Goal: Task Accomplishment & Management: Manage account settings

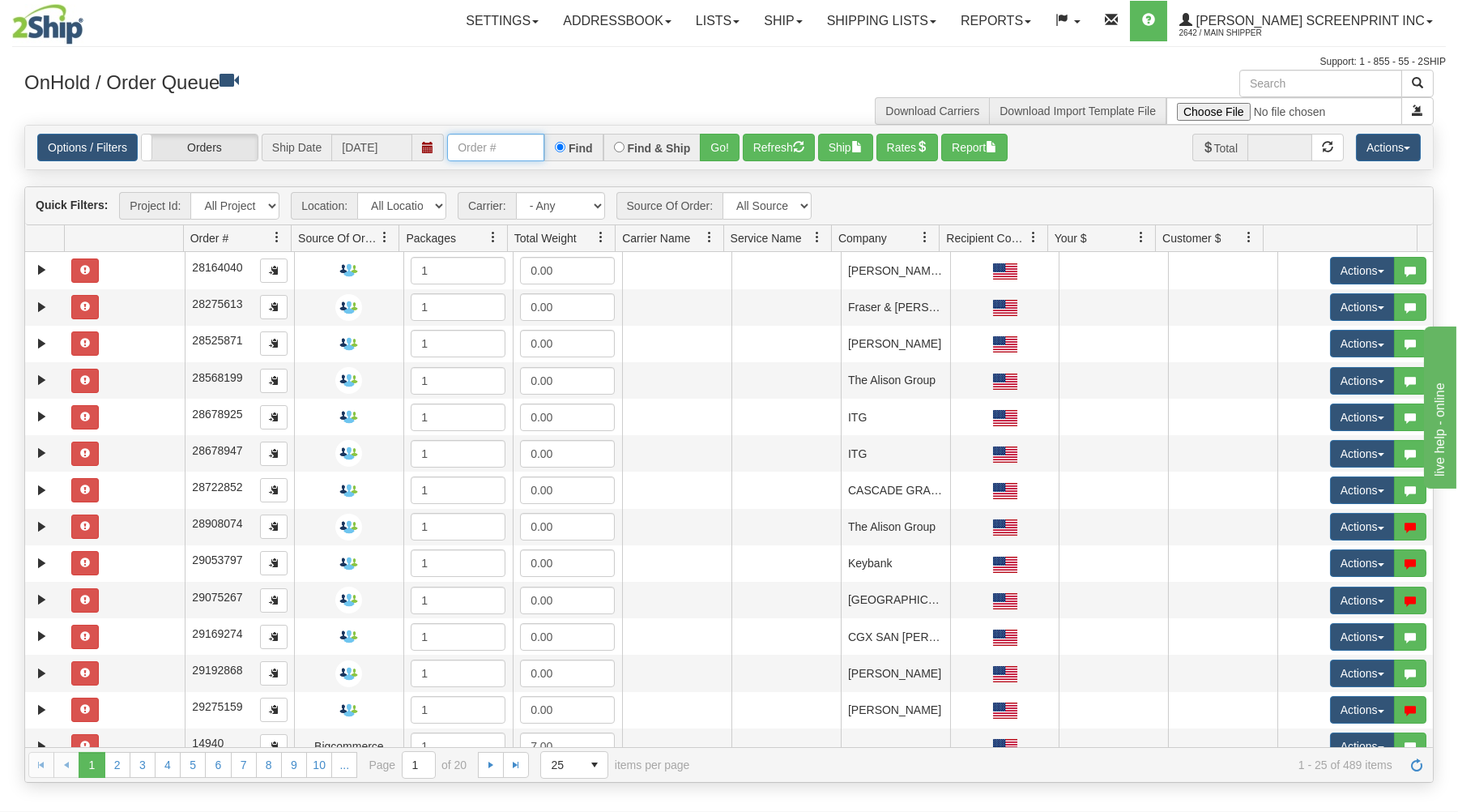
click at [513, 148] on input "text" at bounding box center [495, 147] width 97 height 28
type input "31578237"
click at [713, 150] on button "Go!" at bounding box center [720, 147] width 40 height 28
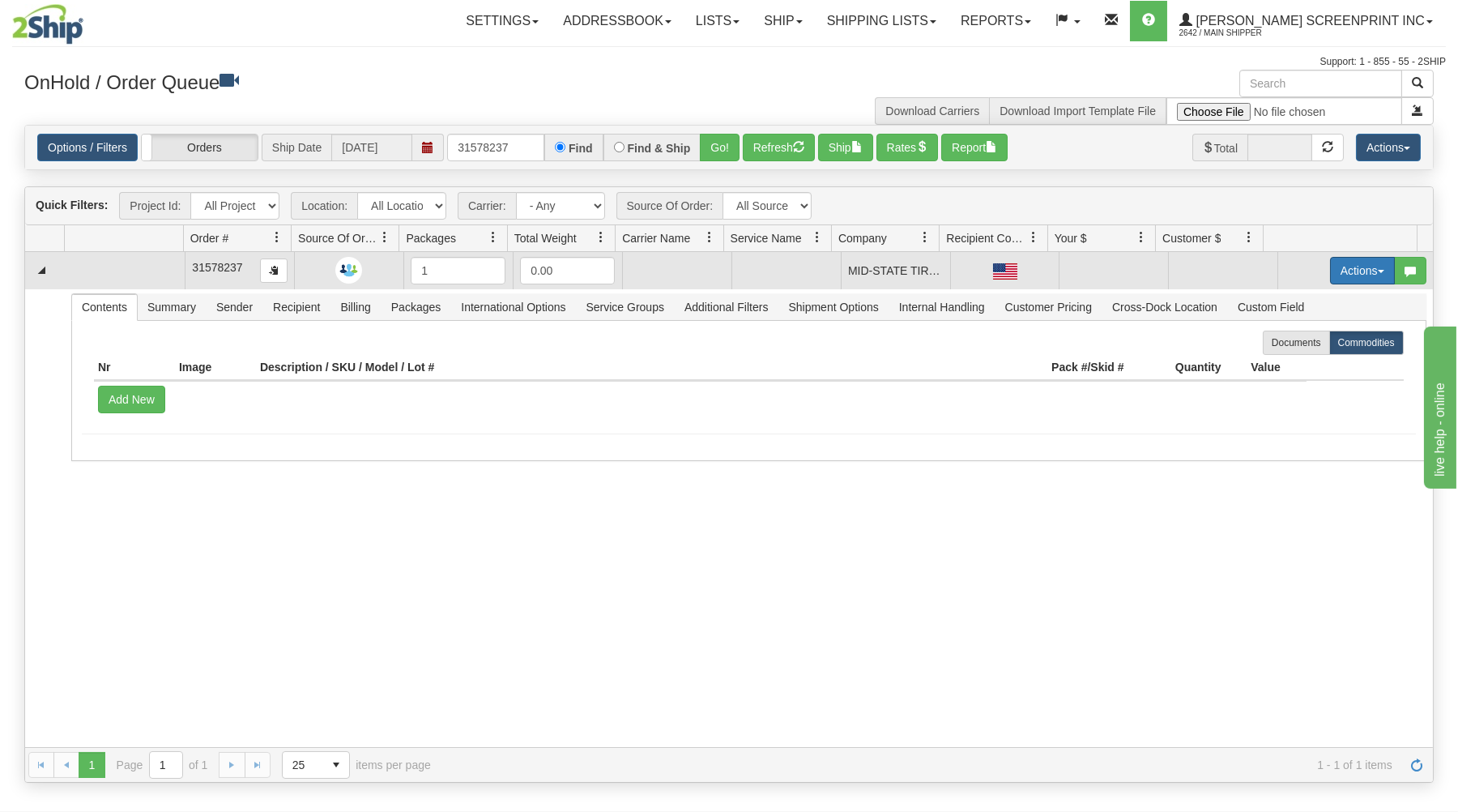
click at [1356, 264] on button "Actions" at bounding box center [1362, 270] width 65 height 28
click at [1331, 302] on link "Open" at bounding box center [1328, 301] width 130 height 21
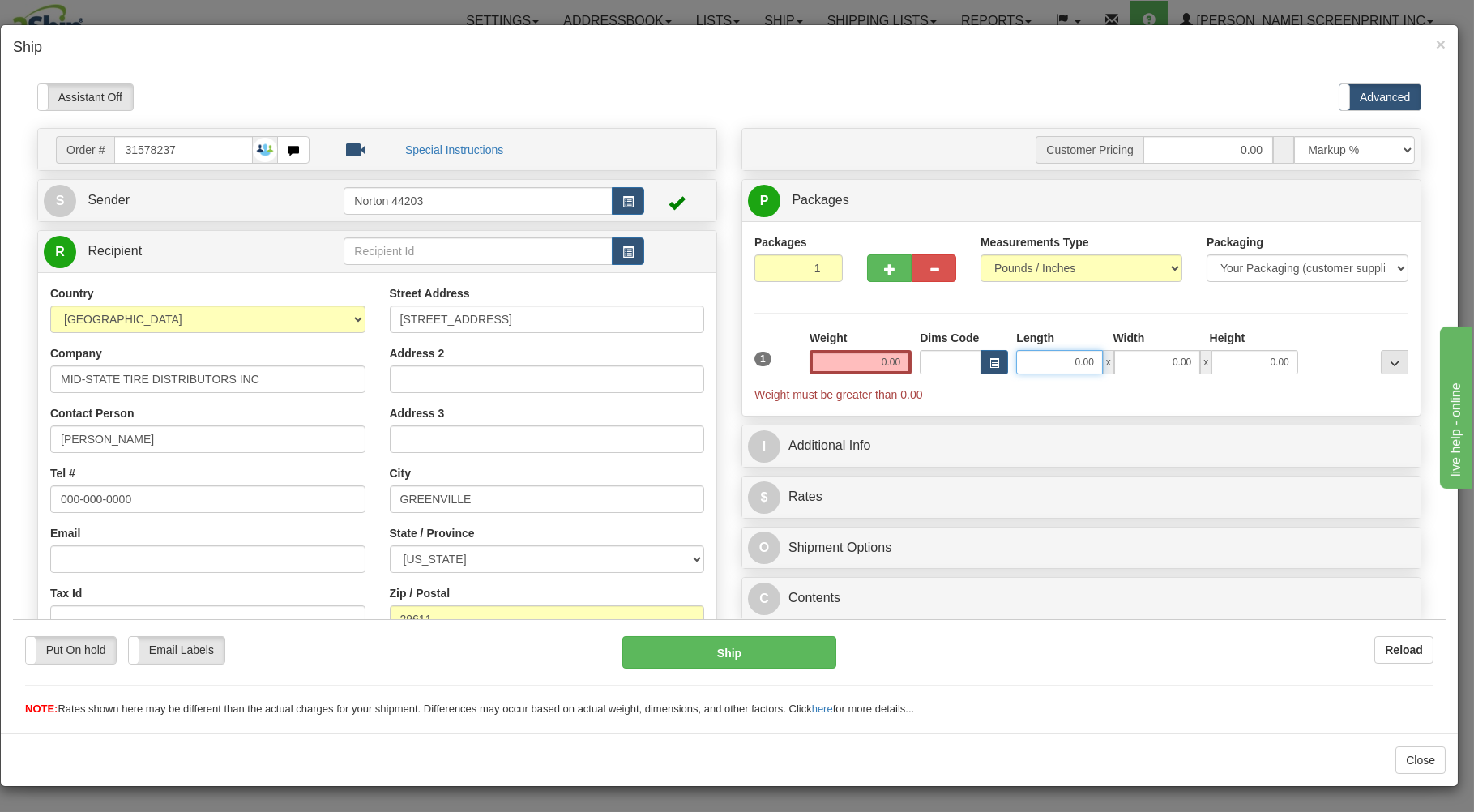
type input "3.05"
click at [1050, 358] on input "0.00" at bounding box center [1059, 361] width 86 height 25
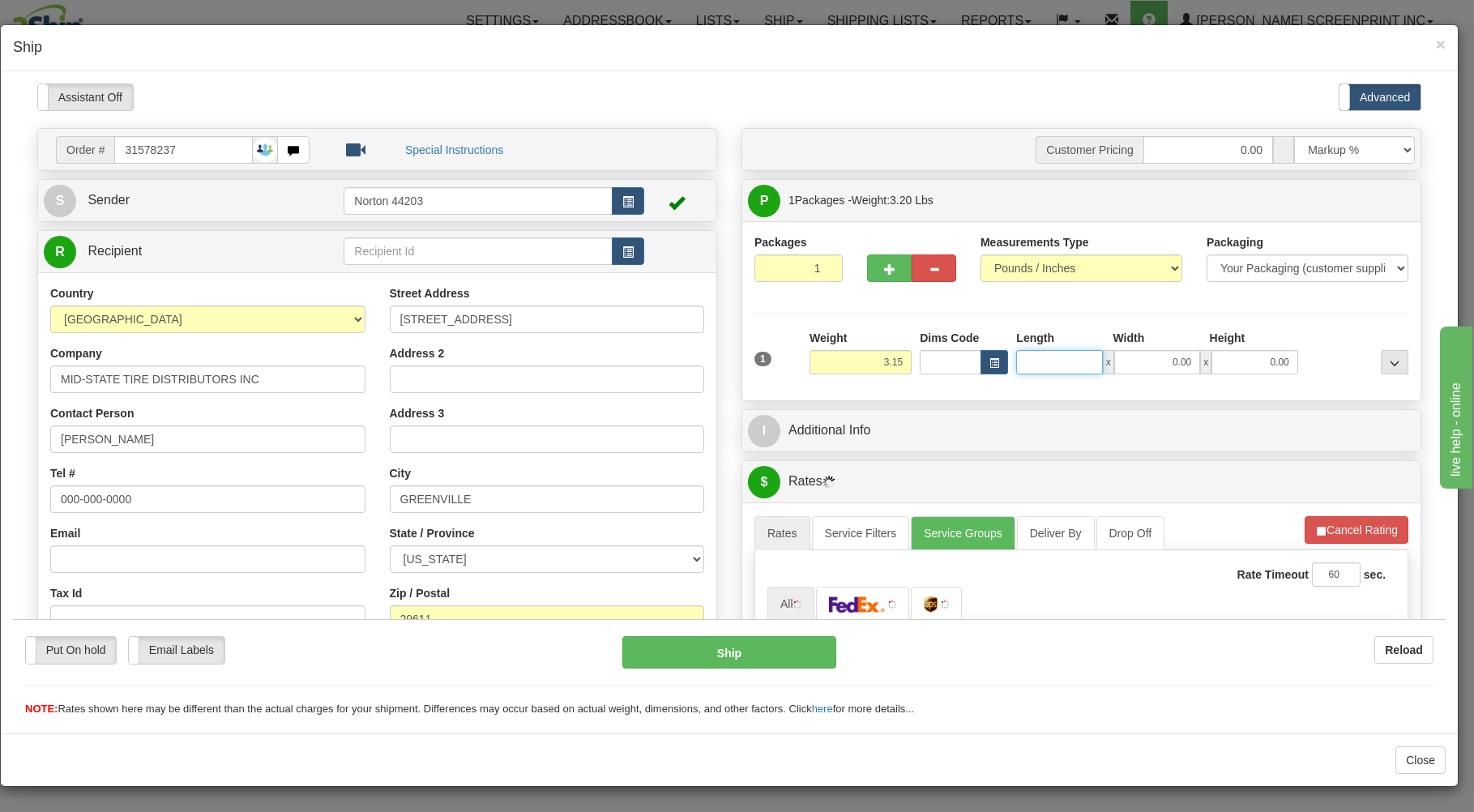
type input "3.10"
type input "3"
type input "3.05"
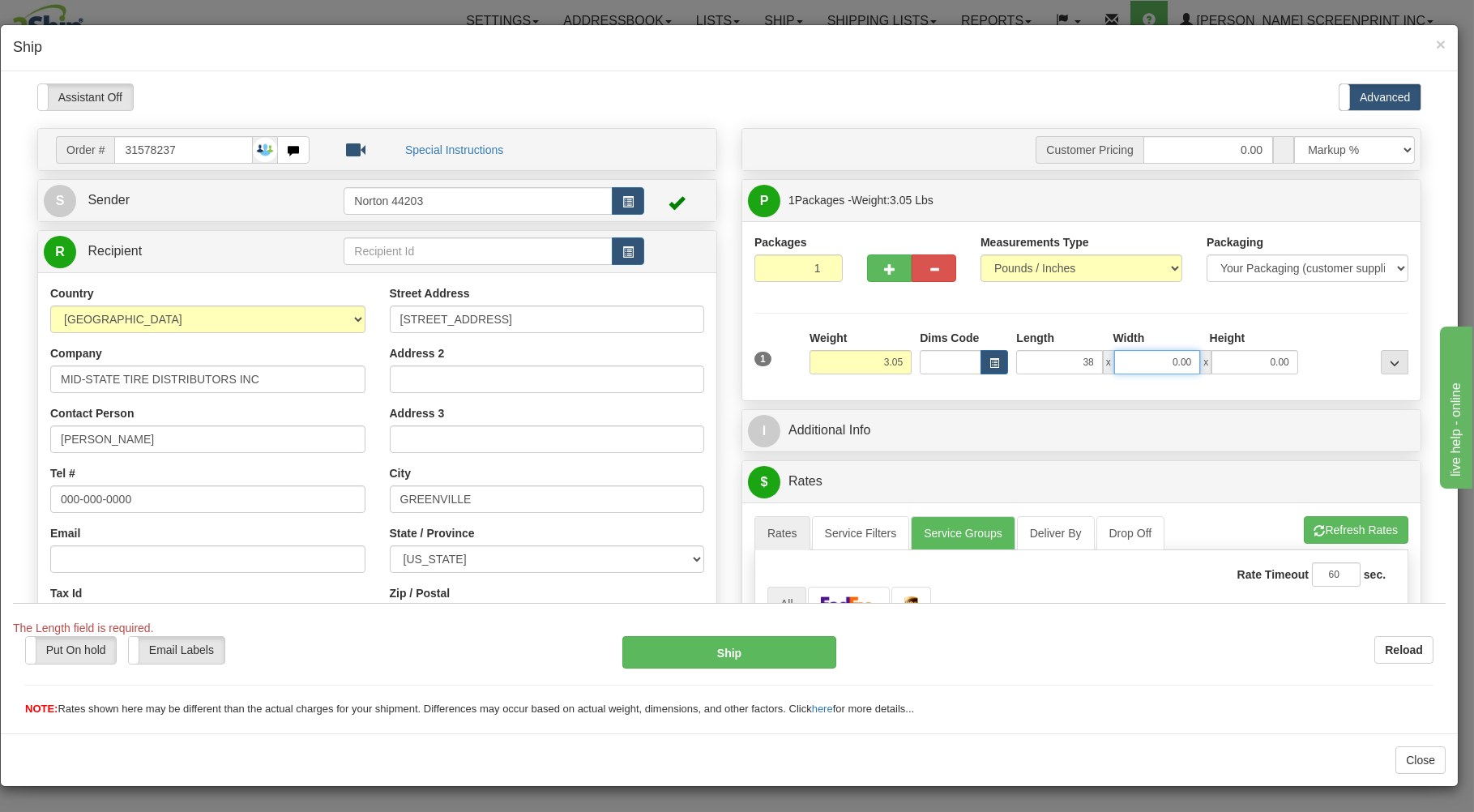
type input "38.00"
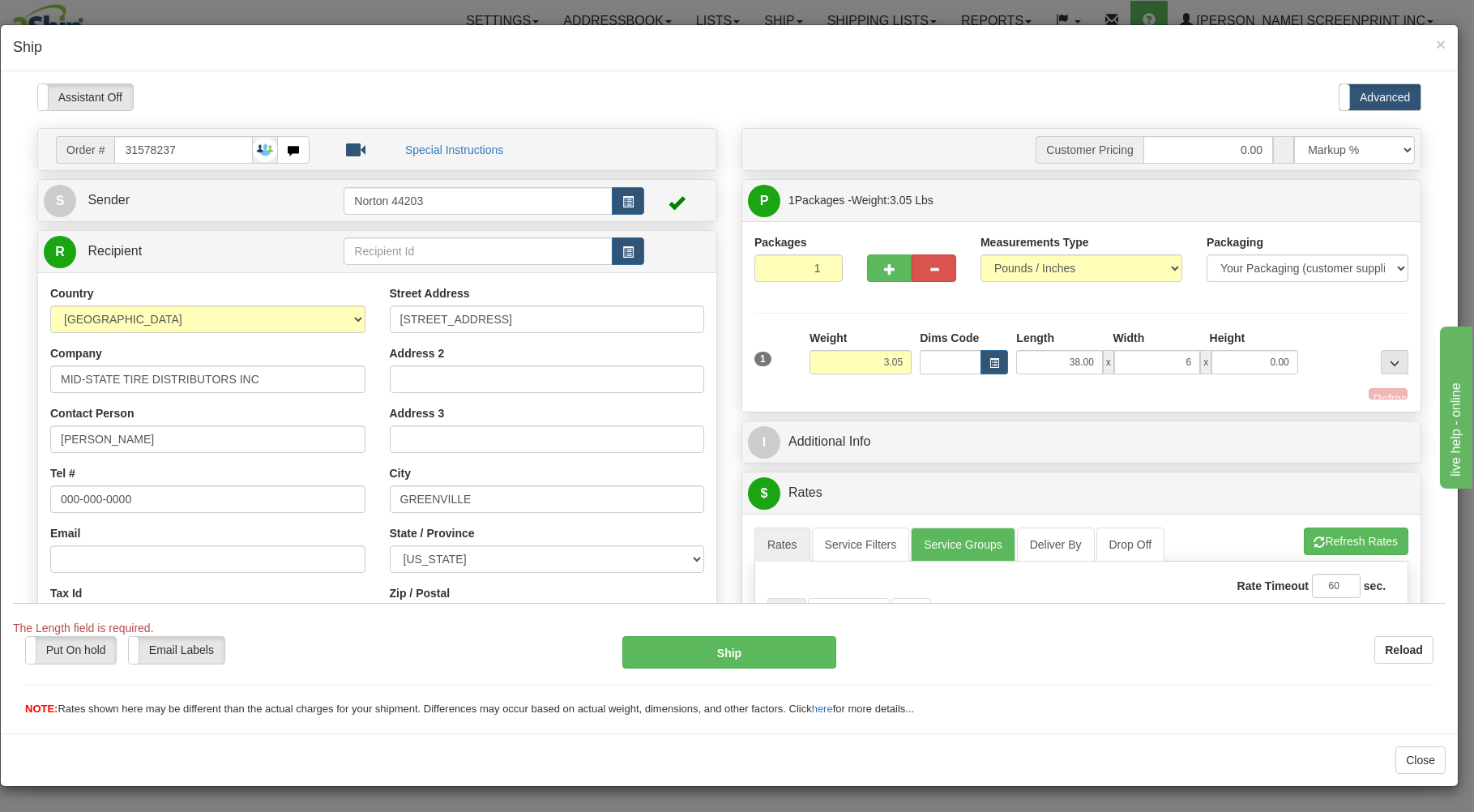
type input "6.00"
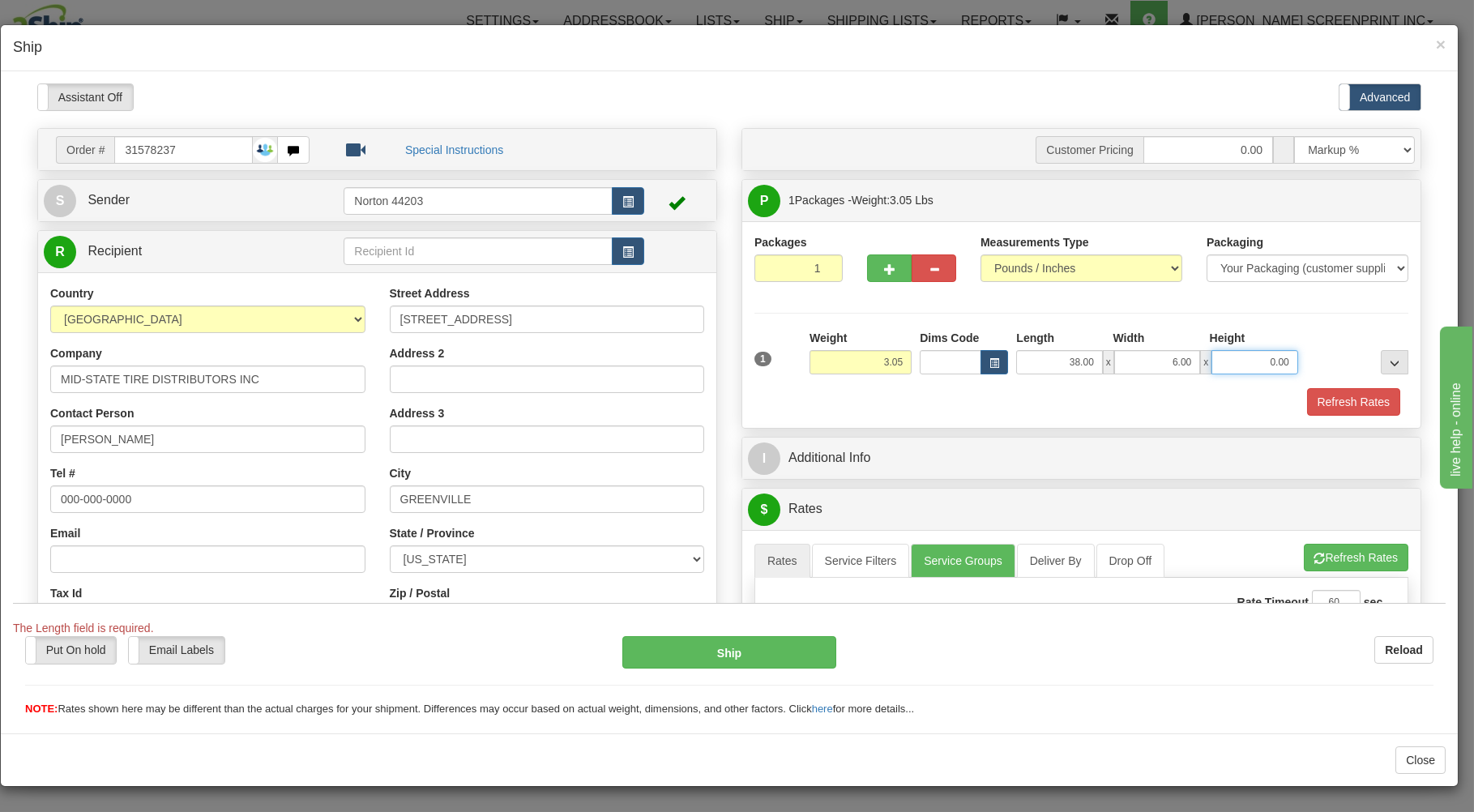
type input "6"
type input "3.05"
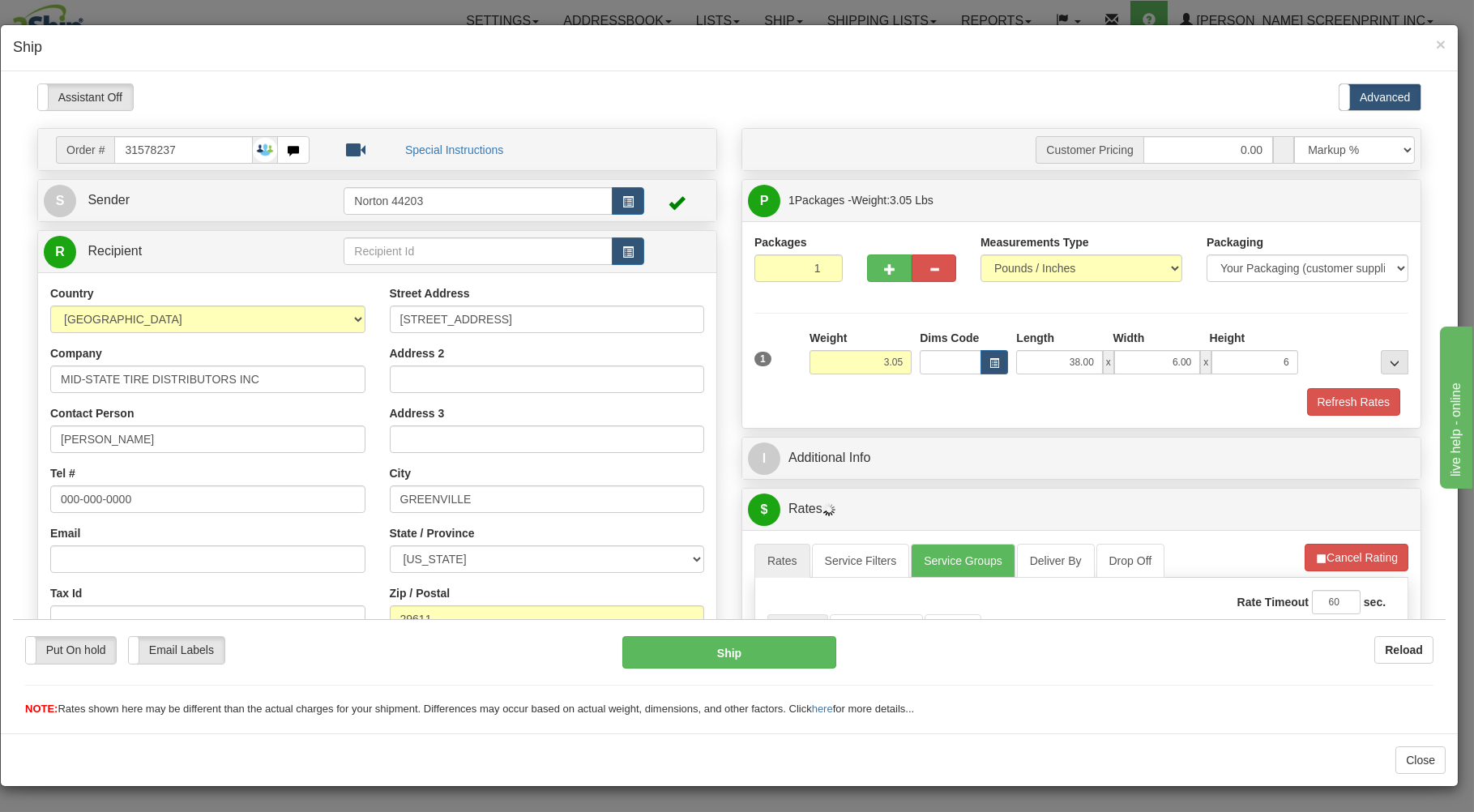
type input "6.00"
click at [775, 329] on div "Packages 1 1 Measurements Type" at bounding box center [1082, 324] width 654 height 181
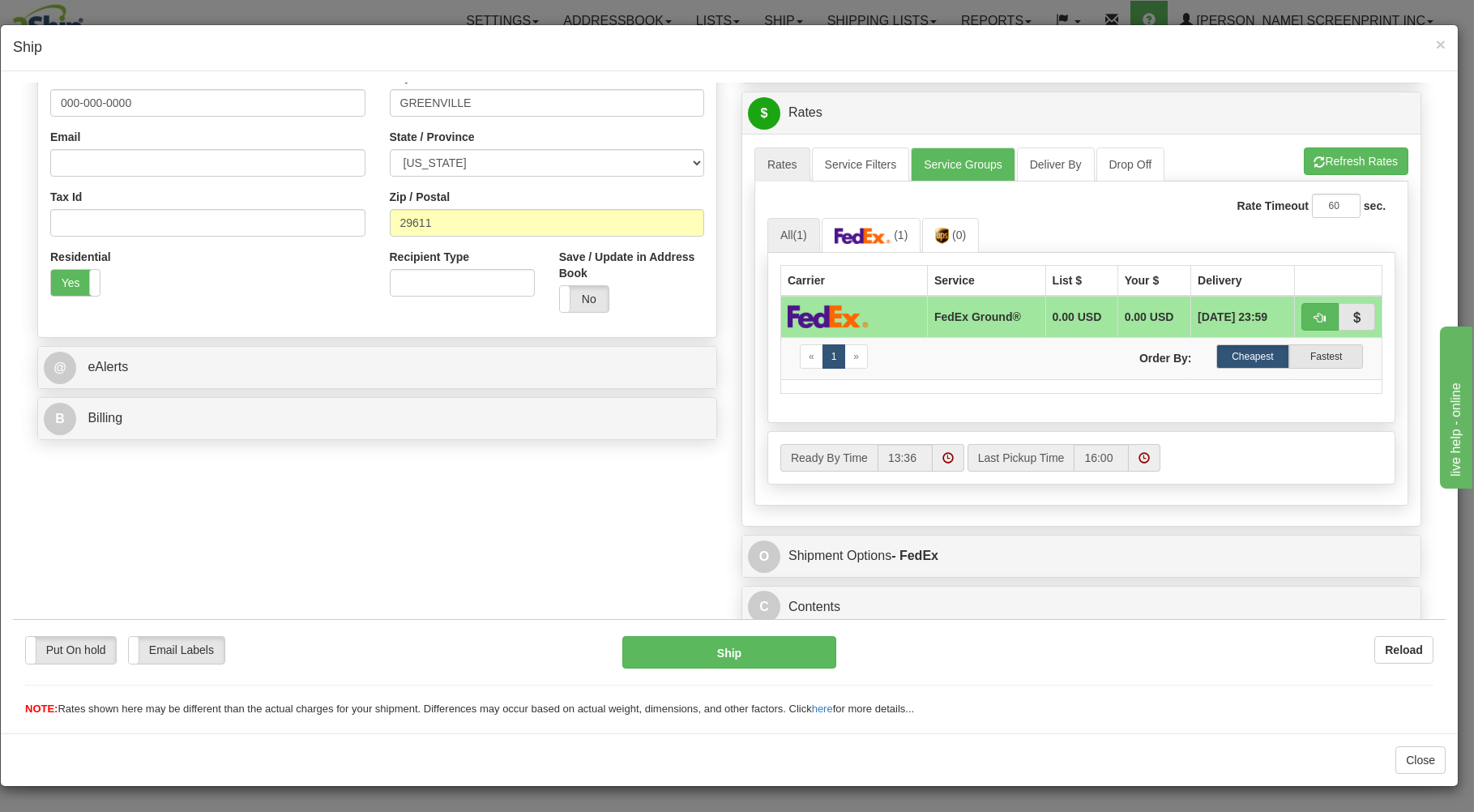
scroll to position [404, 0]
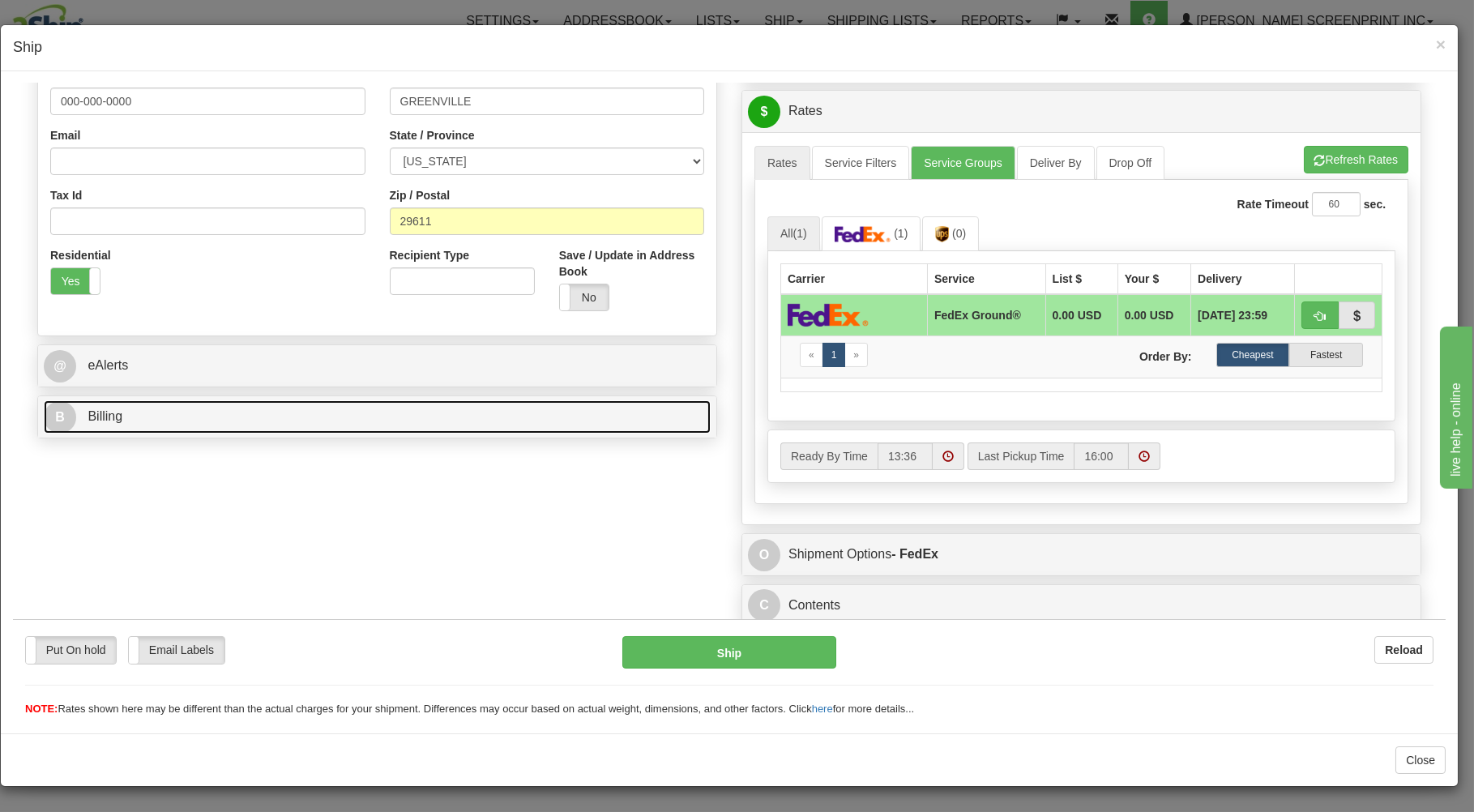
click at [383, 407] on link "B Billing" at bounding box center [377, 416] width 667 height 33
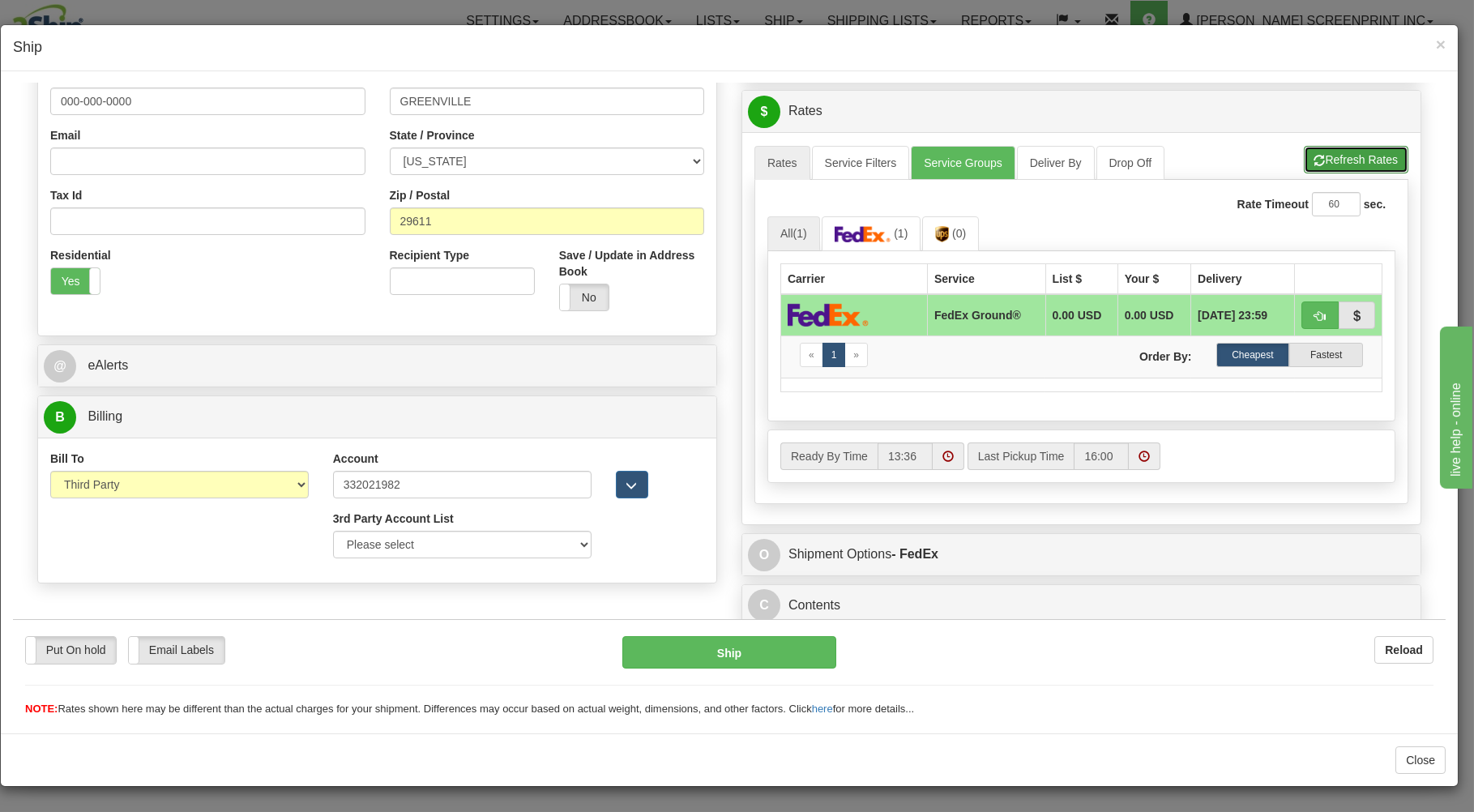
click at [1318, 149] on button "Refresh Rates" at bounding box center [1355, 158] width 104 height 28
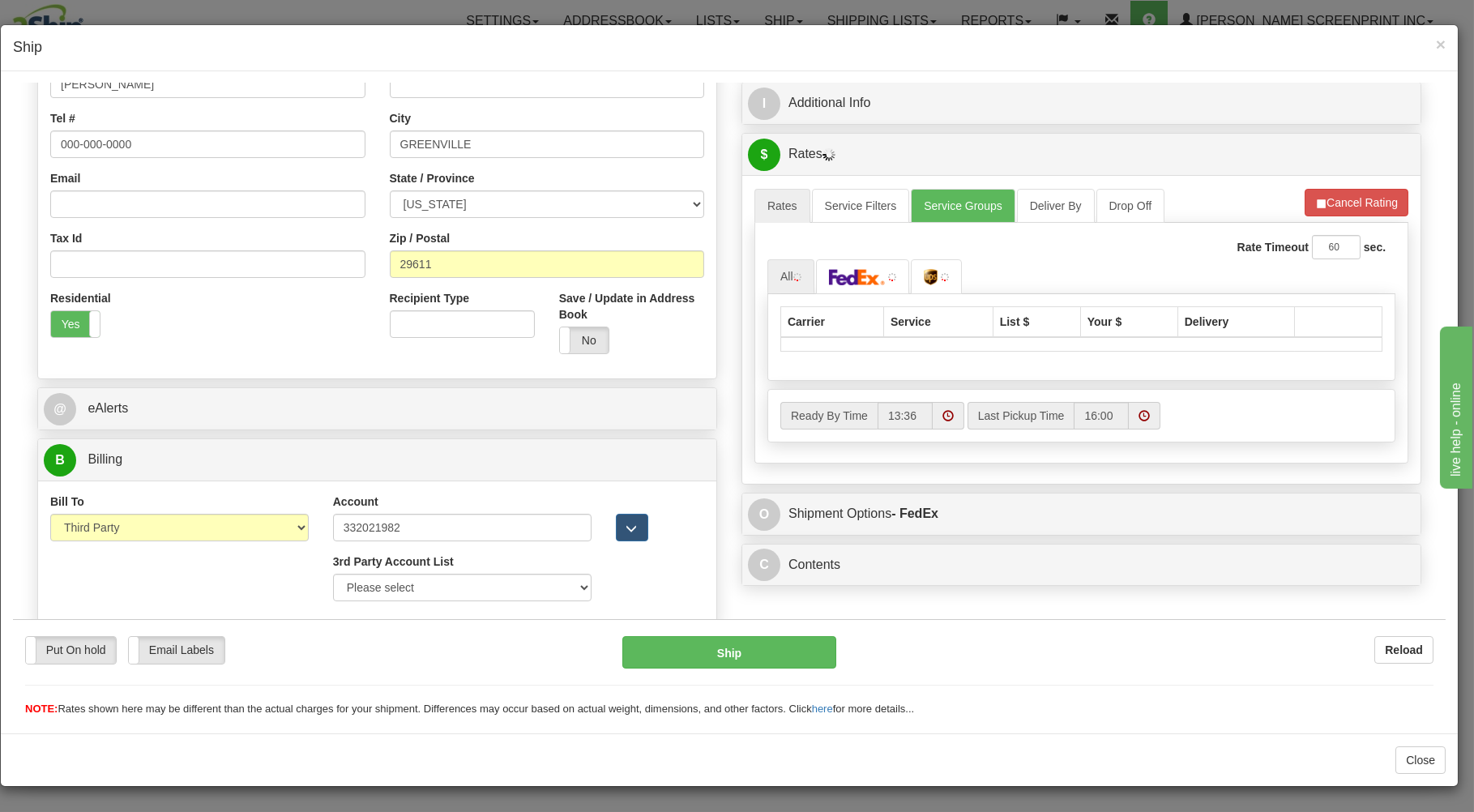
scroll to position [358, 0]
click at [883, 271] on link at bounding box center [862, 275] width 94 height 35
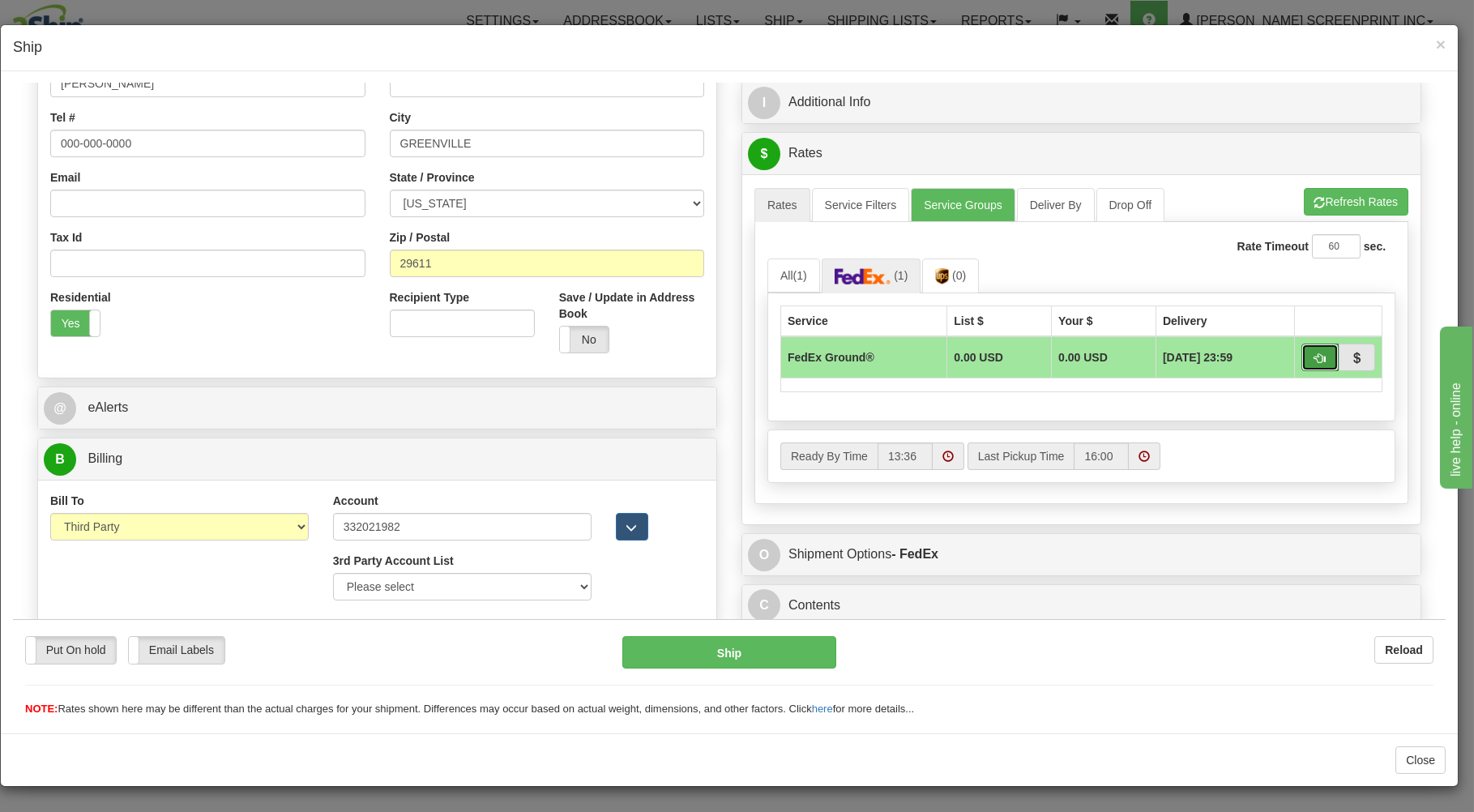
click at [1315, 352] on span "button" at bounding box center [1320, 357] width 11 height 10
type input "92"
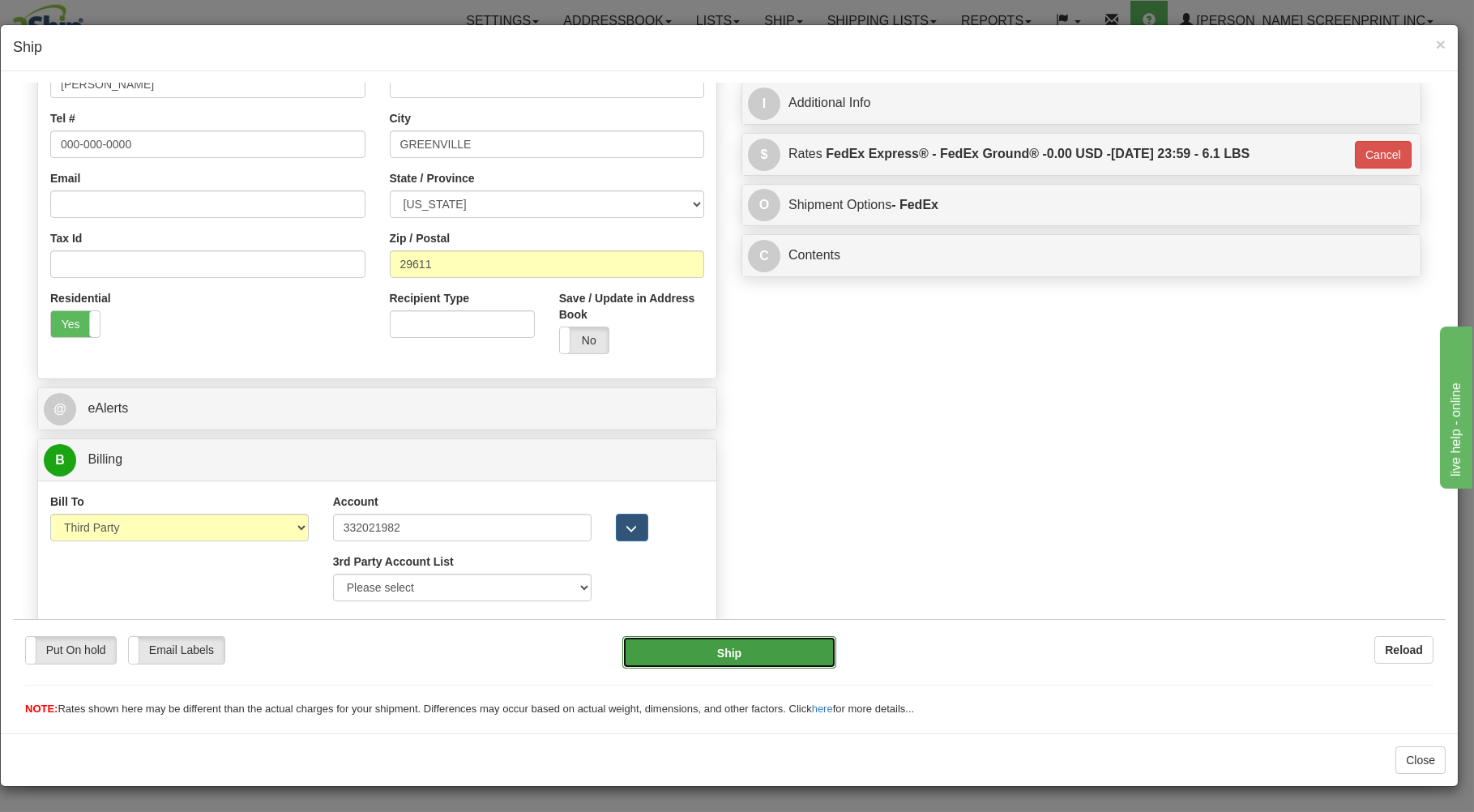
click at [778, 653] on button "Ship" at bounding box center [730, 651] width 215 height 32
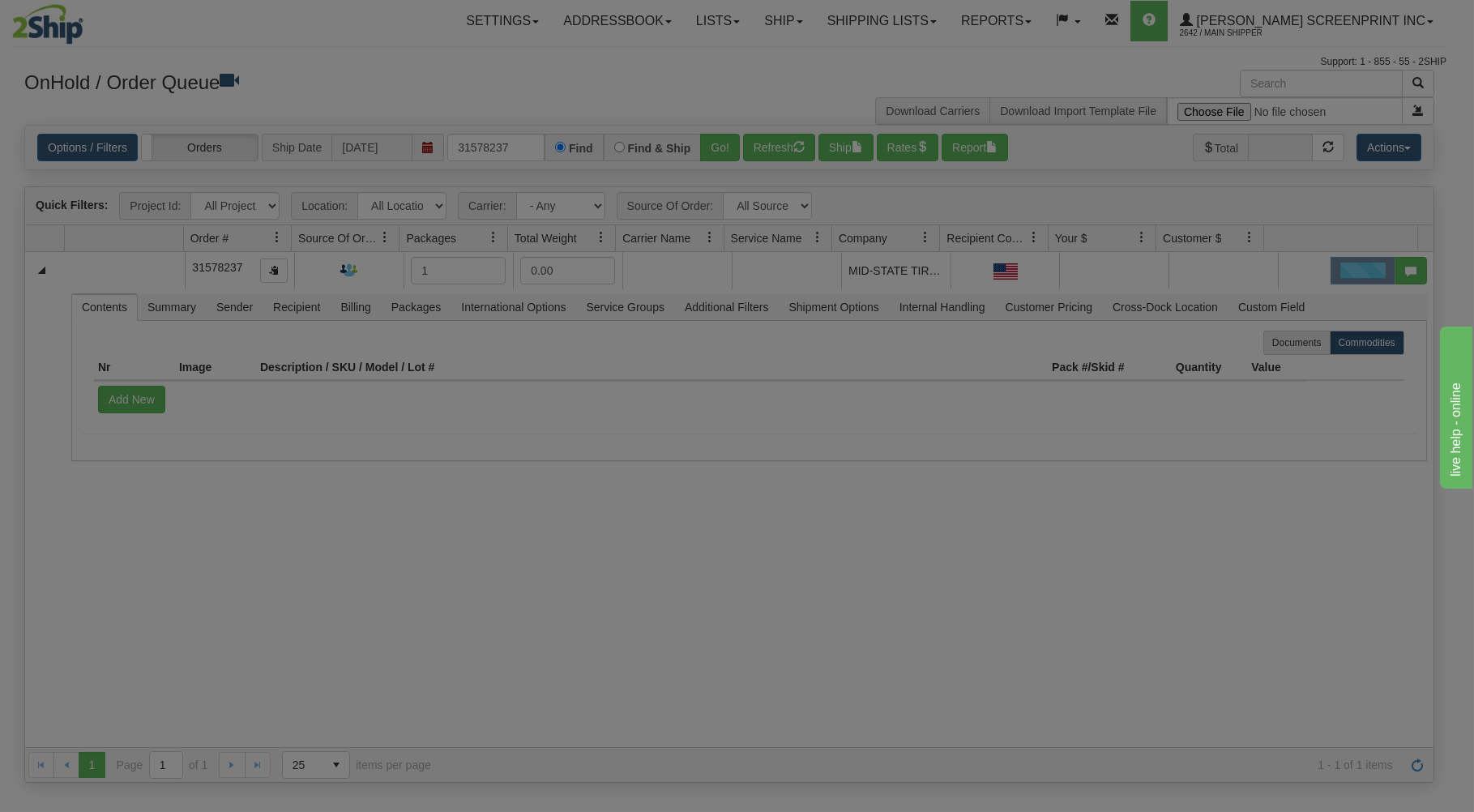
scroll to position [0, 0]
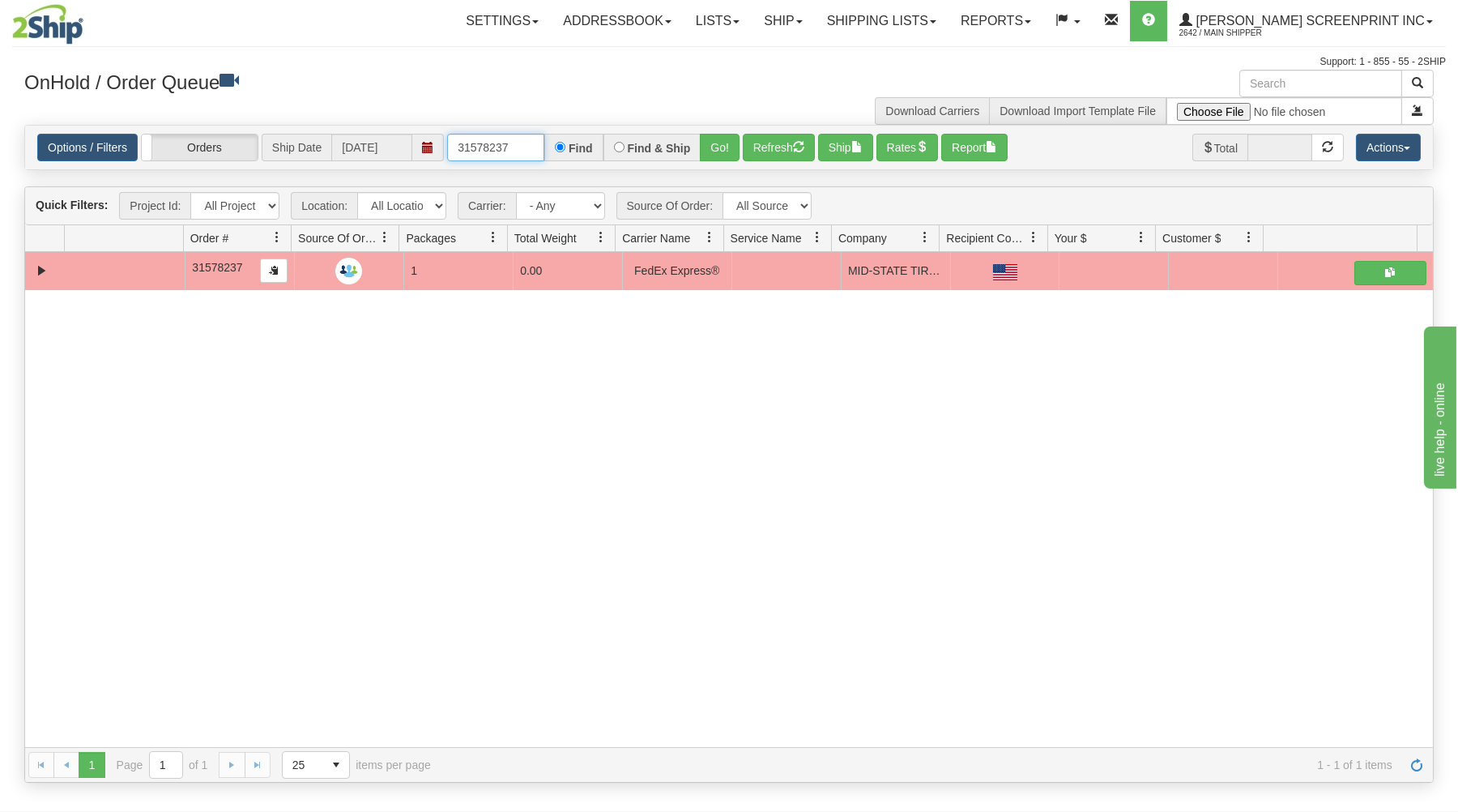
drag, startPoint x: 458, startPoint y: 145, endPoint x: 572, endPoint y: 141, distance: 114.1
click at [572, 141] on div "31578237 Find Find & Ship Go!" at bounding box center [593, 147] width 292 height 28
type input "31577278"
click at [720, 136] on button "Go!" at bounding box center [720, 147] width 40 height 28
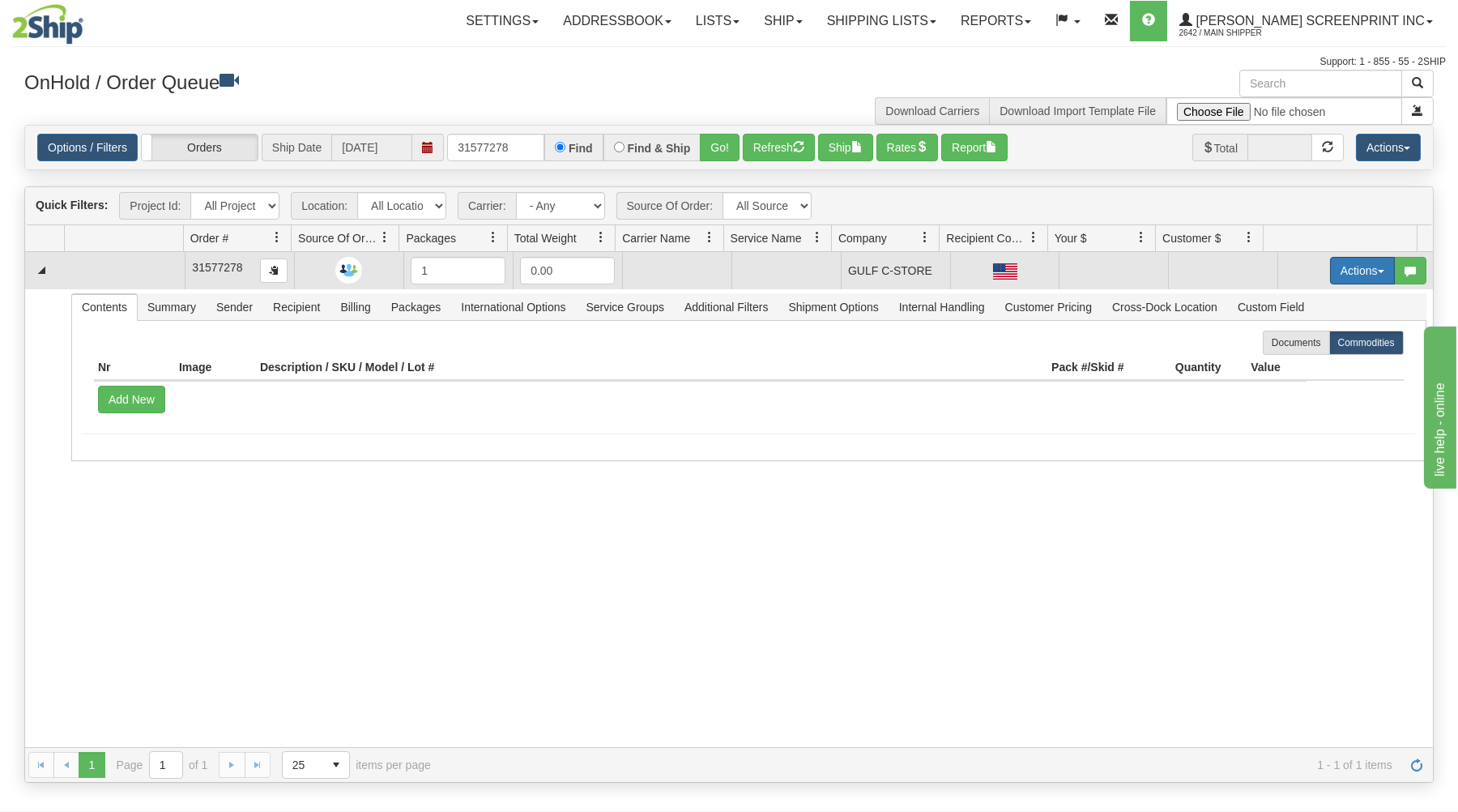
click at [1336, 268] on button "Actions" at bounding box center [1362, 270] width 65 height 28
click at [1280, 300] on span "Open" at bounding box center [1300, 301] width 39 height 13
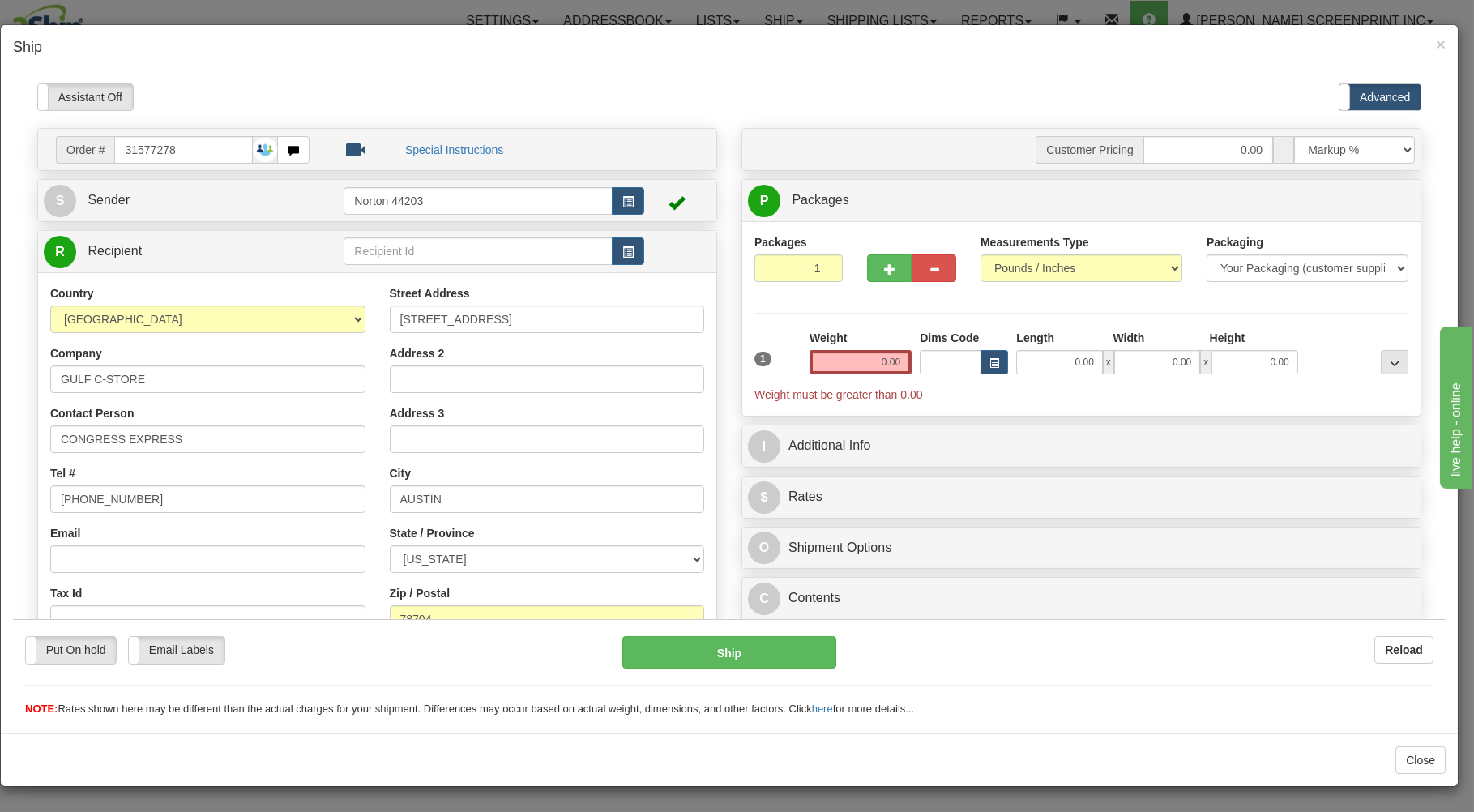
type input "13.15"
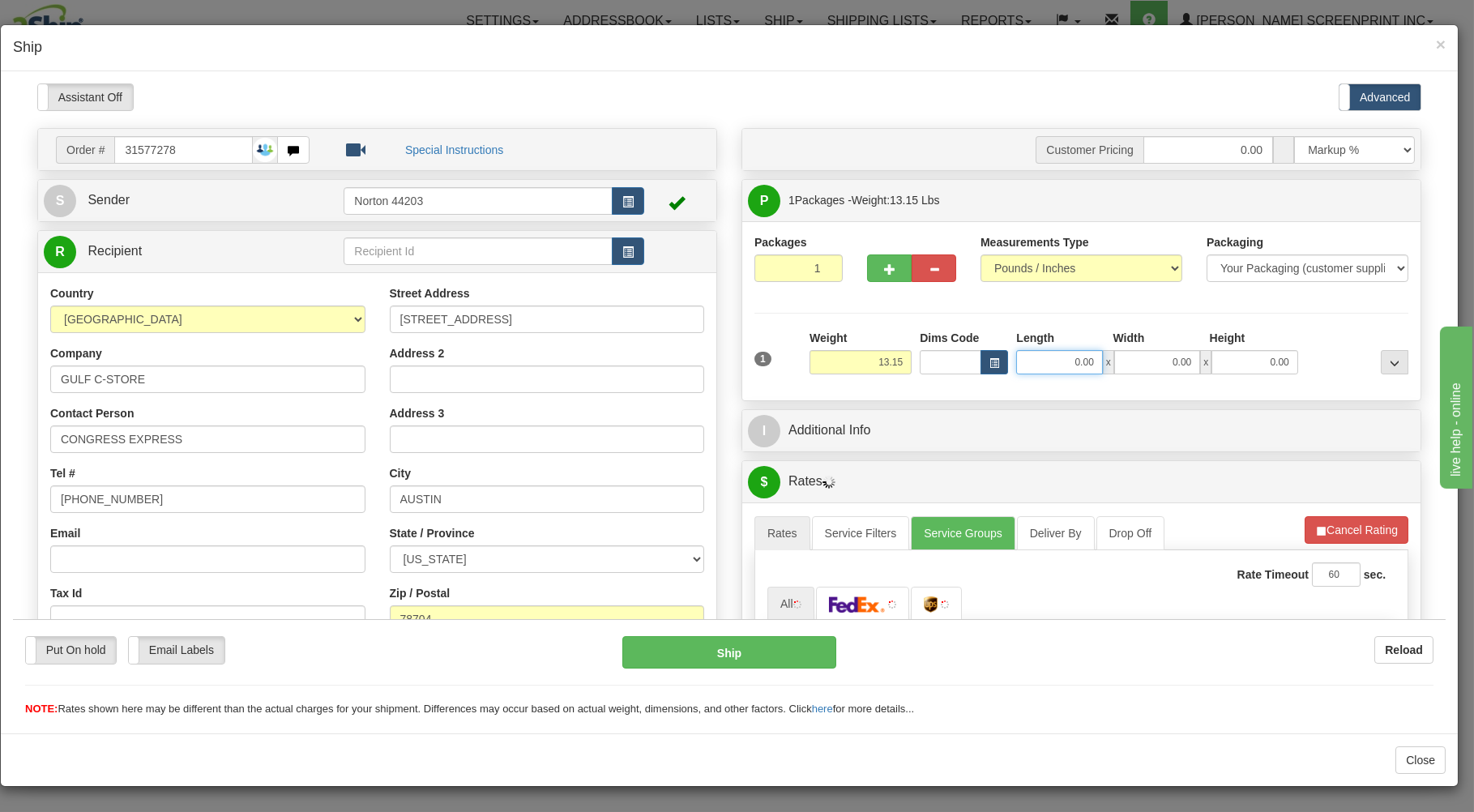
click at [1046, 367] on input "0.00" at bounding box center [1059, 361] width 86 height 25
type input "46"
type input "13.10"
type input "46.00"
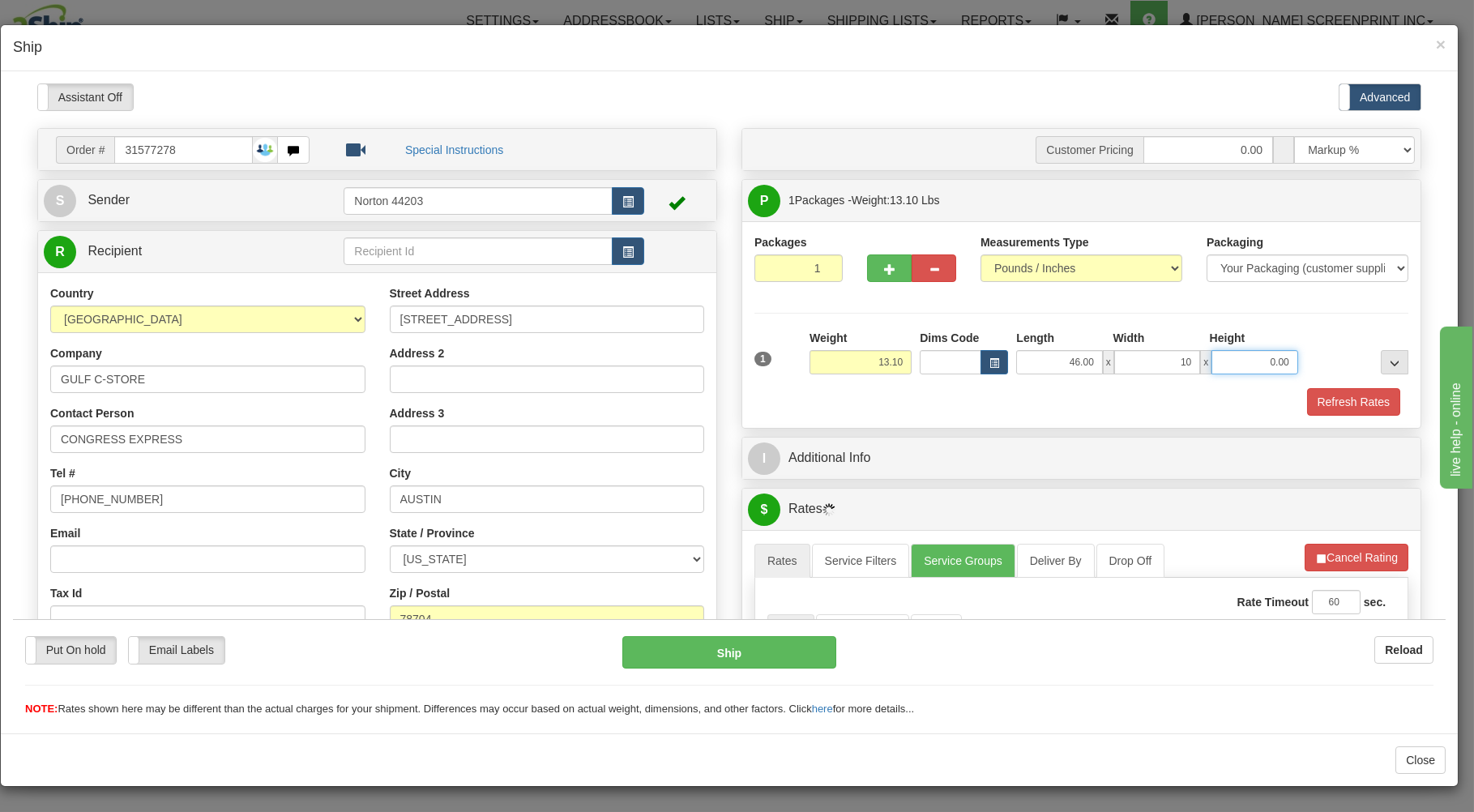
type input "10.00"
drag, startPoint x: 1011, startPoint y: 412, endPoint x: 1002, endPoint y: 410, distance: 9.2
click at [1008, 412] on div "Refresh Rates" at bounding box center [1082, 400] width 662 height 28
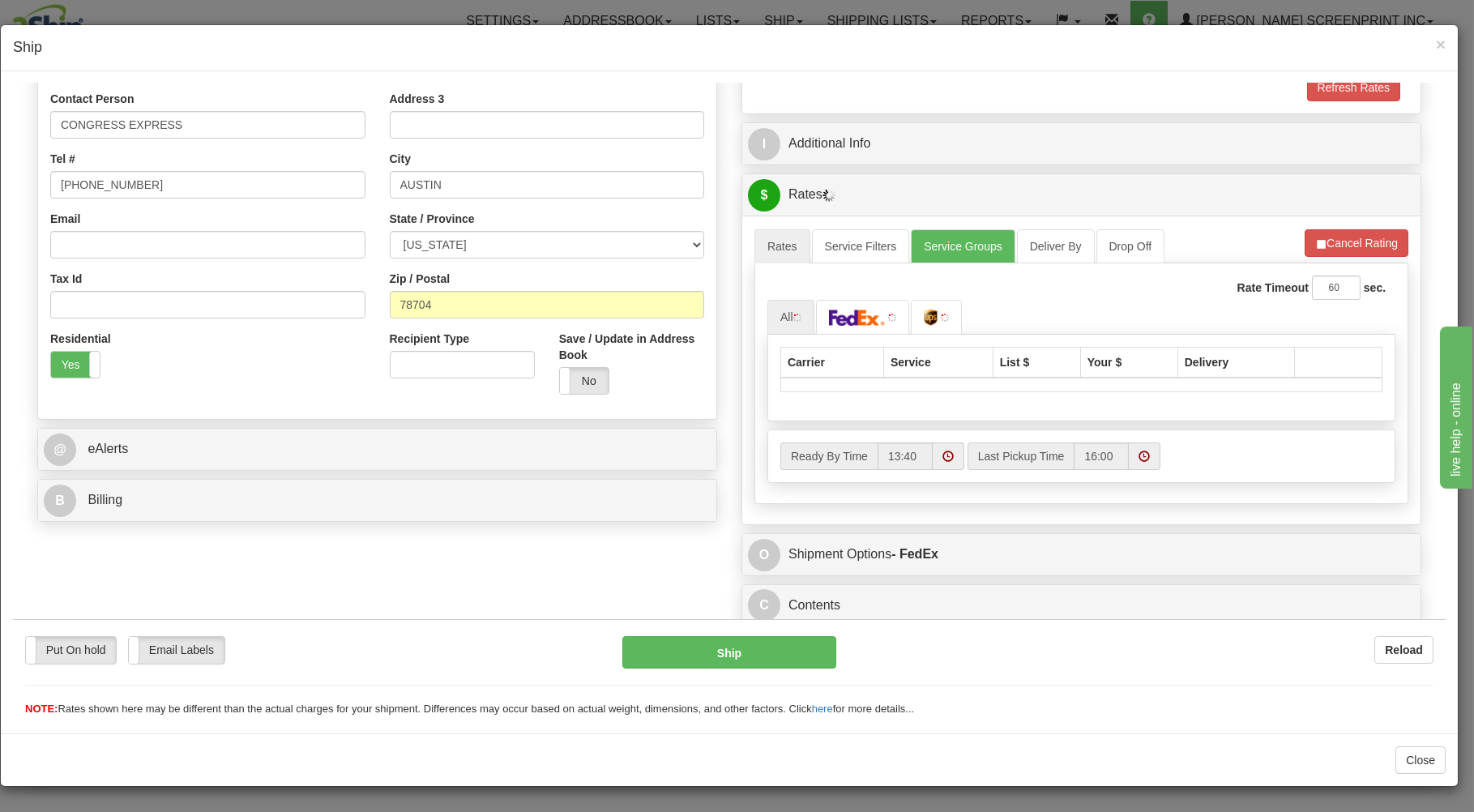
scroll to position [319, 0]
click at [1309, 122] on div "I Additional Info" at bounding box center [1081, 142] width 679 height 41
click at [888, 315] on img at bounding box center [892, 317] width 8 height 8
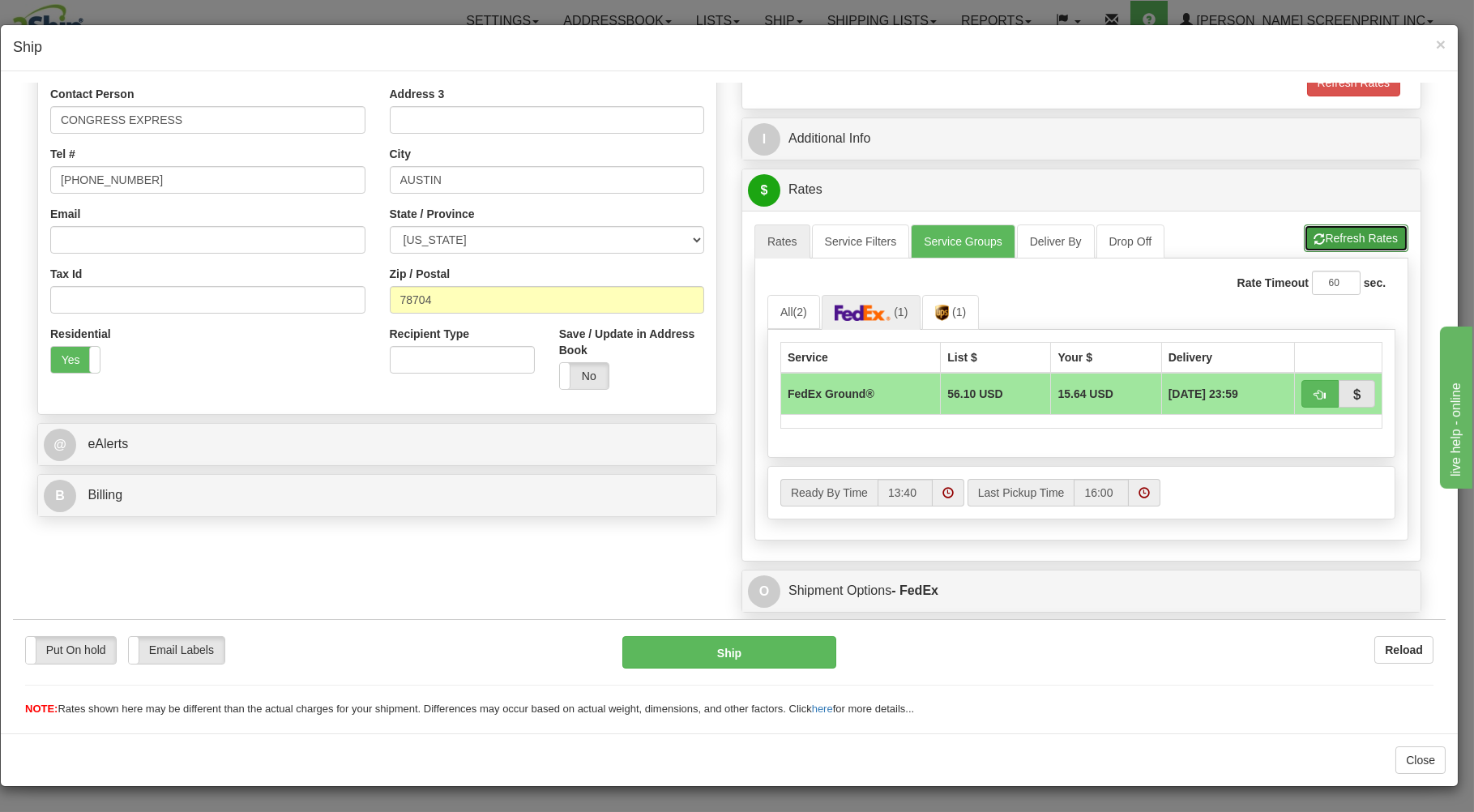
click at [1334, 234] on button "Refresh Rates" at bounding box center [1355, 237] width 104 height 28
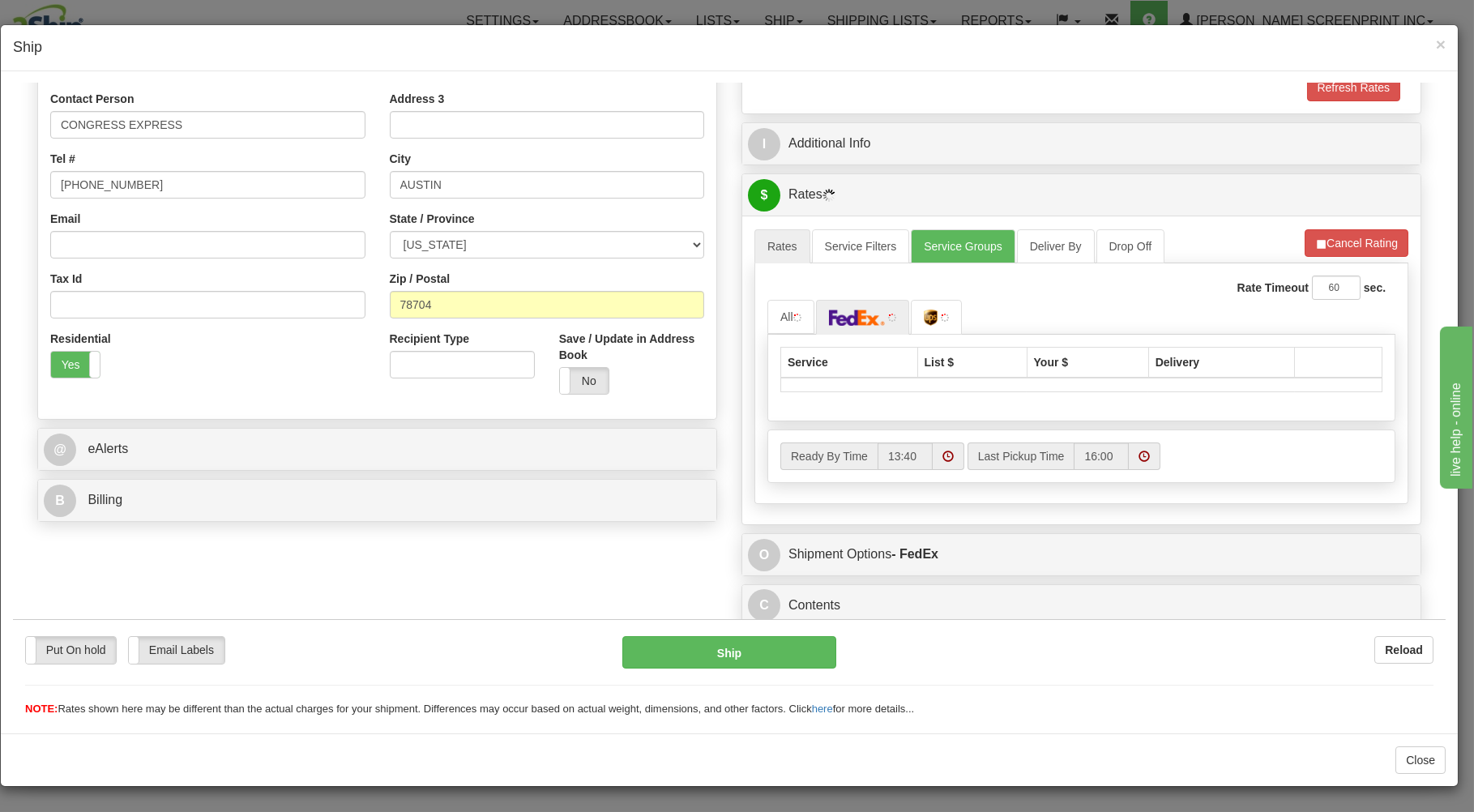
click at [1307, 382] on td at bounding box center [1082, 384] width 601 height 14
type input "13.10"
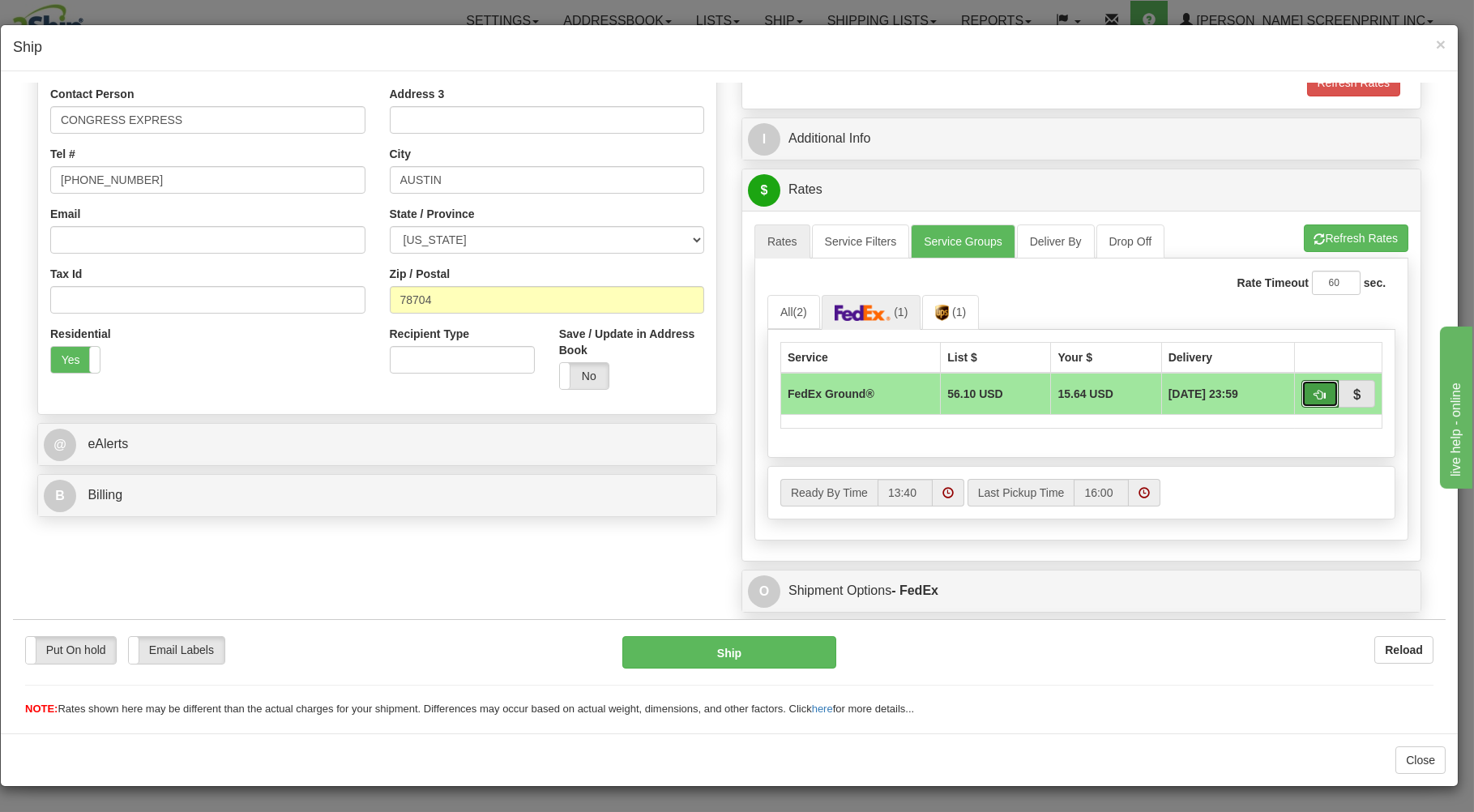
click at [1307, 382] on button "button" at bounding box center [1320, 393] width 37 height 28
type input "92"
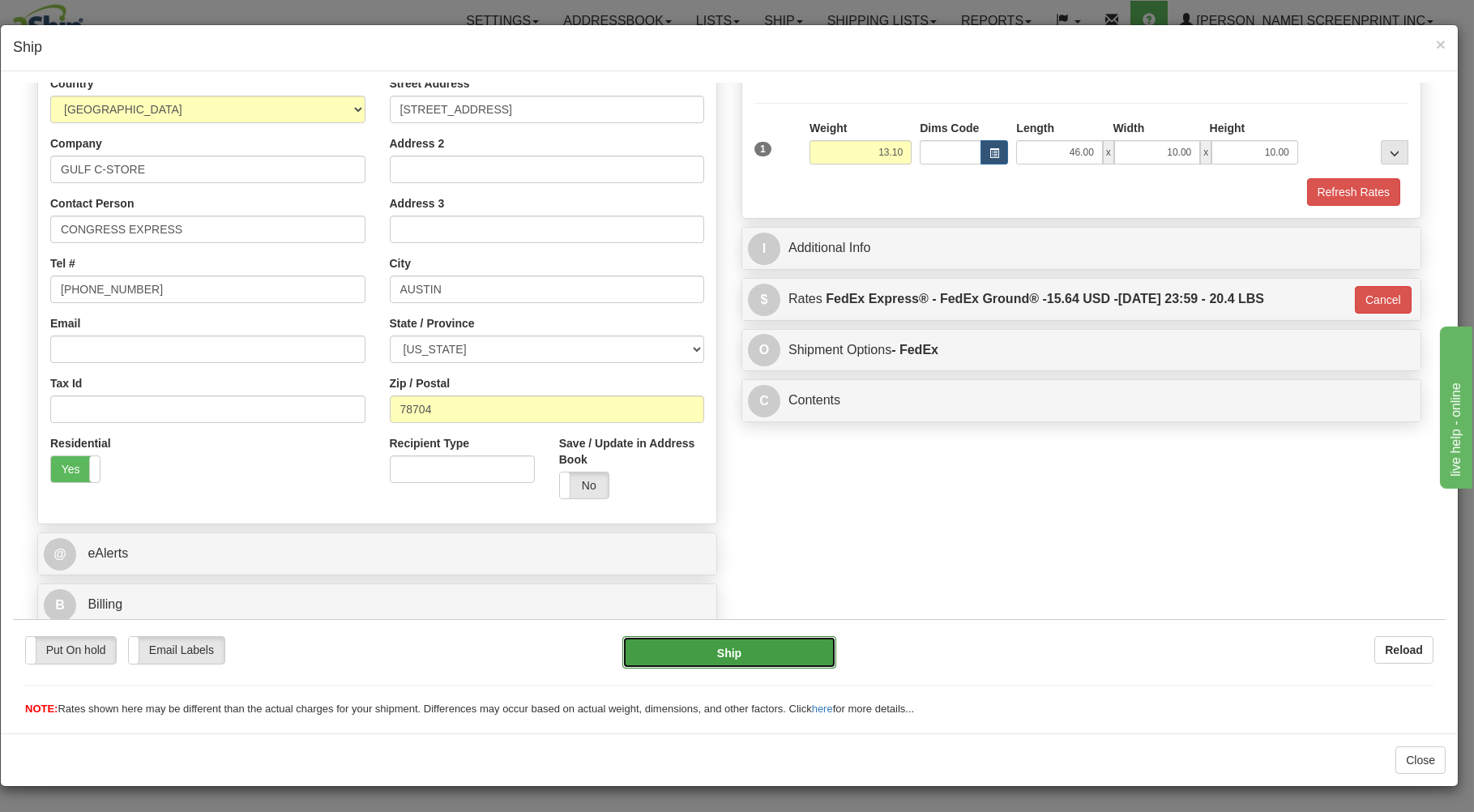
click at [695, 640] on button "Ship" at bounding box center [730, 651] width 215 height 32
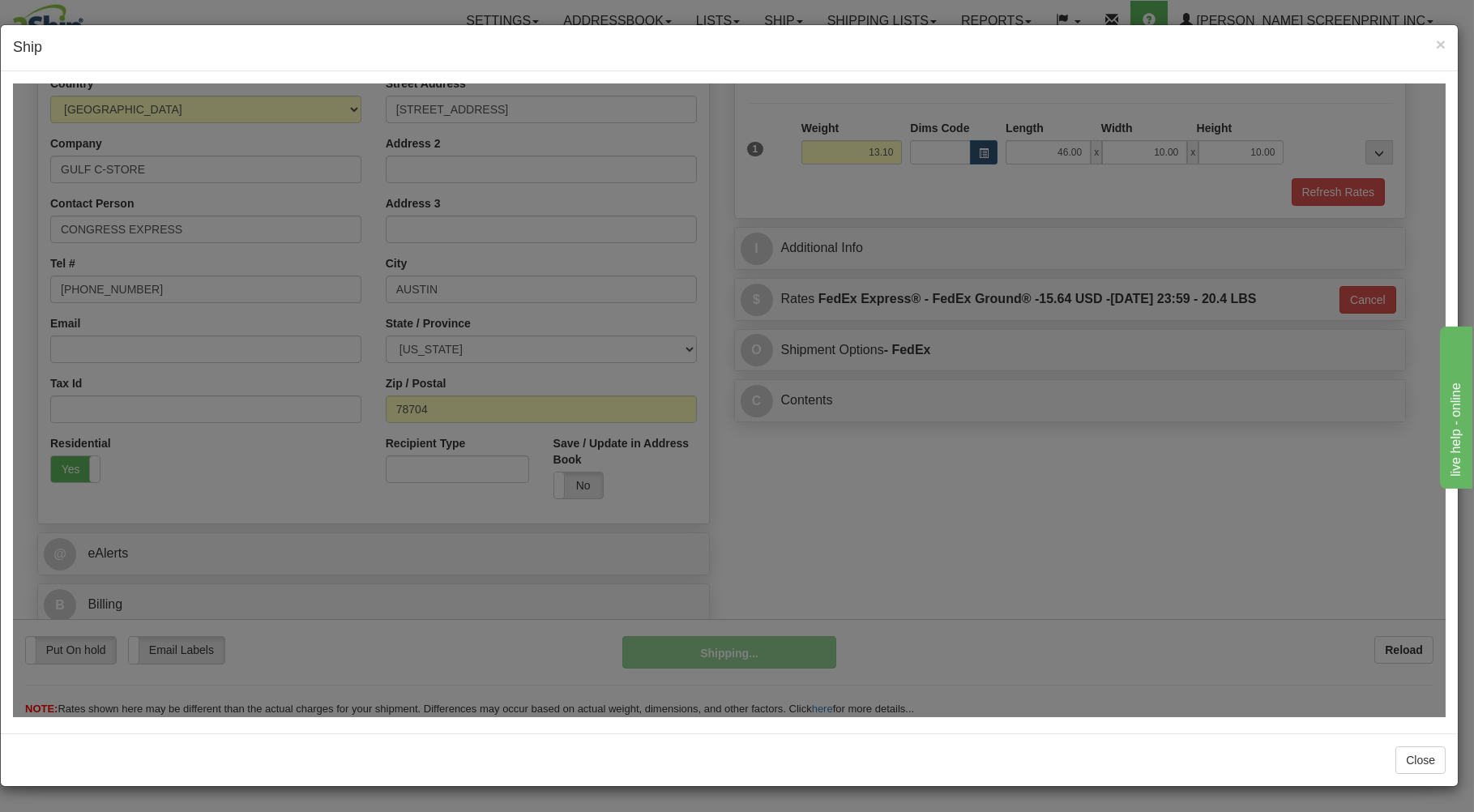
type input "13.15"
type input "92"
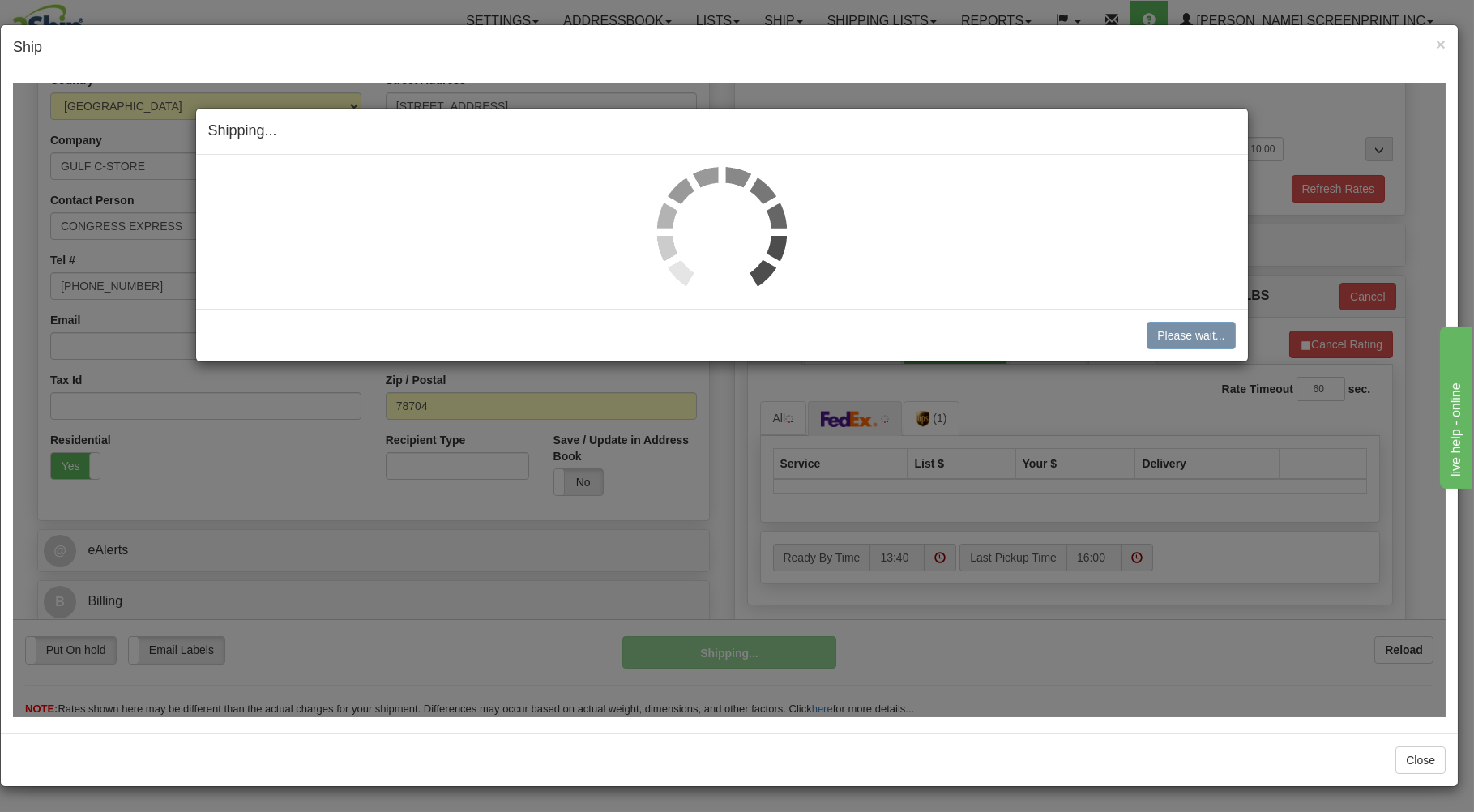
type input "13.15"
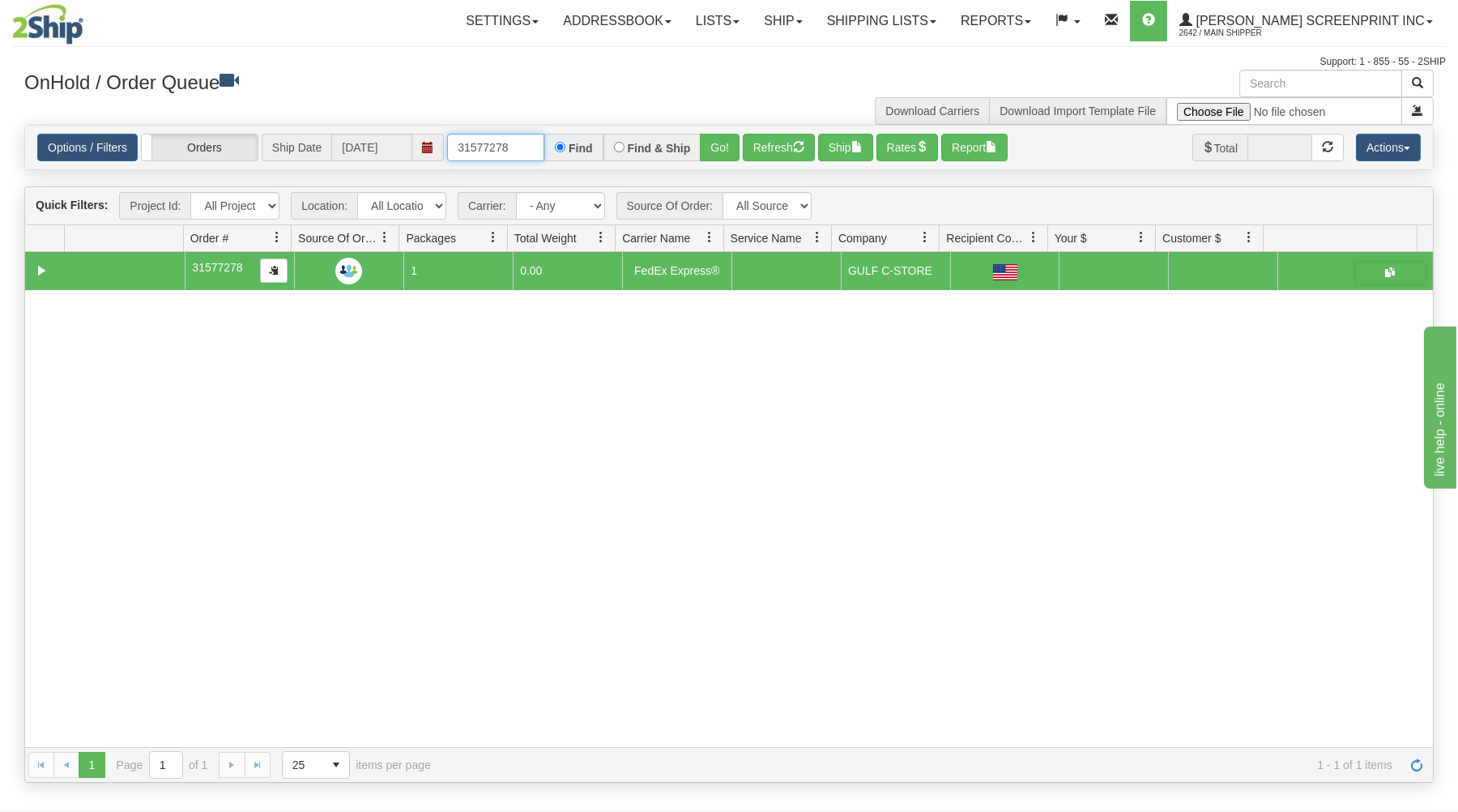
drag, startPoint x: 450, startPoint y: 141, endPoint x: 607, endPoint y: 131, distance: 157.3
click at [606, 133] on div "Options / Filters Group Shipments Orders Ship Date 09/05/2025 31577278 Find Fin…" at bounding box center [729, 147] width 1408 height 44
type input "31579778"
click at [713, 140] on button "Go!" at bounding box center [720, 147] width 40 height 28
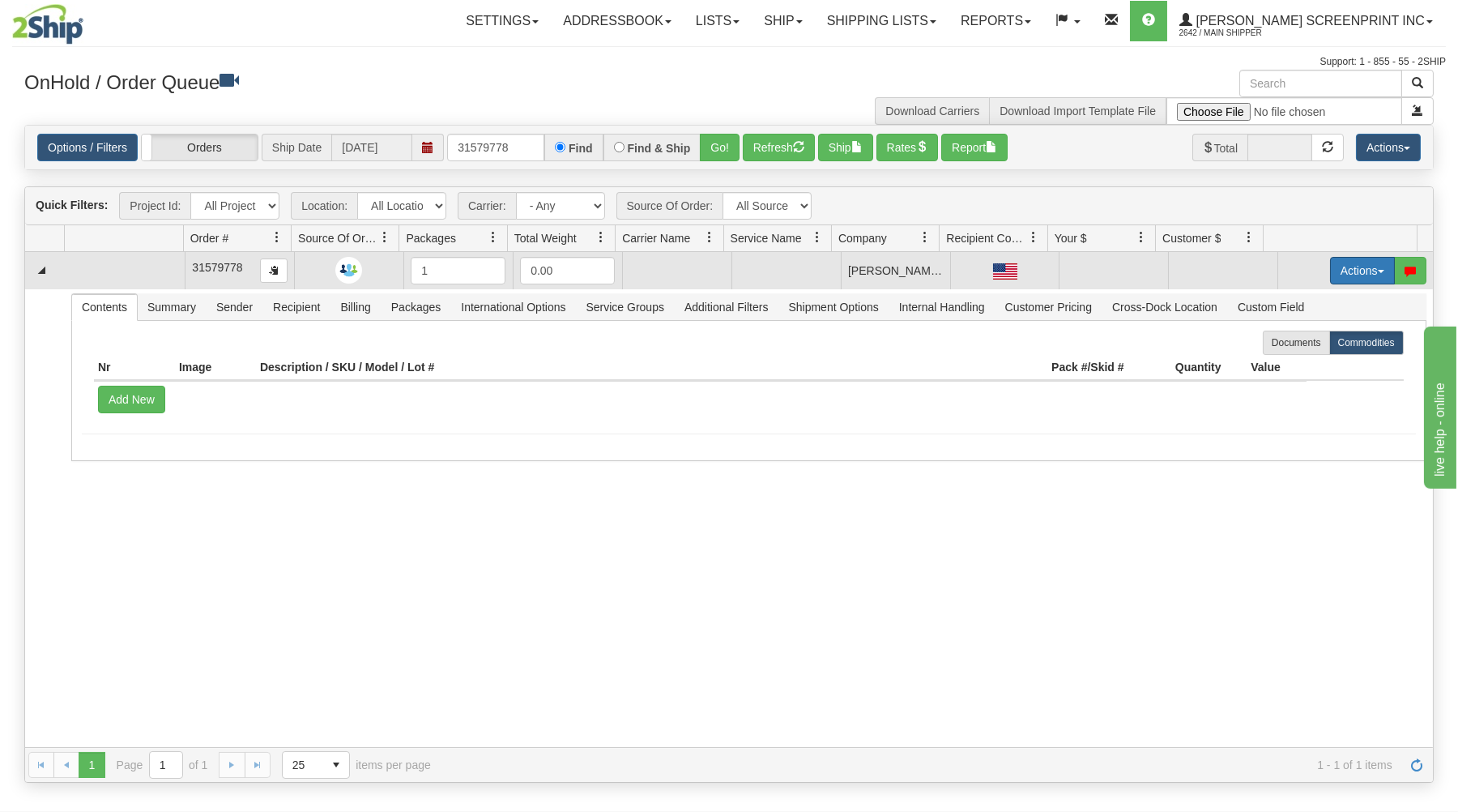
click at [1340, 269] on button "Actions" at bounding box center [1362, 270] width 65 height 28
click at [1323, 295] on link "Open" at bounding box center [1328, 301] width 130 height 21
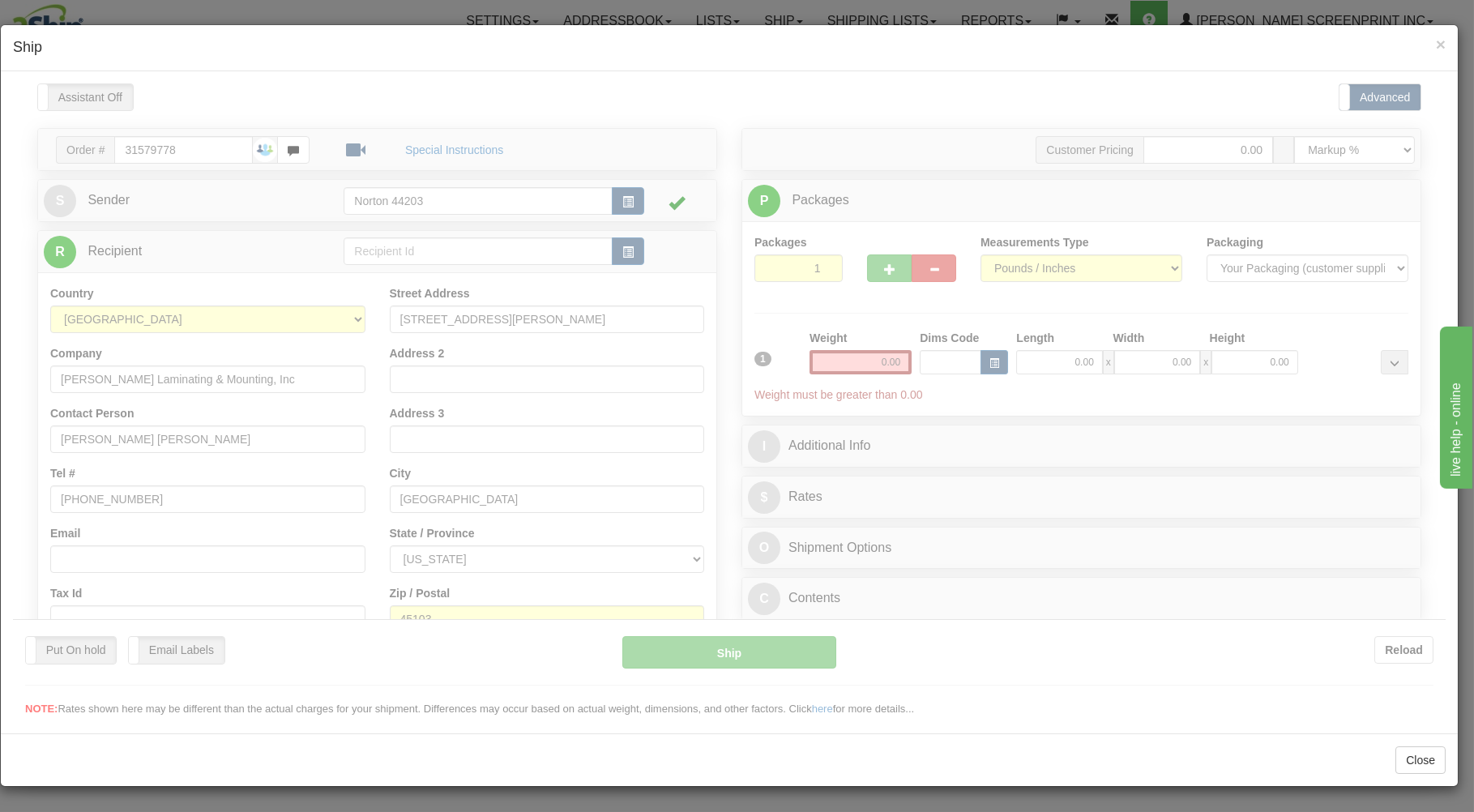
scroll to position [0, 0]
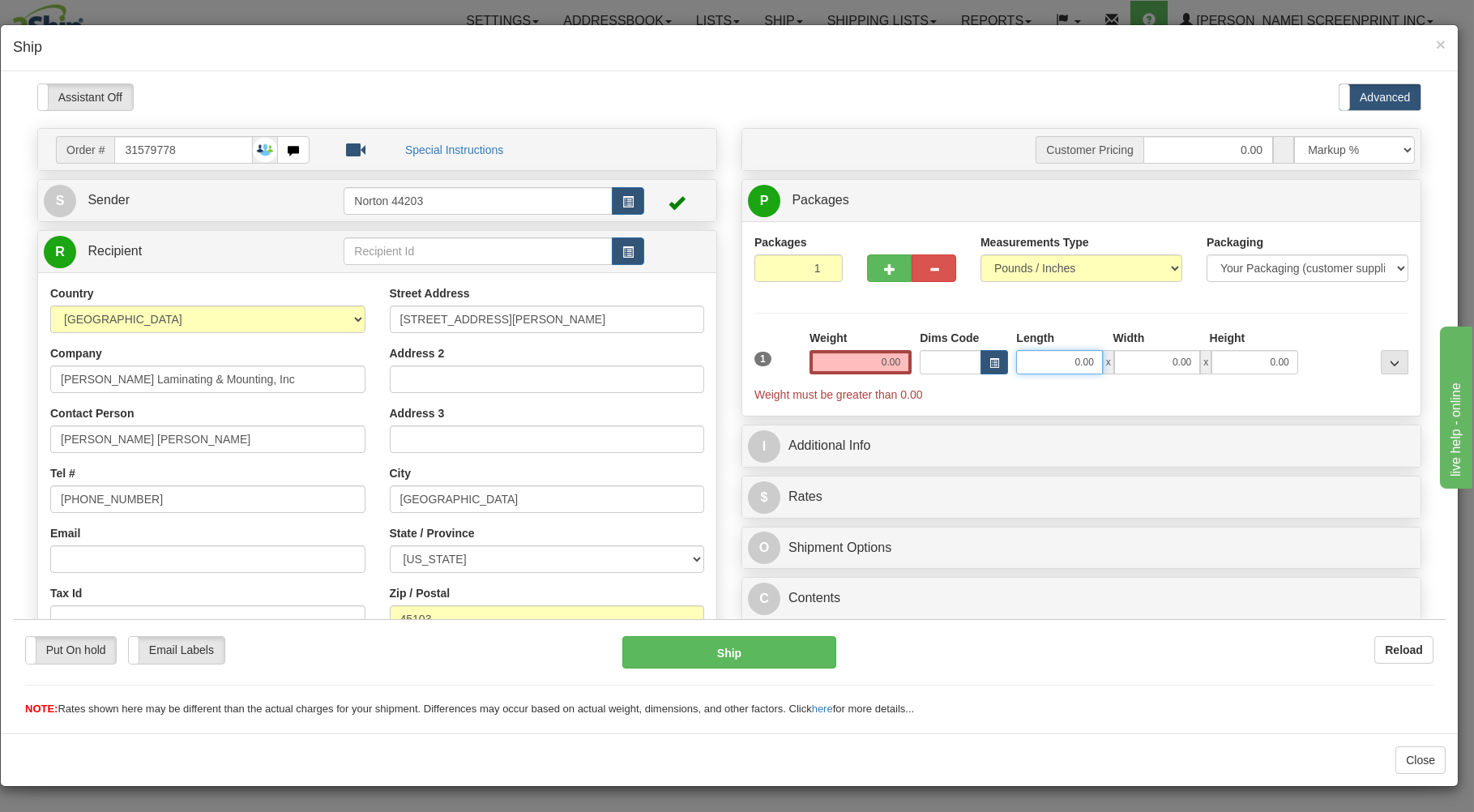
drag, startPoint x: 1056, startPoint y: 364, endPoint x: 1067, endPoint y: 341, distance: 25.5
click at [1056, 364] on input "0.00" at bounding box center [1059, 361] width 86 height 25
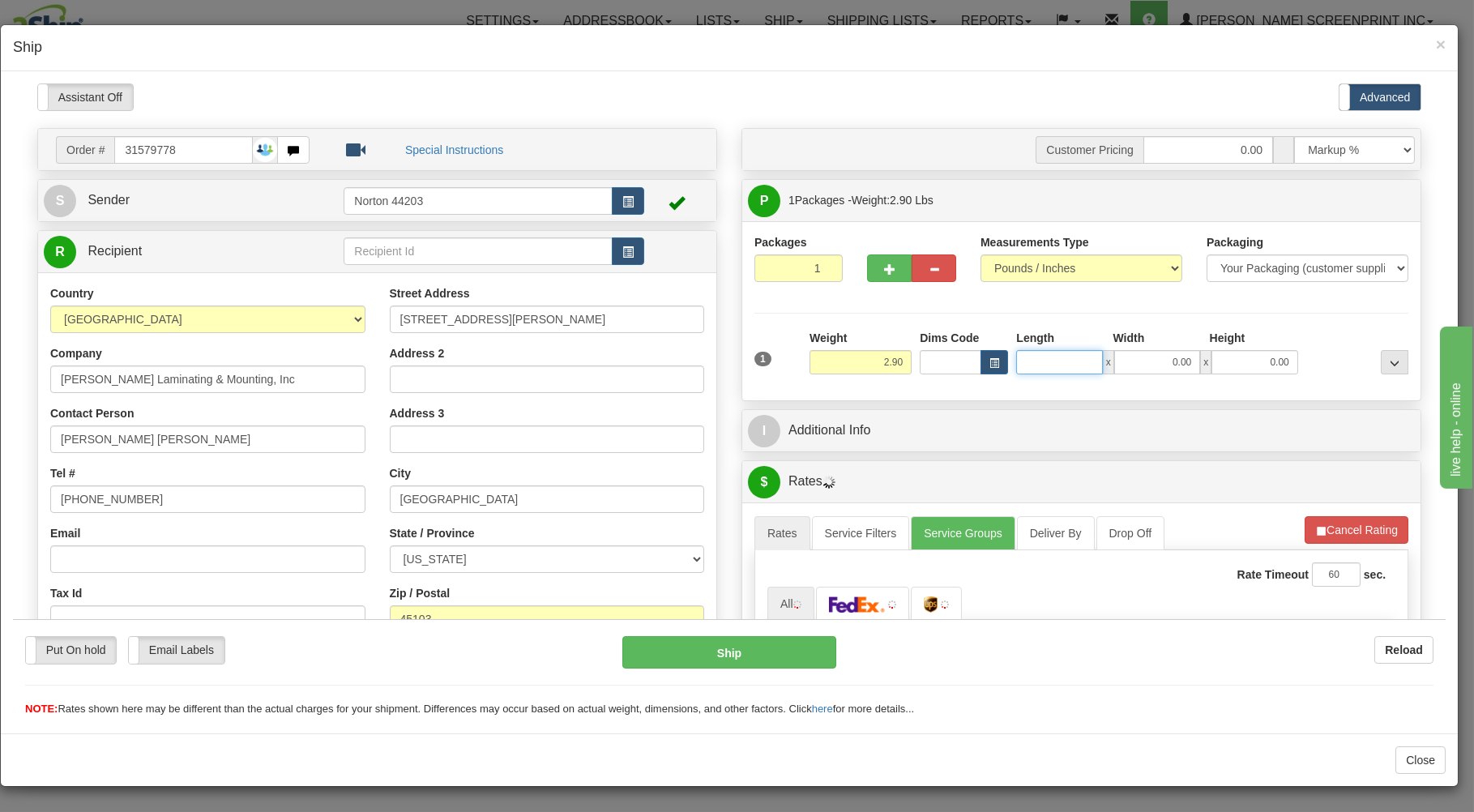
type input "2.95"
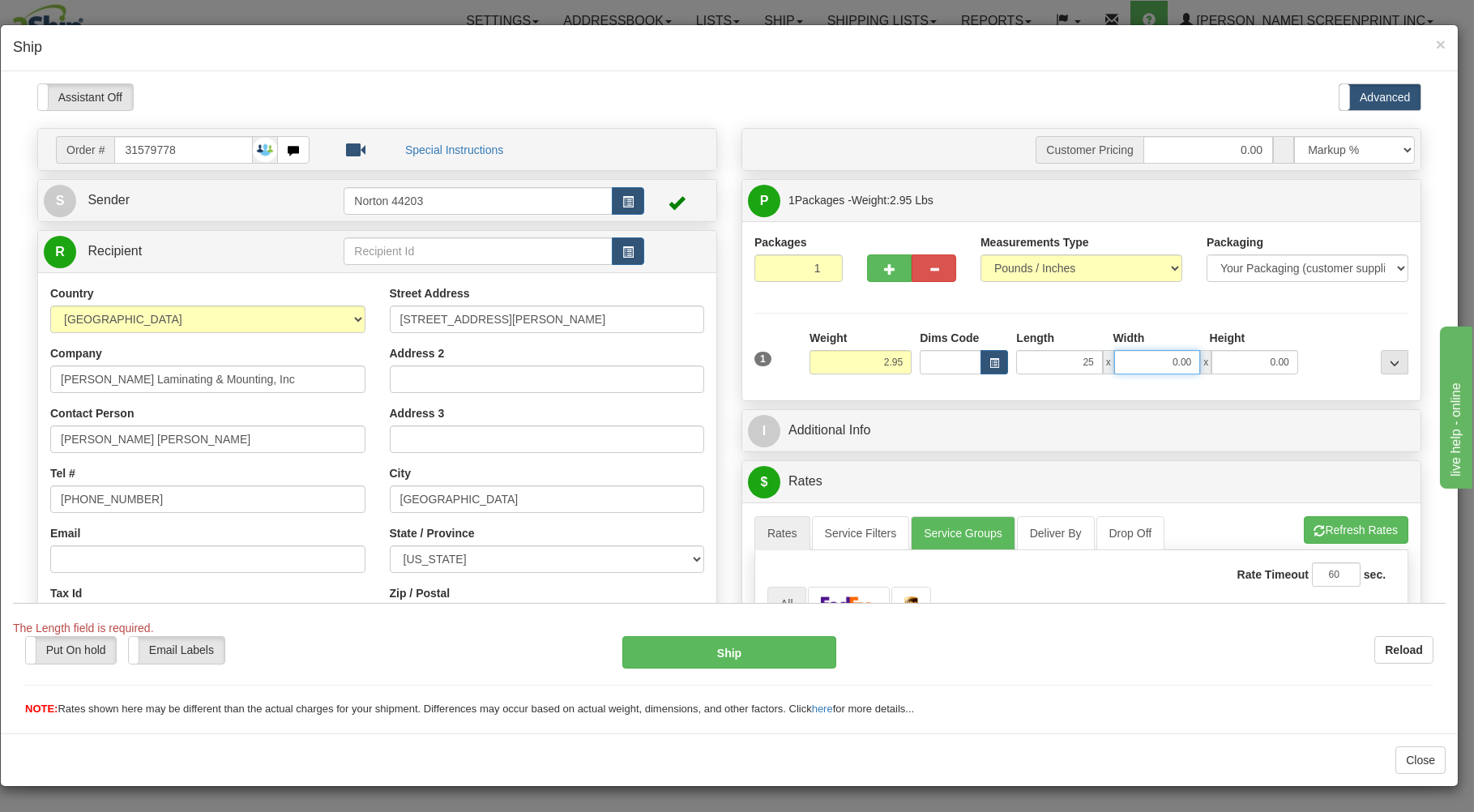
type input "25.00"
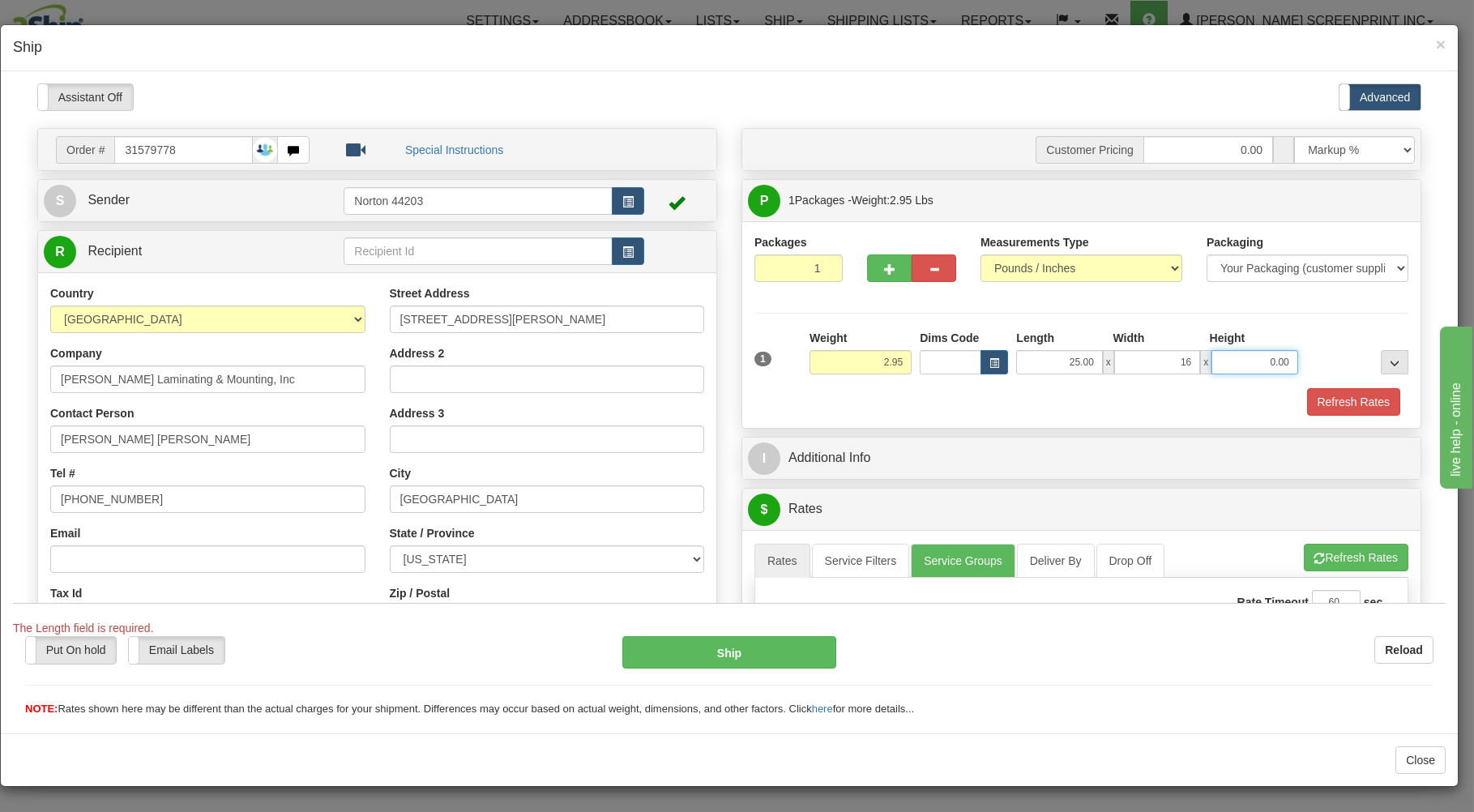
type input "16.00"
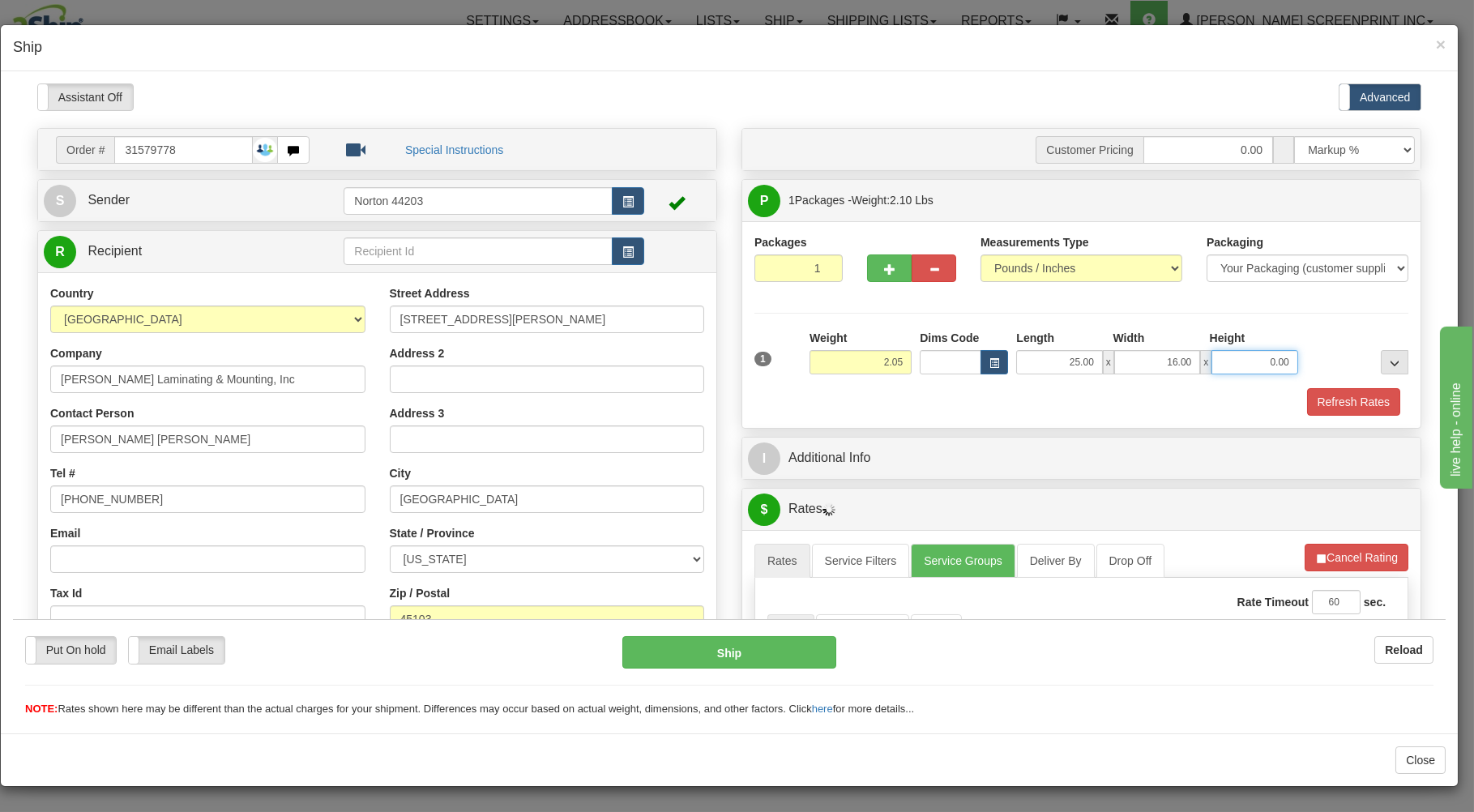
type input "2.00"
type input "1"
type input "2.90"
type input "1.00"
click at [940, 408] on div "Refresh Rates" at bounding box center [1082, 400] width 662 height 28
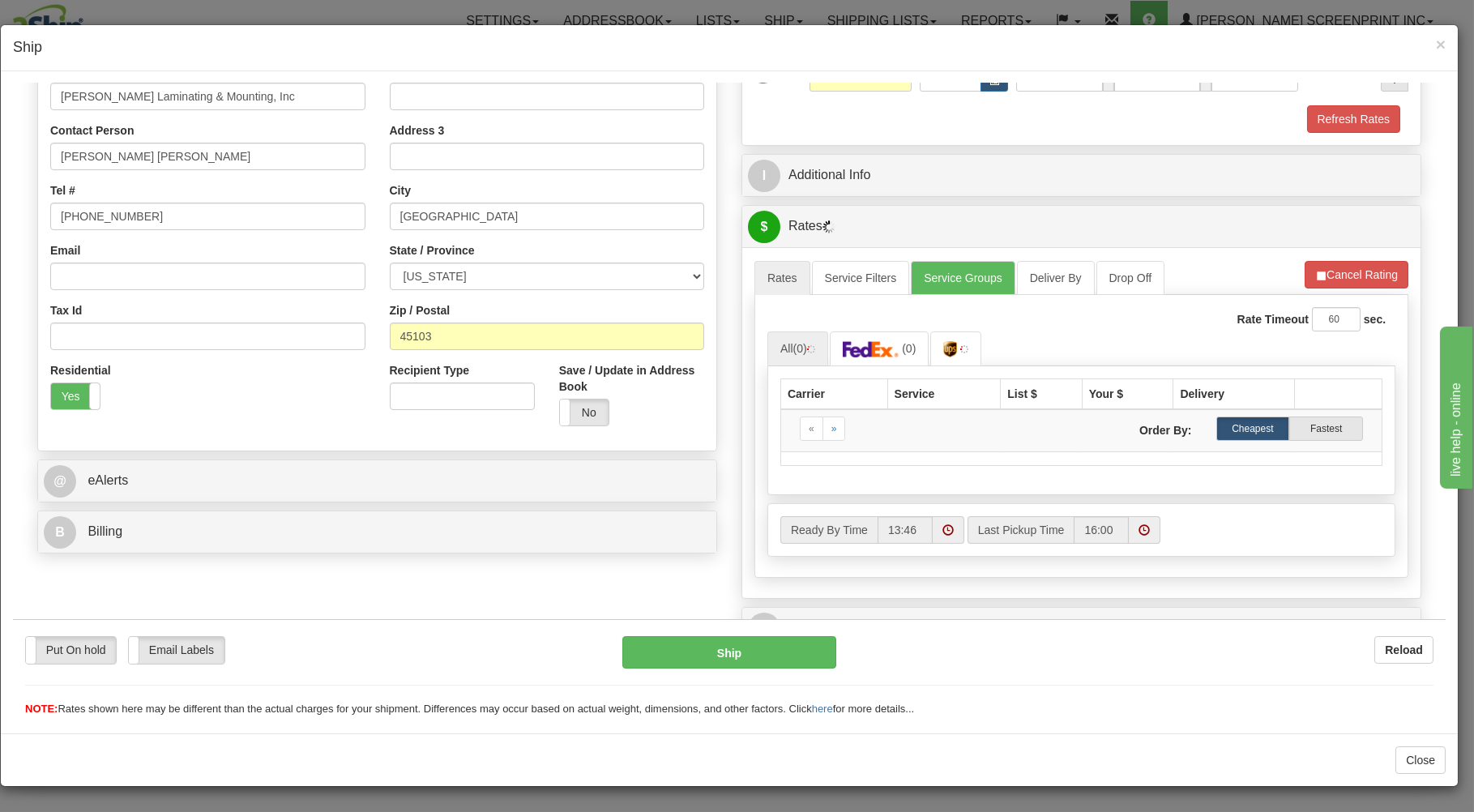
scroll to position [346, 0]
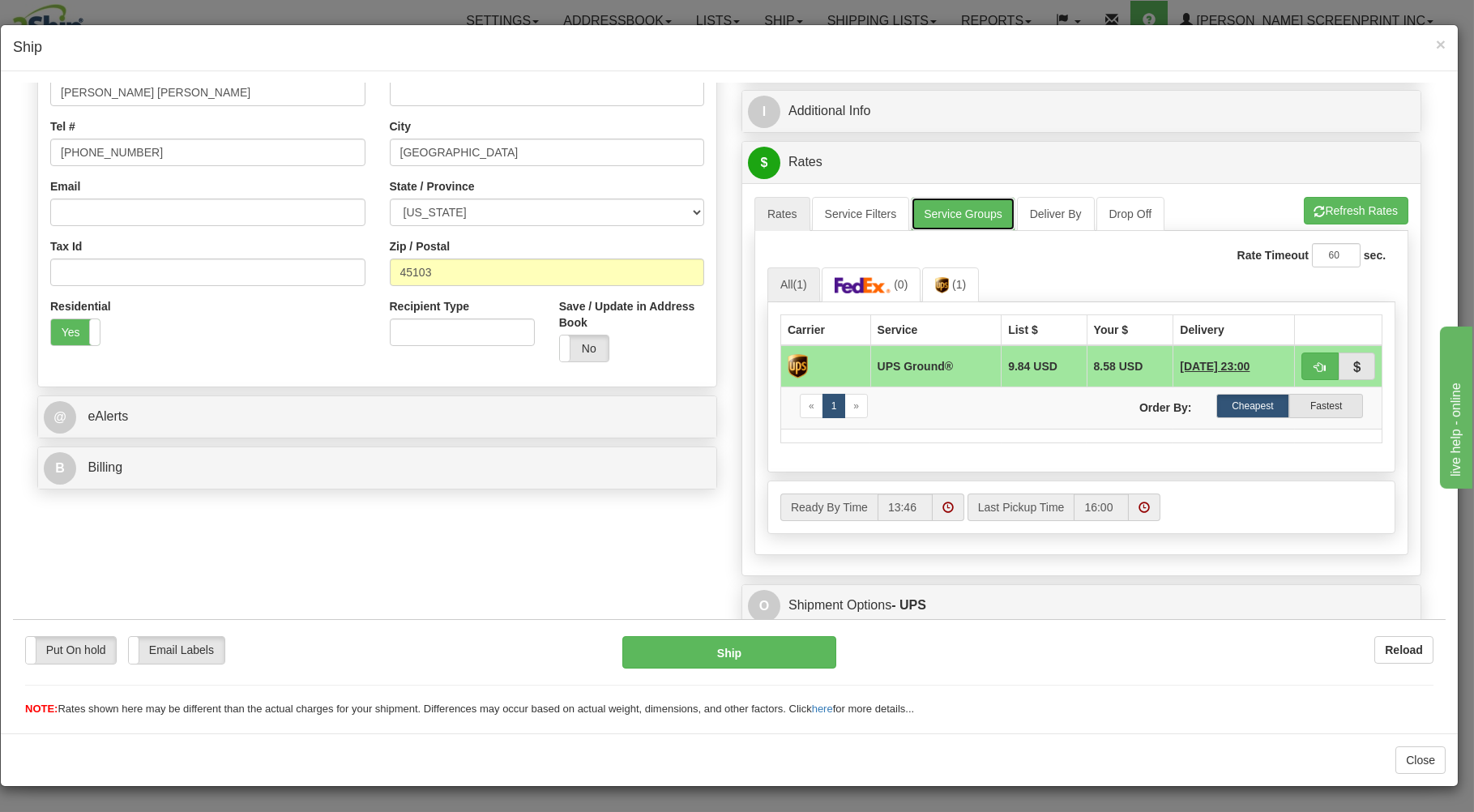
click at [934, 215] on link "Service Groups" at bounding box center [962, 213] width 103 height 34
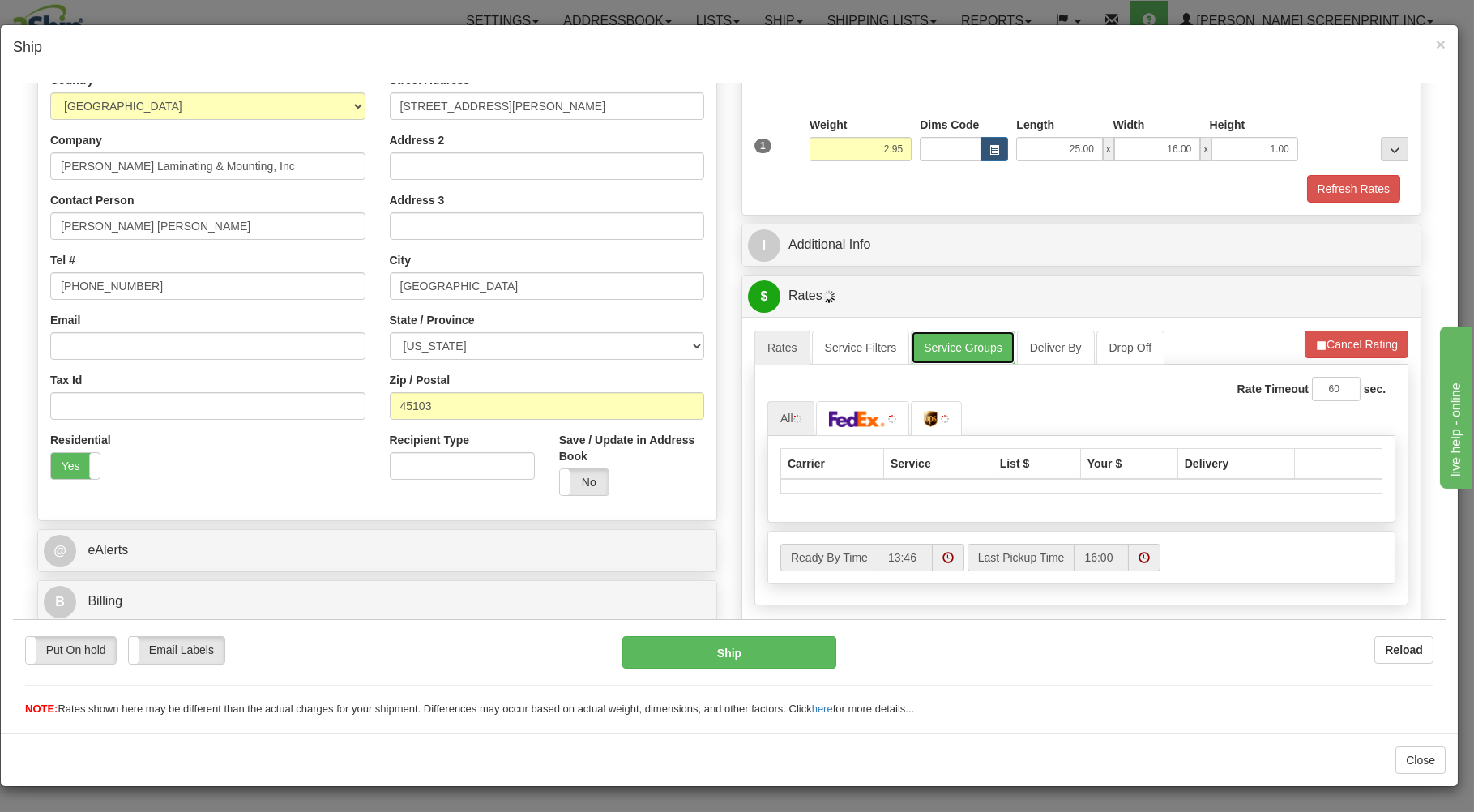
type input "2.90"
click at [930, 346] on link "Service Groups" at bounding box center [962, 346] width 103 height 34
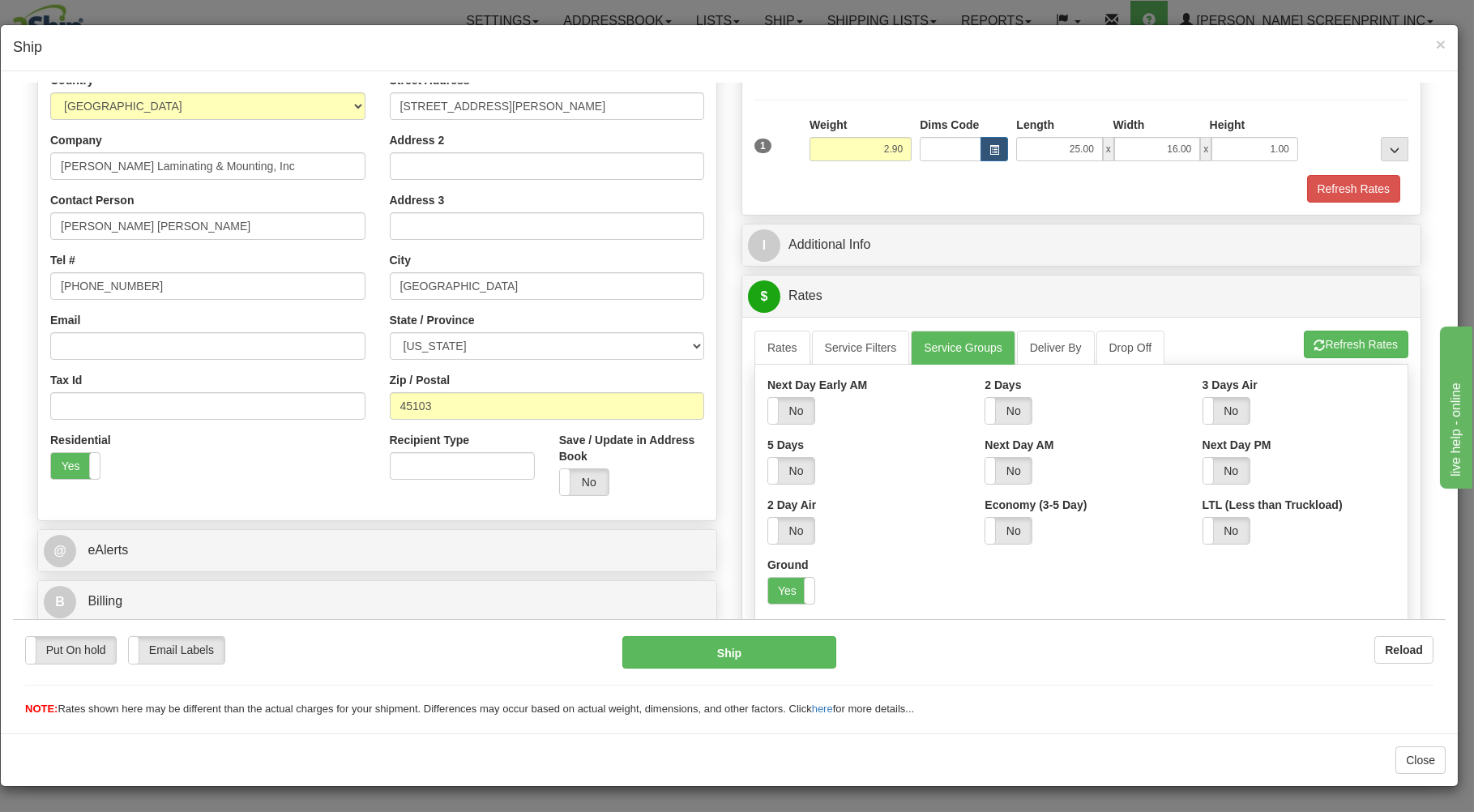
drag, startPoint x: 785, startPoint y: 586, endPoint x: 749, endPoint y: 425, distance: 165.0
click at [782, 560] on div "Ground Yes No" at bounding box center [864, 579] width 193 height 47
click at [773, 588] on label "Yes" at bounding box center [791, 589] width 47 height 26
click at [755, 345] on link "Rates" at bounding box center [783, 346] width 56 height 34
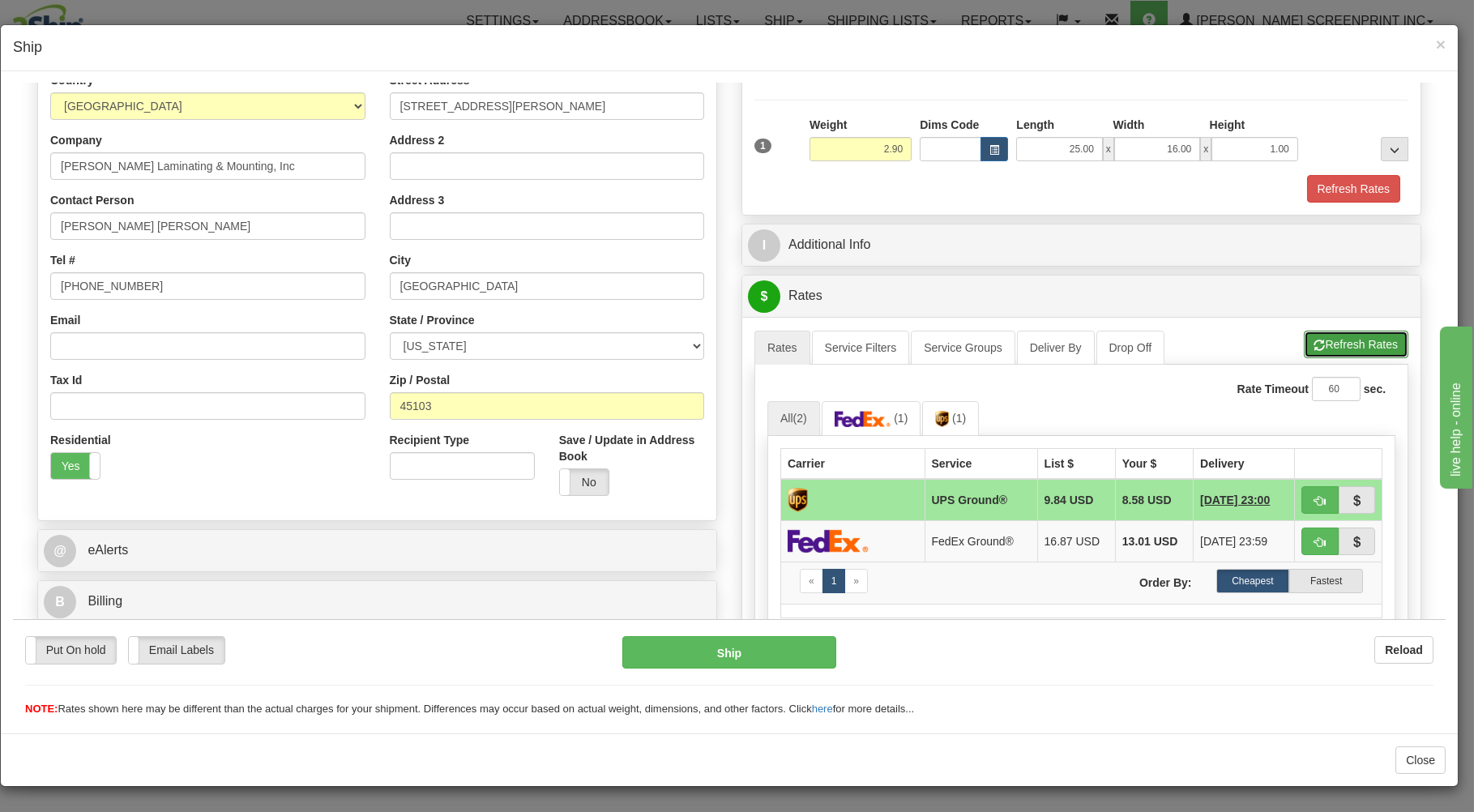
click at [1334, 340] on button "Refresh Rates" at bounding box center [1355, 343] width 104 height 28
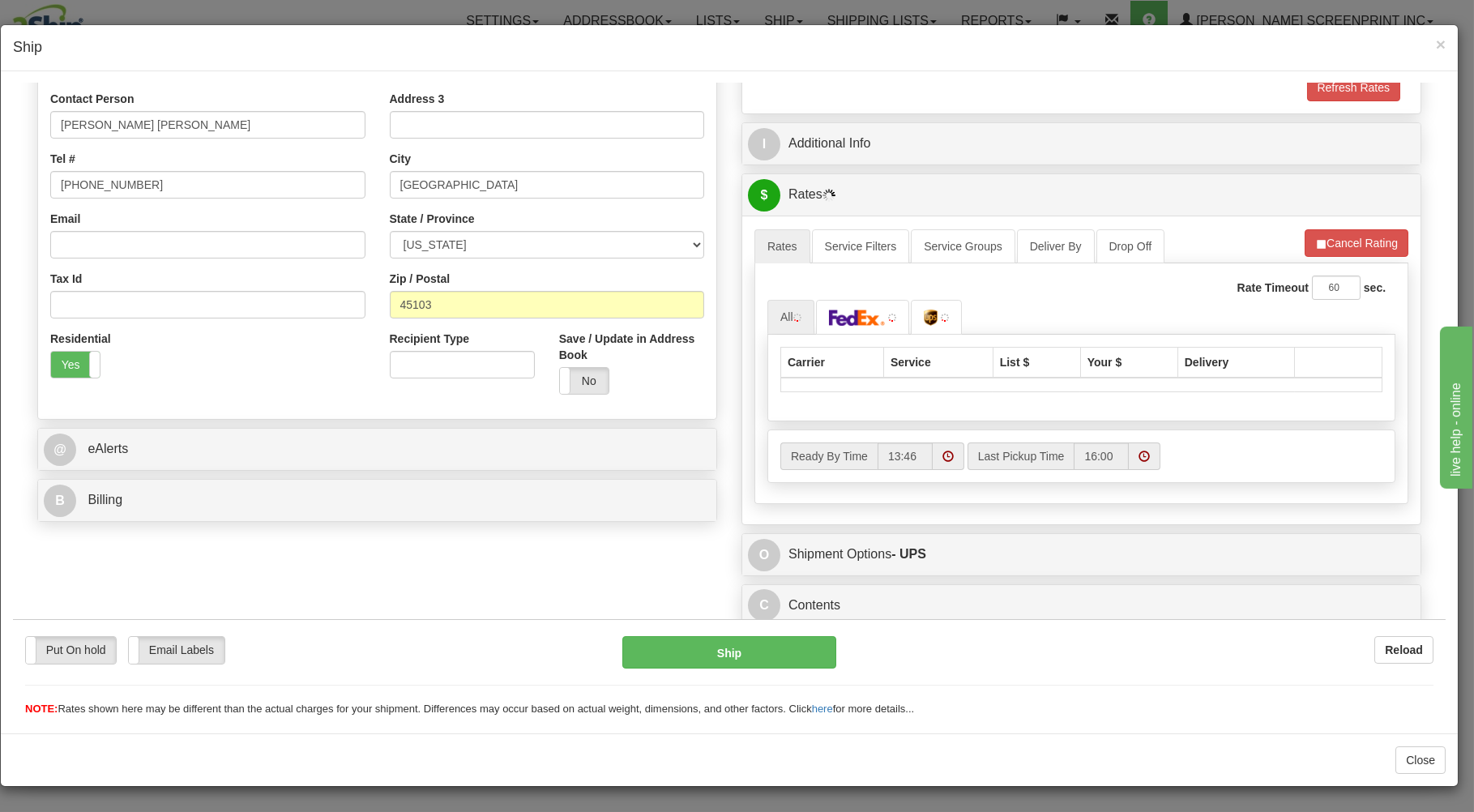
scroll to position [319, 0]
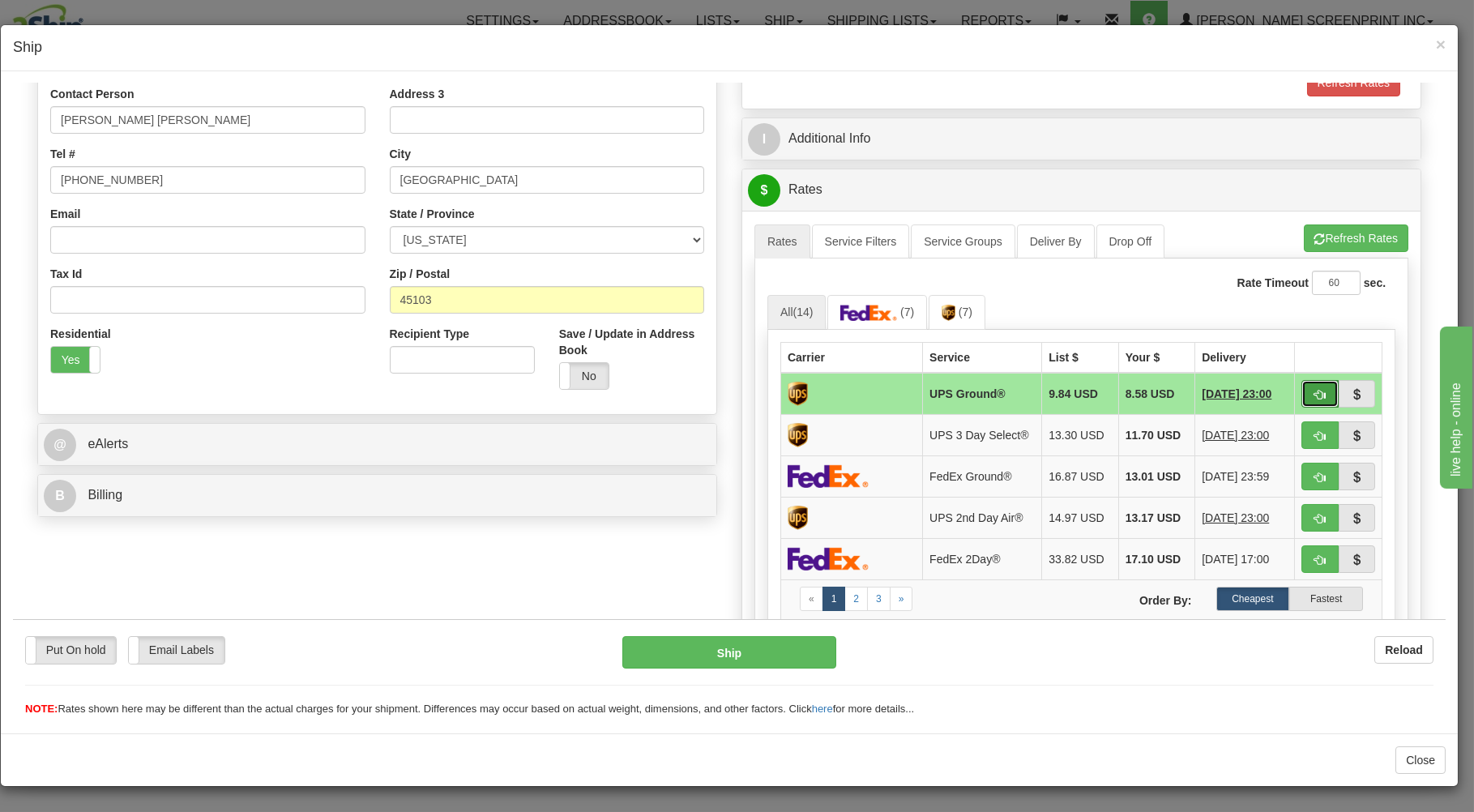
drag, startPoint x: 1301, startPoint y: 391, endPoint x: 1290, endPoint y: 393, distance: 11.2
click at [1315, 391] on span "button" at bounding box center [1320, 394] width 11 height 10
type input "03"
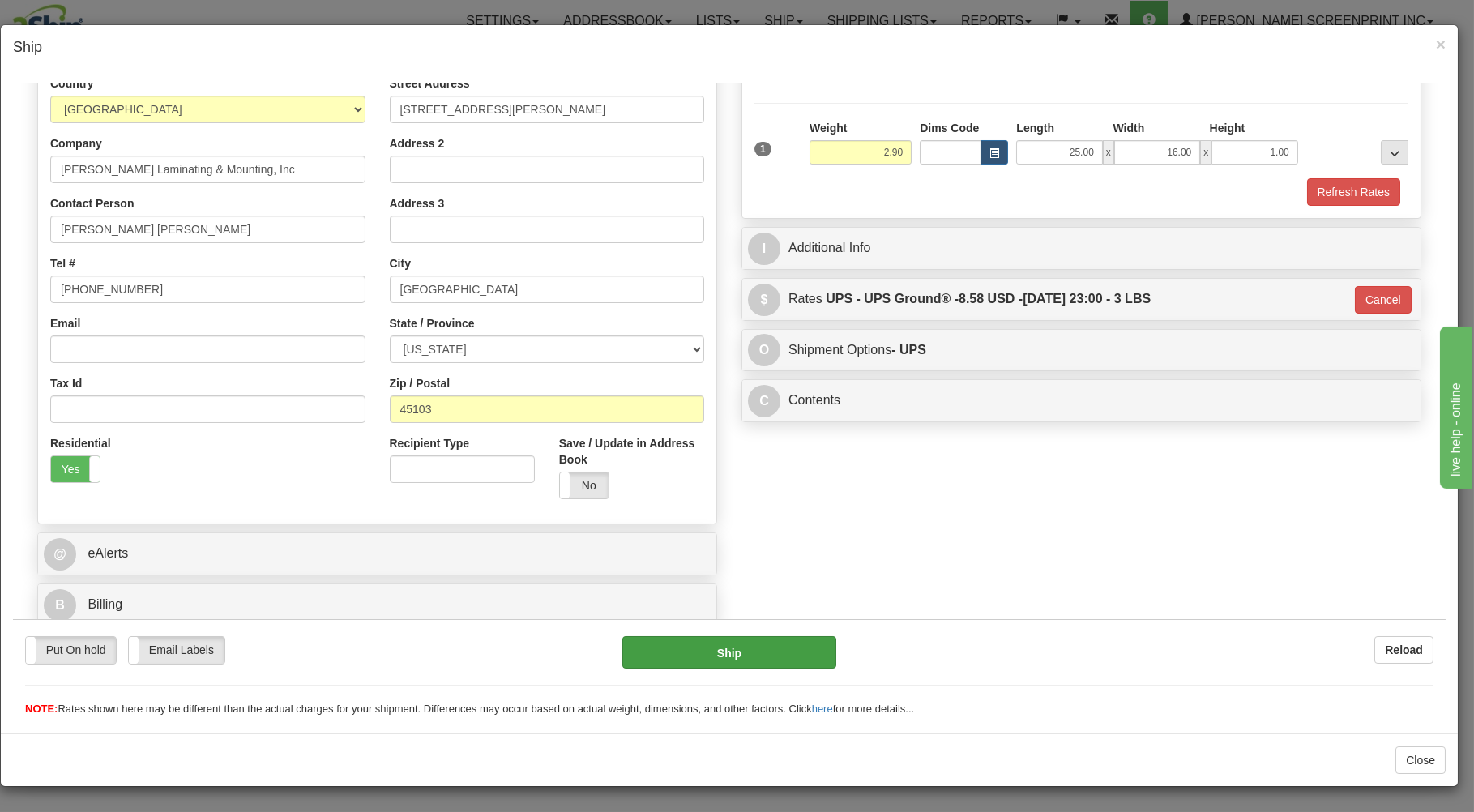
scroll to position [213, 0]
click at [646, 648] on button "Ship" at bounding box center [730, 651] width 215 height 32
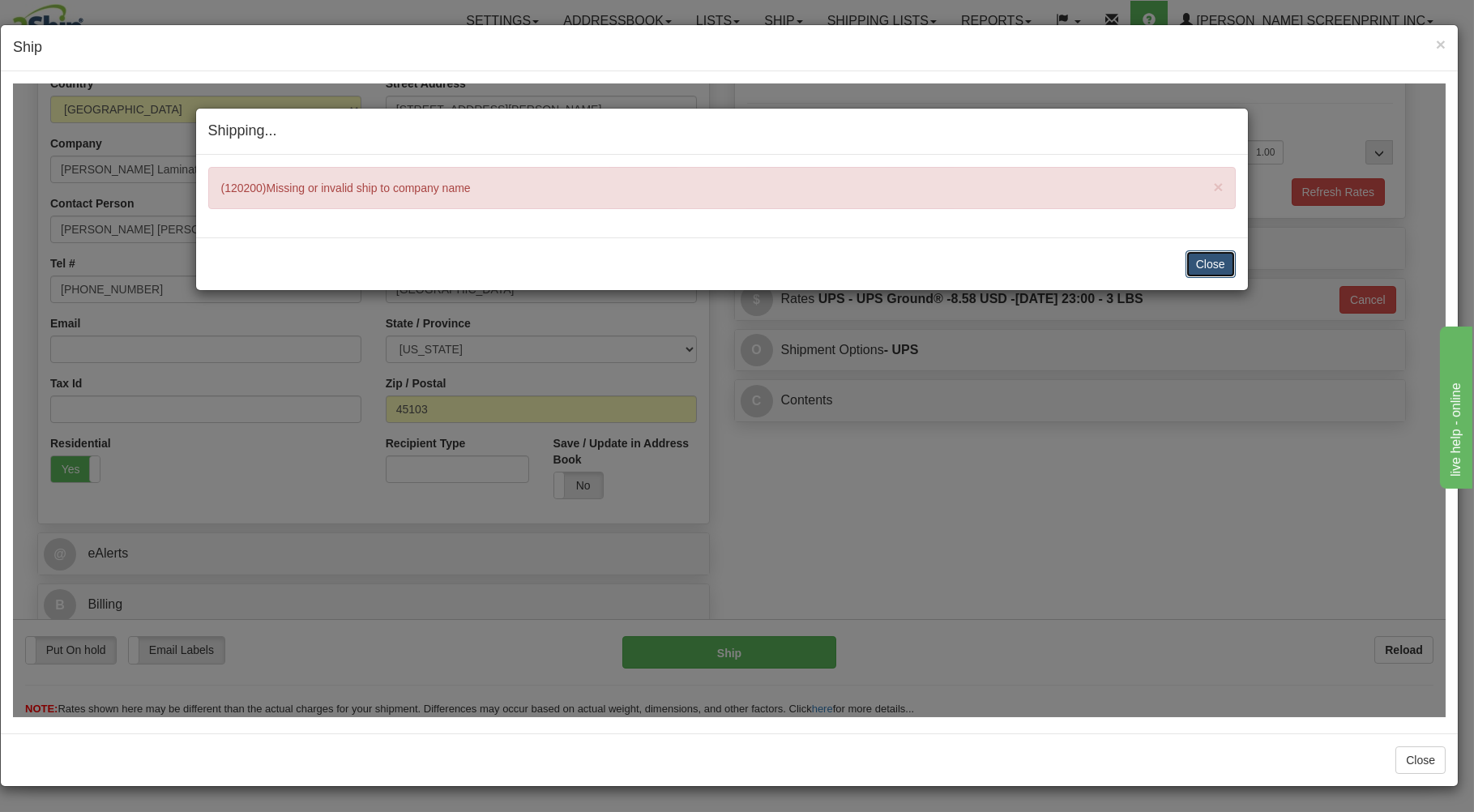
click at [1217, 260] on button "Close" at bounding box center [1211, 263] width 50 height 28
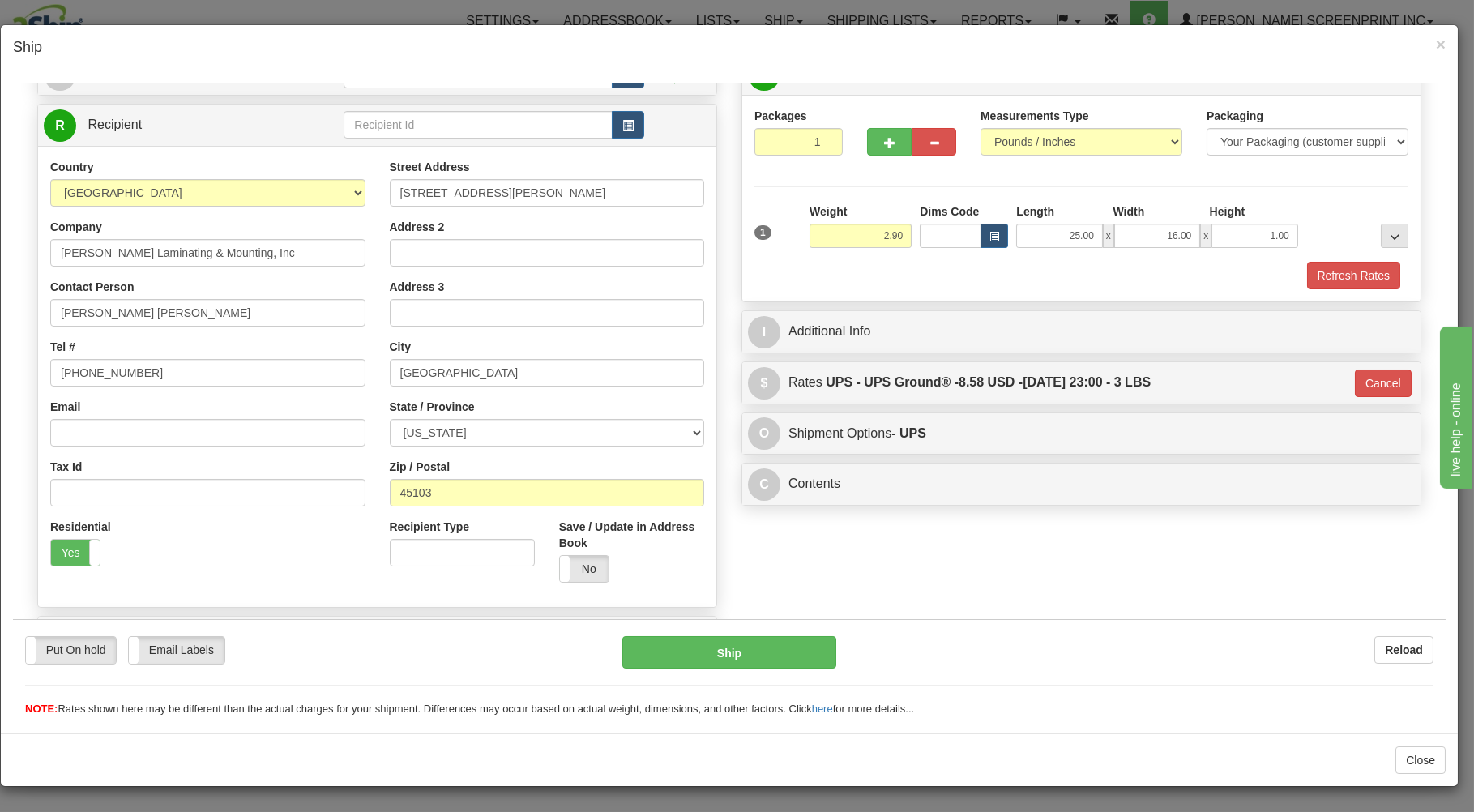
scroll to position [40, 0]
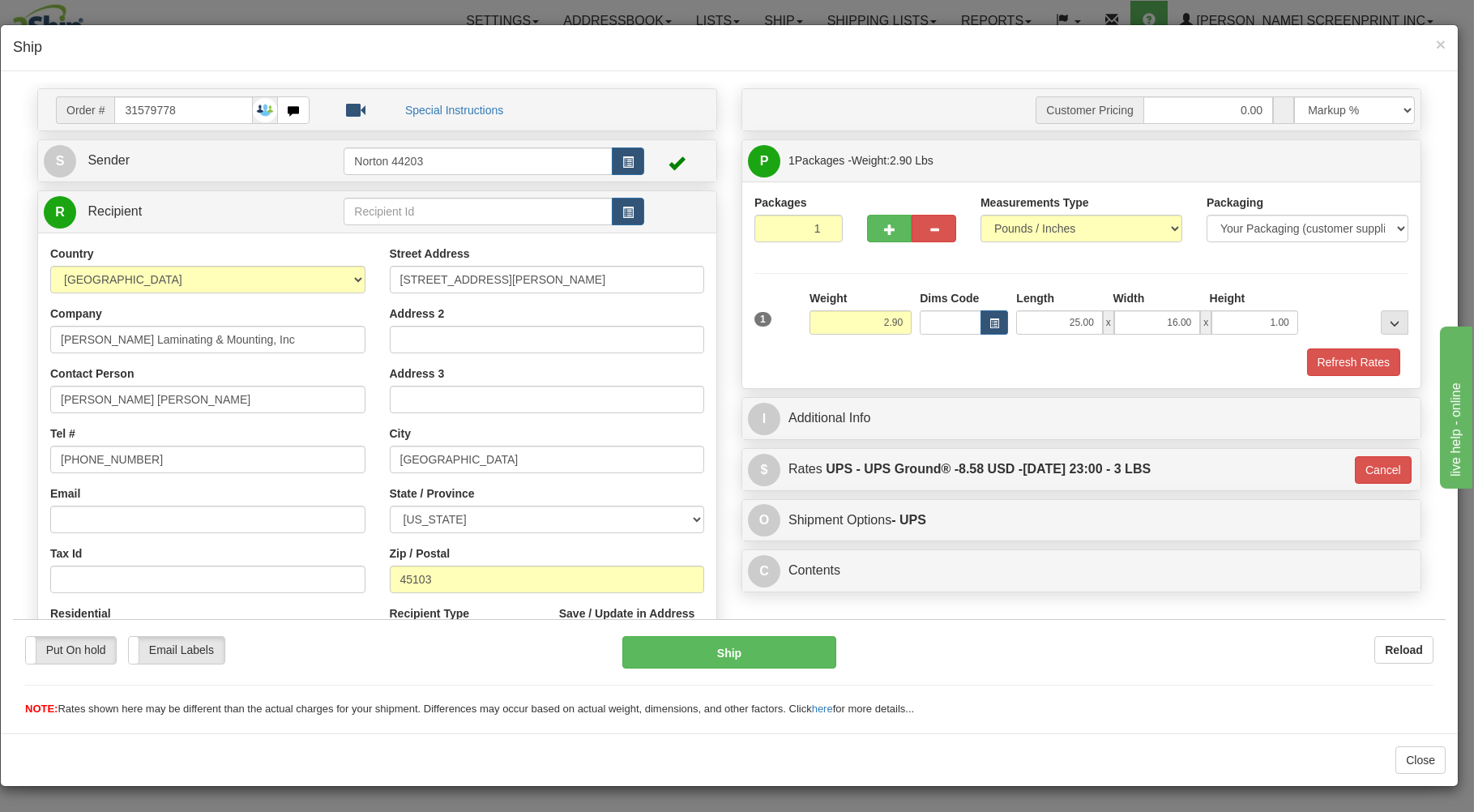
type input "2.95"
type input "03"
type input "2.90"
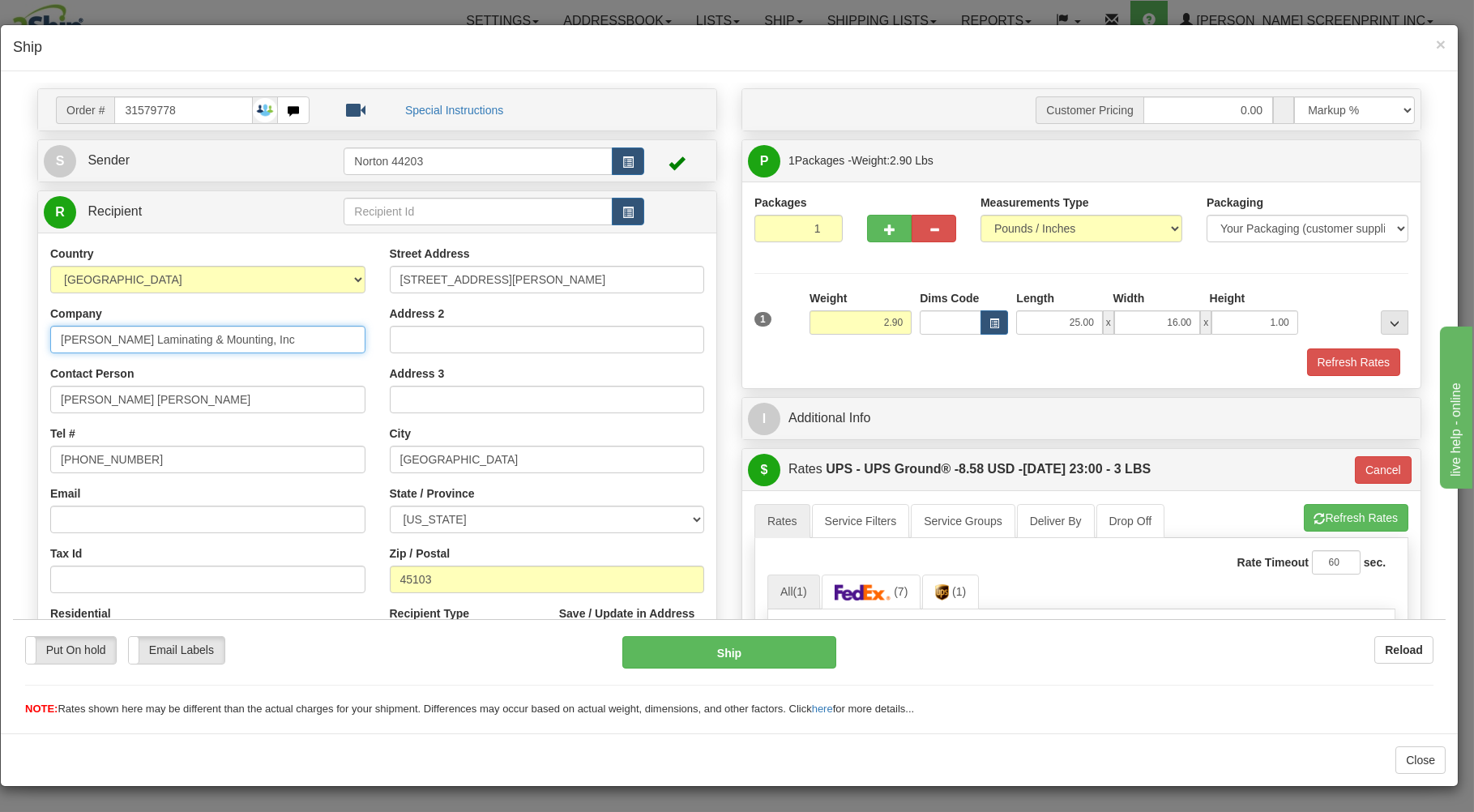
click at [202, 338] on input "Rose Layman Laminating & Mounting, Inc" at bounding box center [208, 339] width 315 height 28
type input "Rose Layman Laminating/Mounting, Inc"
click at [678, 649] on button "Ship" at bounding box center [730, 651] width 215 height 32
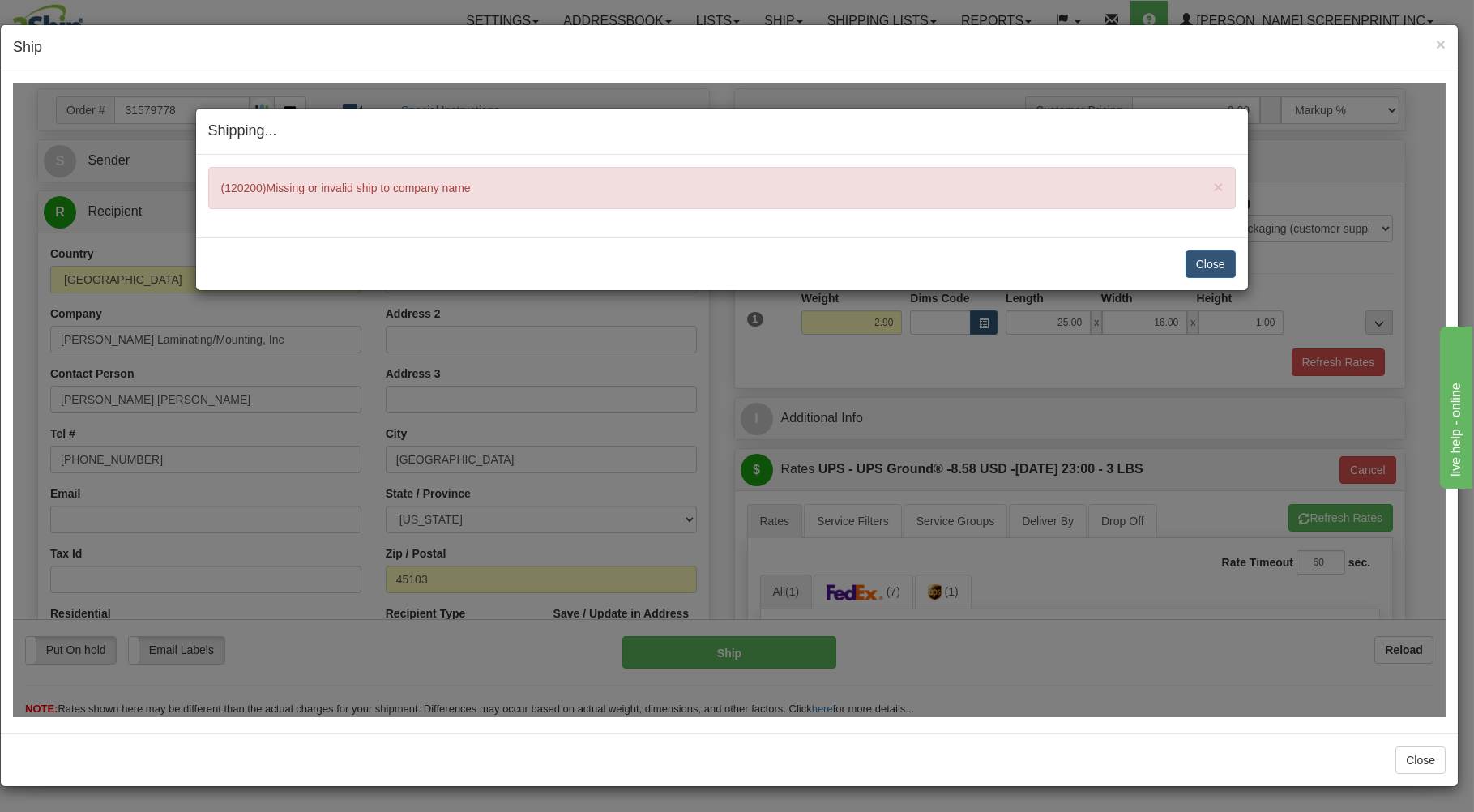
type input "2.95"
type input "03"
click at [1198, 262] on button "Close" at bounding box center [1211, 263] width 50 height 28
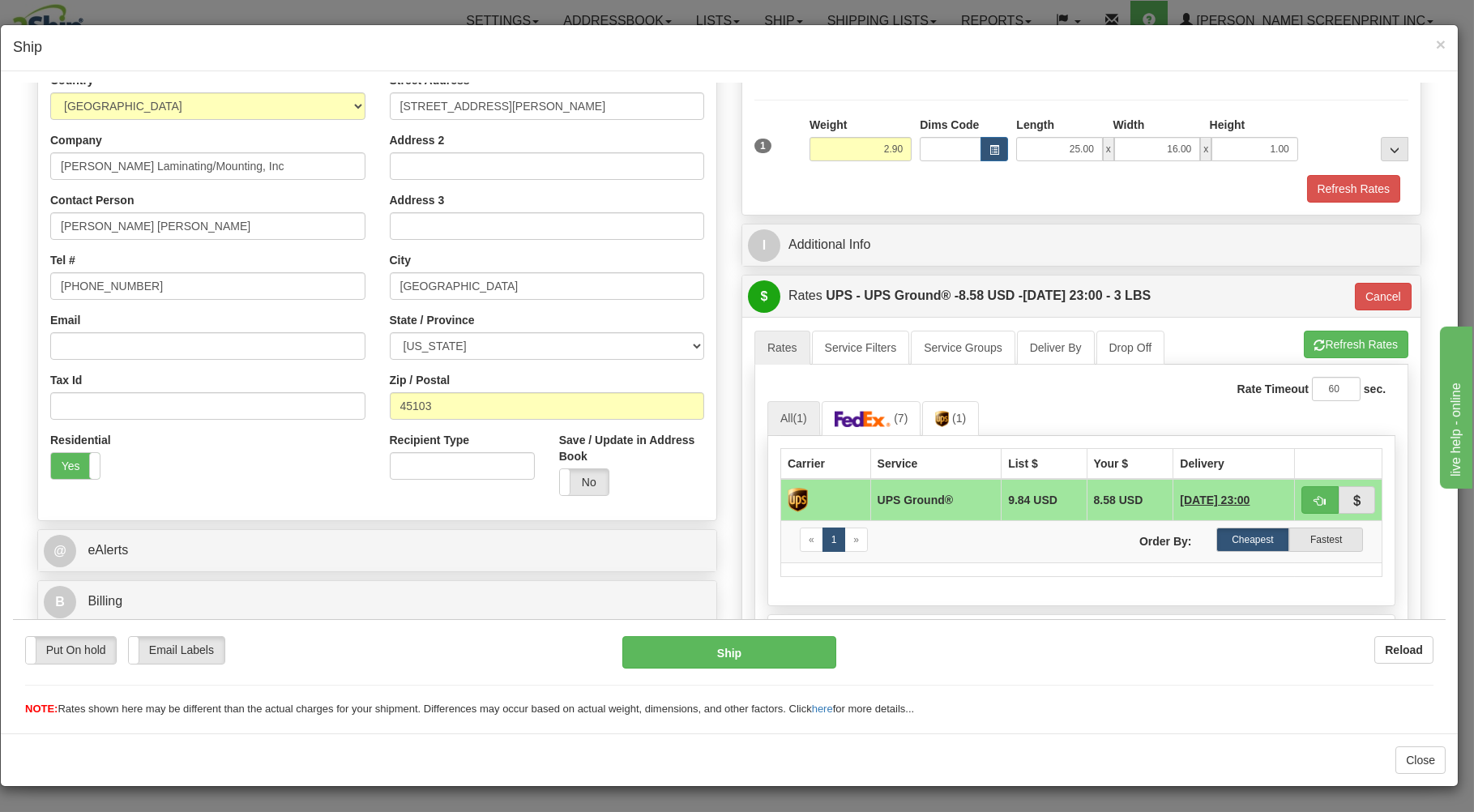
scroll to position [0, 0]
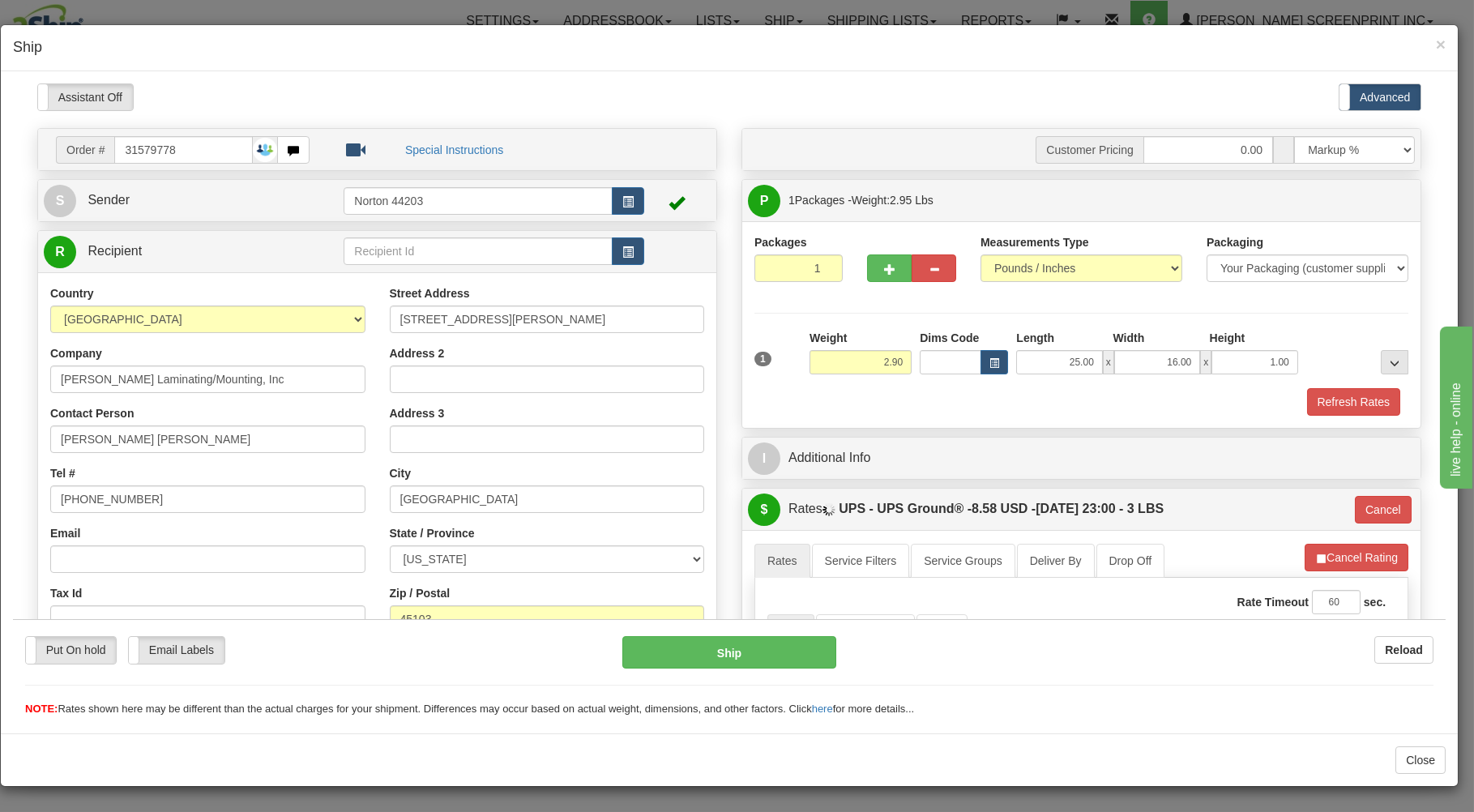
type input "2.90"
type input "03"
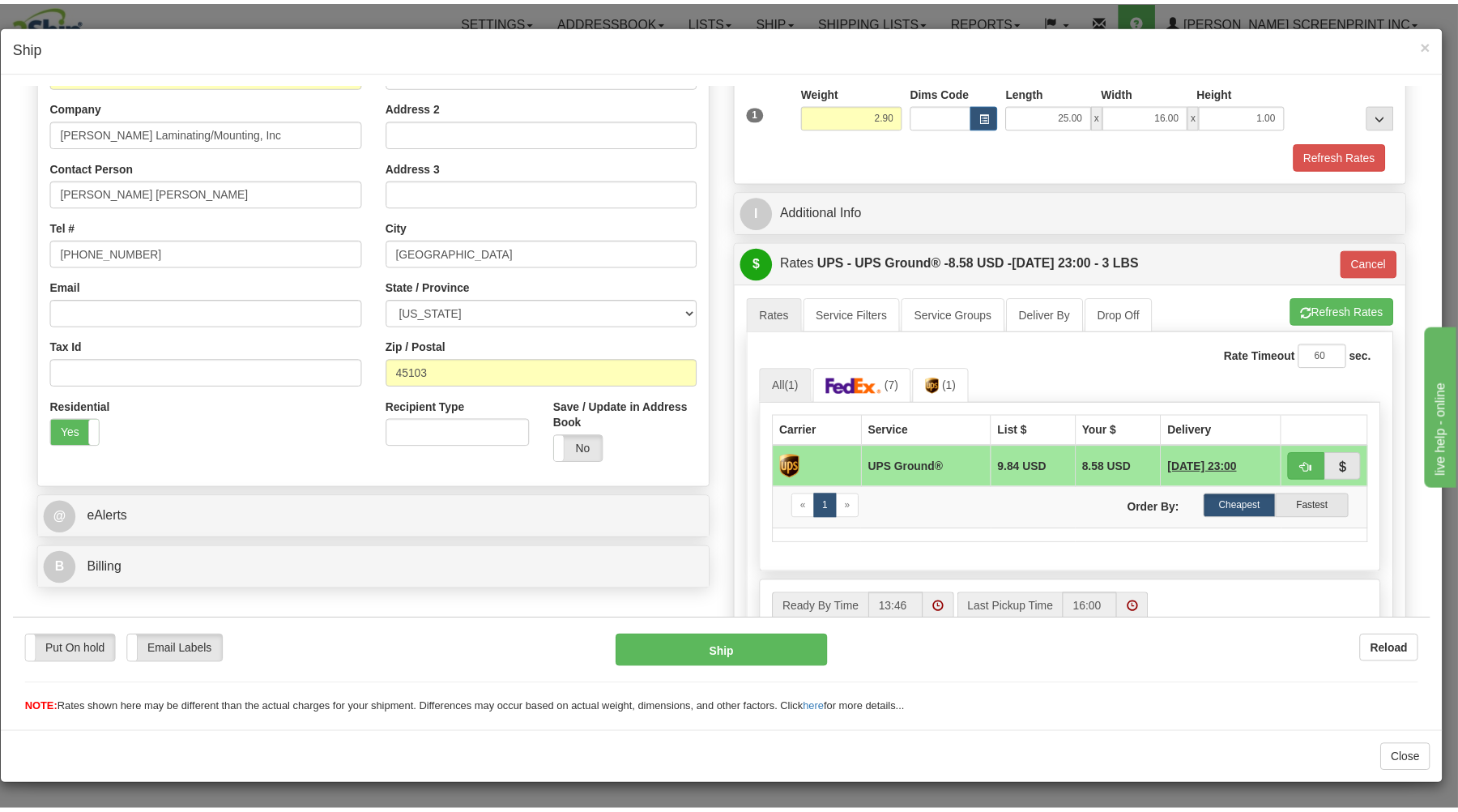
scroll to position [260, 0]
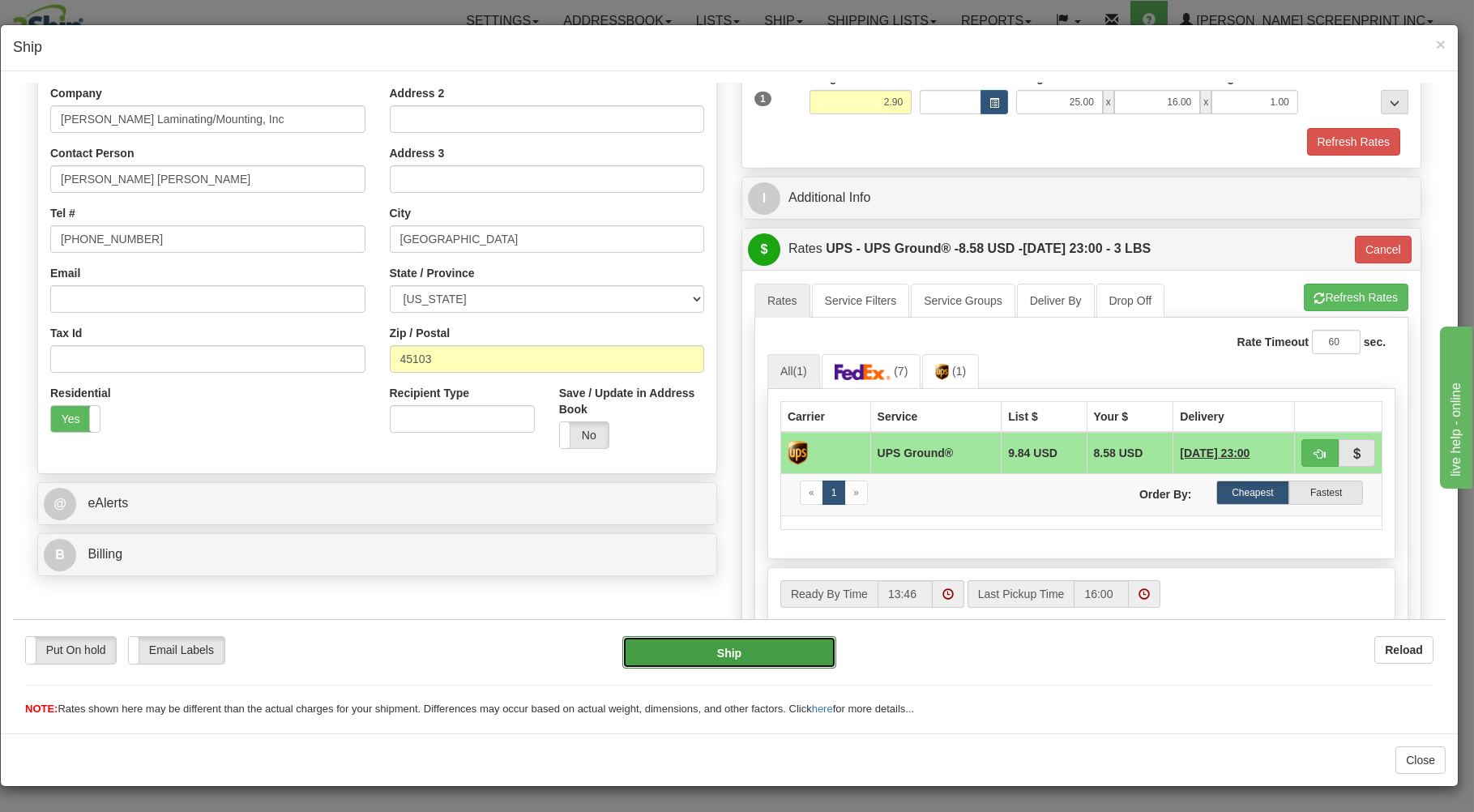
click at [705, 643] on button "Ship" at bounding box center [730, 651] width 215 height 32
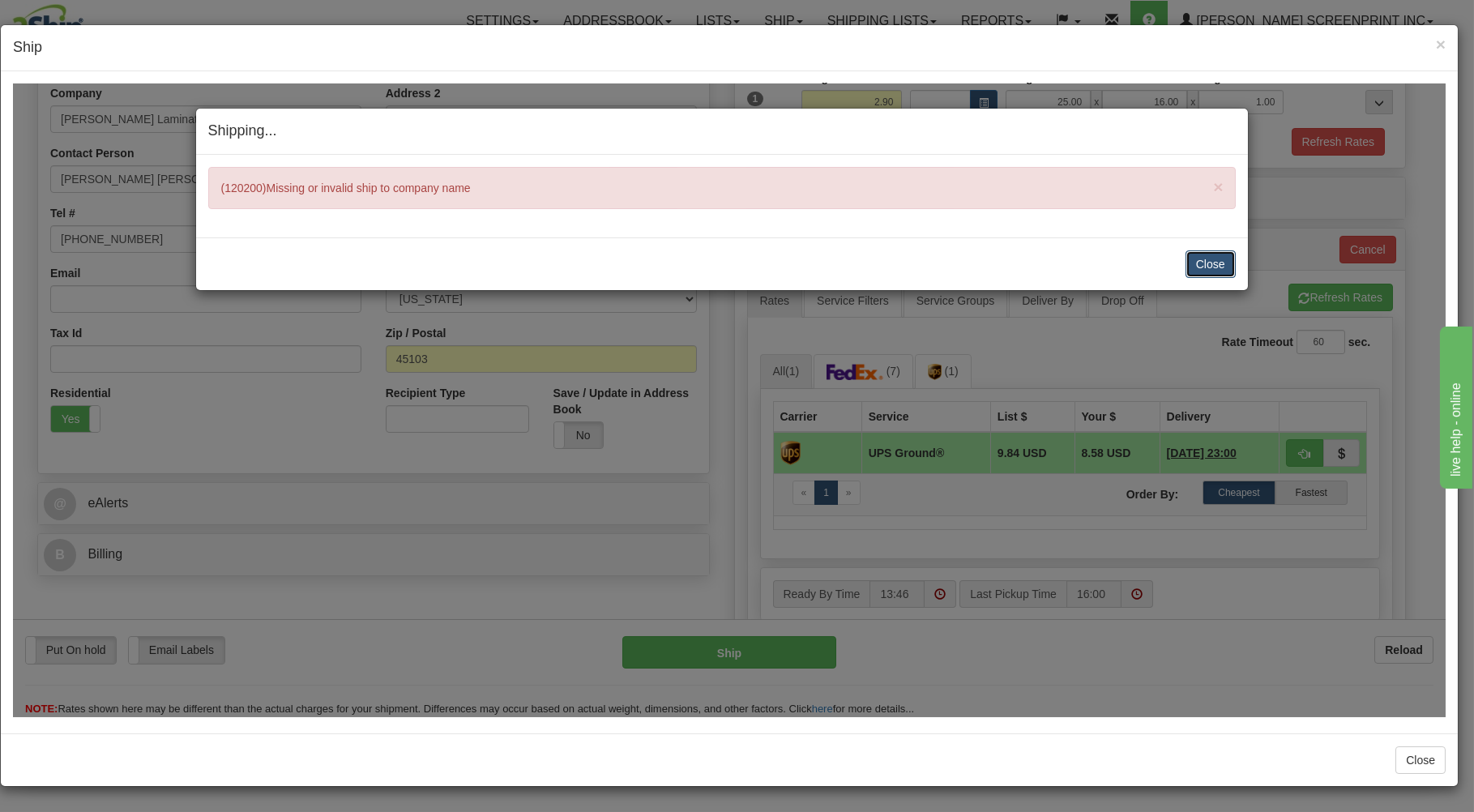
click at [1205, 262] on button "Close" at bounding box center [1211, 263] width 50 height 28
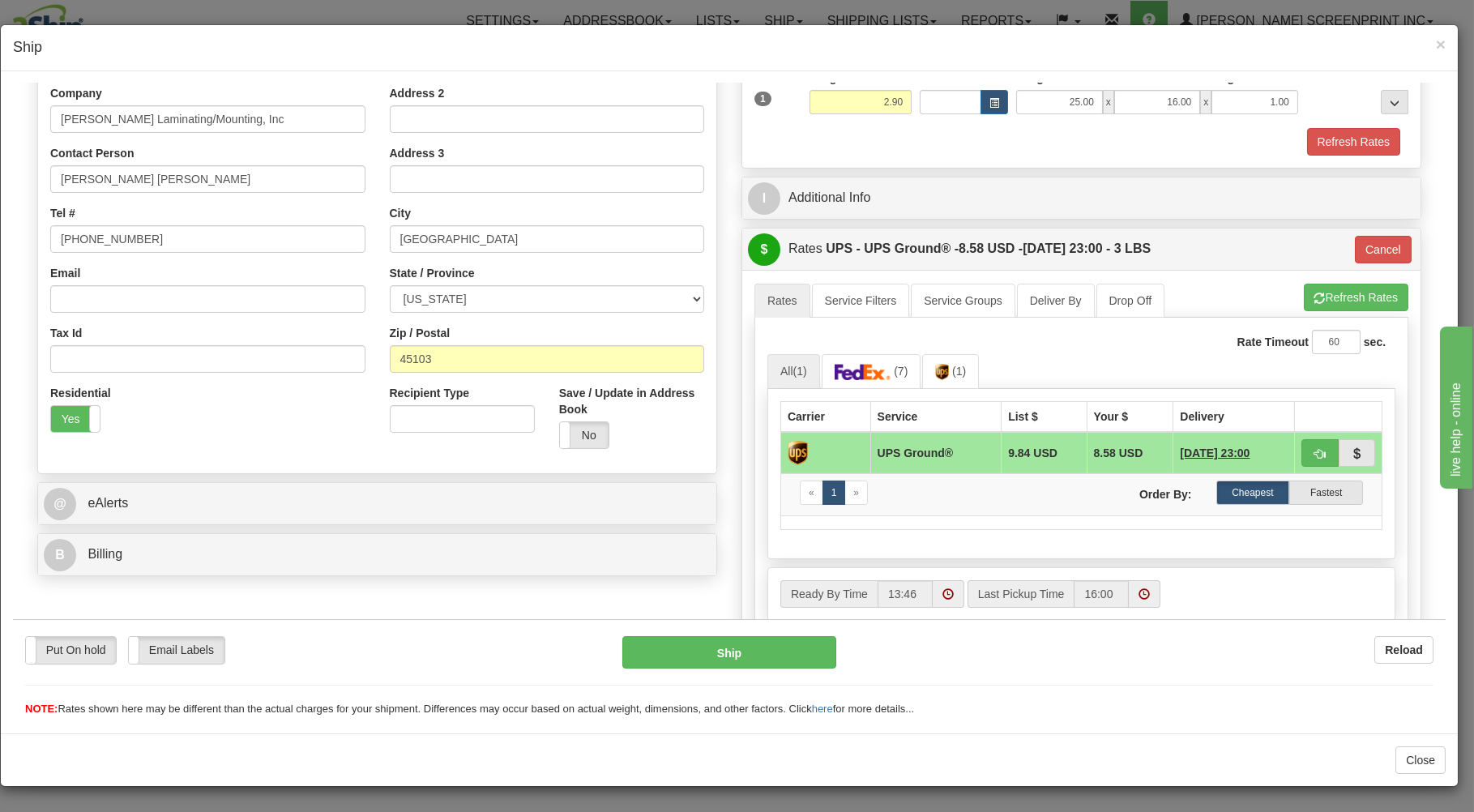
type input "2.95"
type input "03"
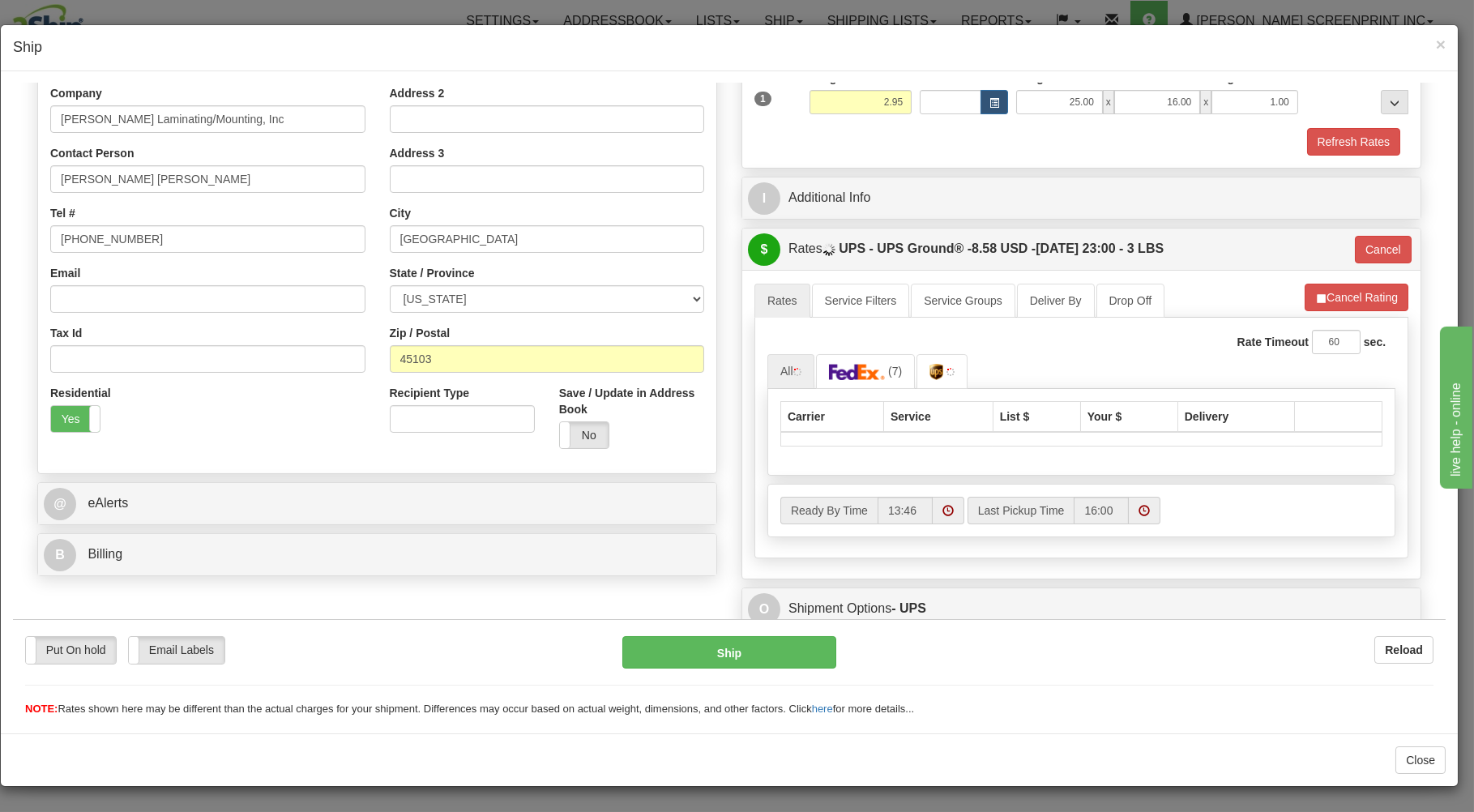
type input "2.90"
click at [286, 120] on input "Rose Layman Laminating/Mounting, Inc" at bounding box center [208, 118] width 315 height 28
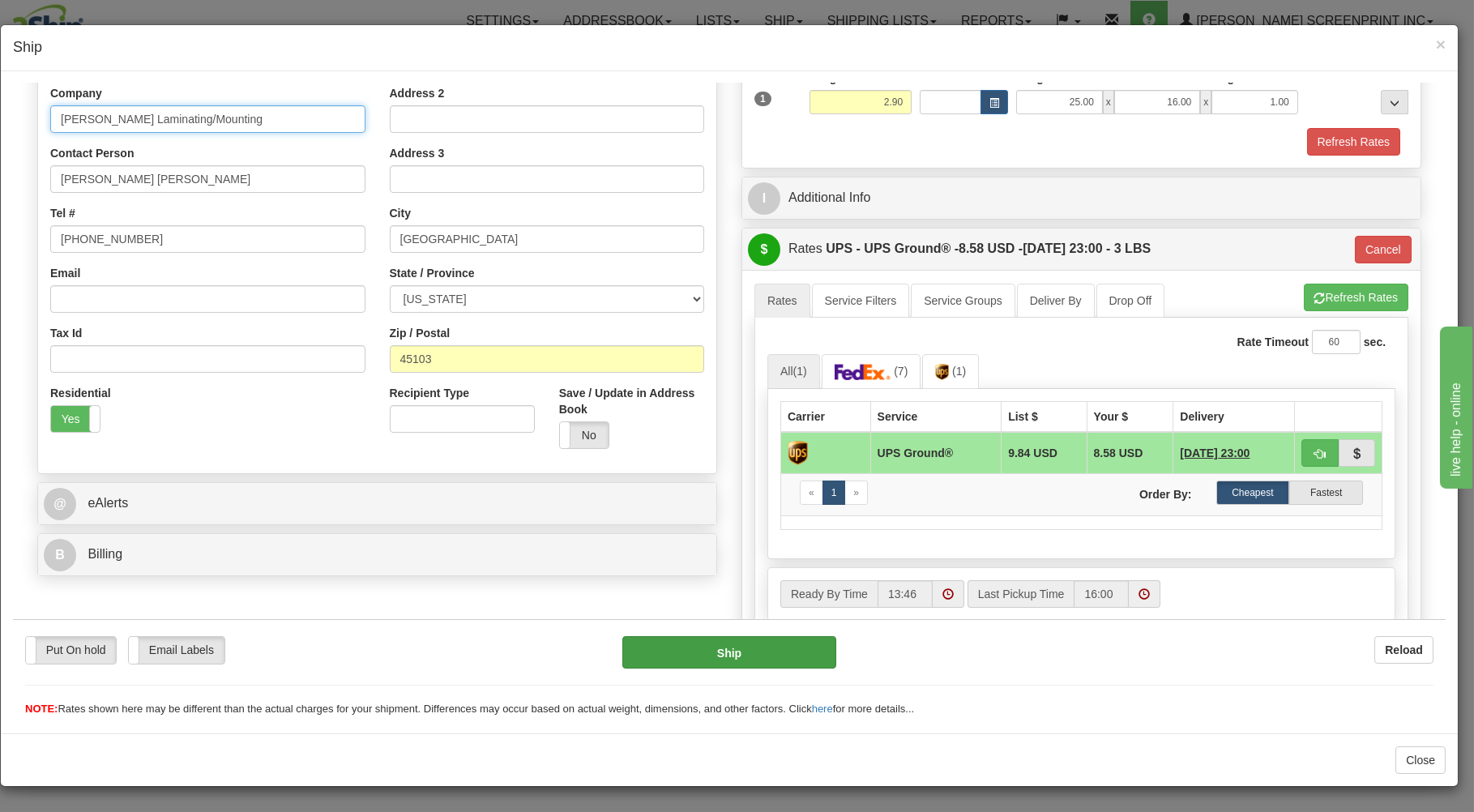
type input "Rose Layman Laminating/Mounting"
click at [671, 644] on button "Ship" at bounding box center [730, 651] width 215 height 32
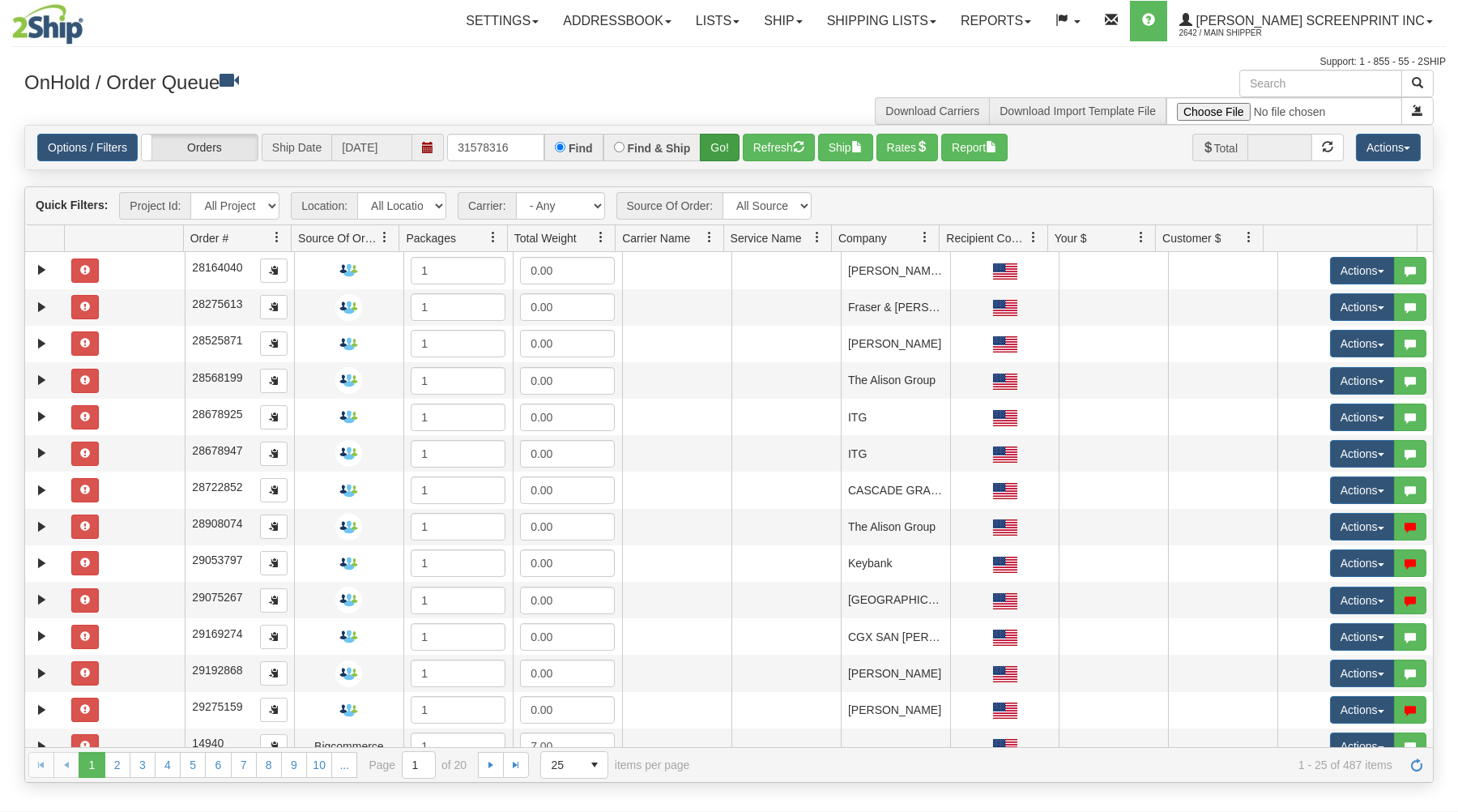
type input "31578316"
click at [706, 141] on button "Go!" at bounding box center [720, 147] width 40 height 28
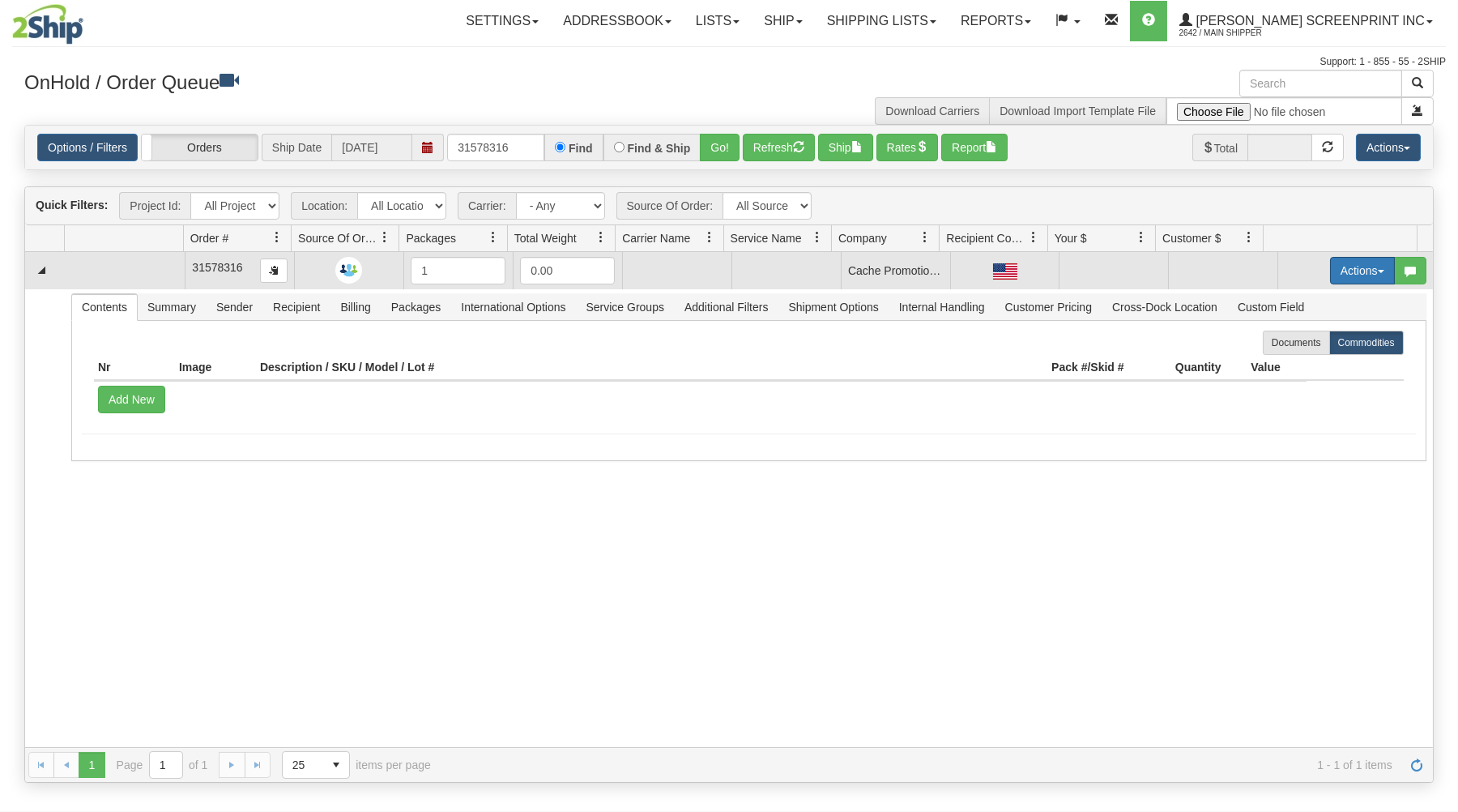
click at [1330, 267] on button "Actions" at bounding box center [1362, 270] width 65 height 28
click at [1301, 302] on link "Open" at bounding box center [1328, 301] width 130 height 21
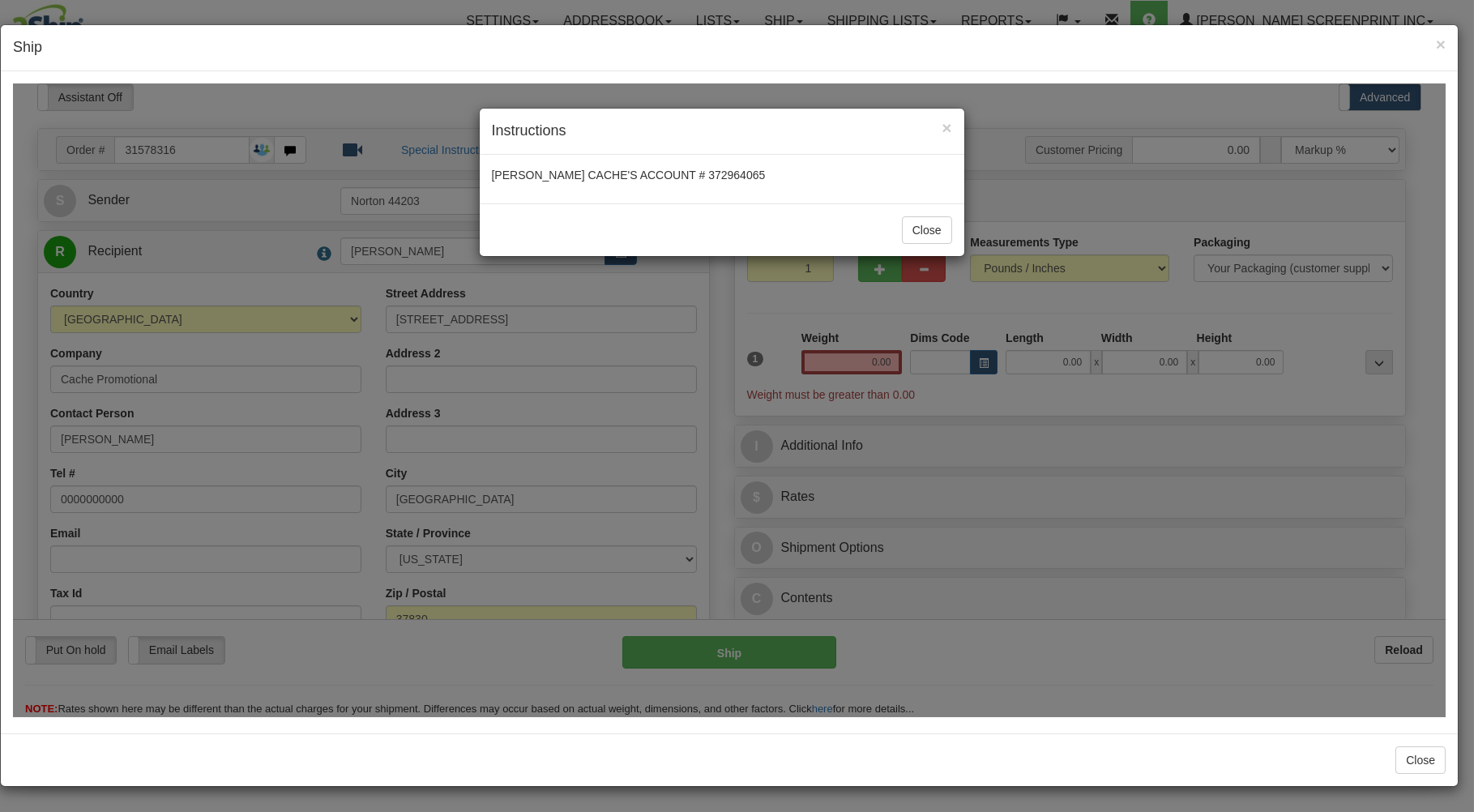
type input "2.85"
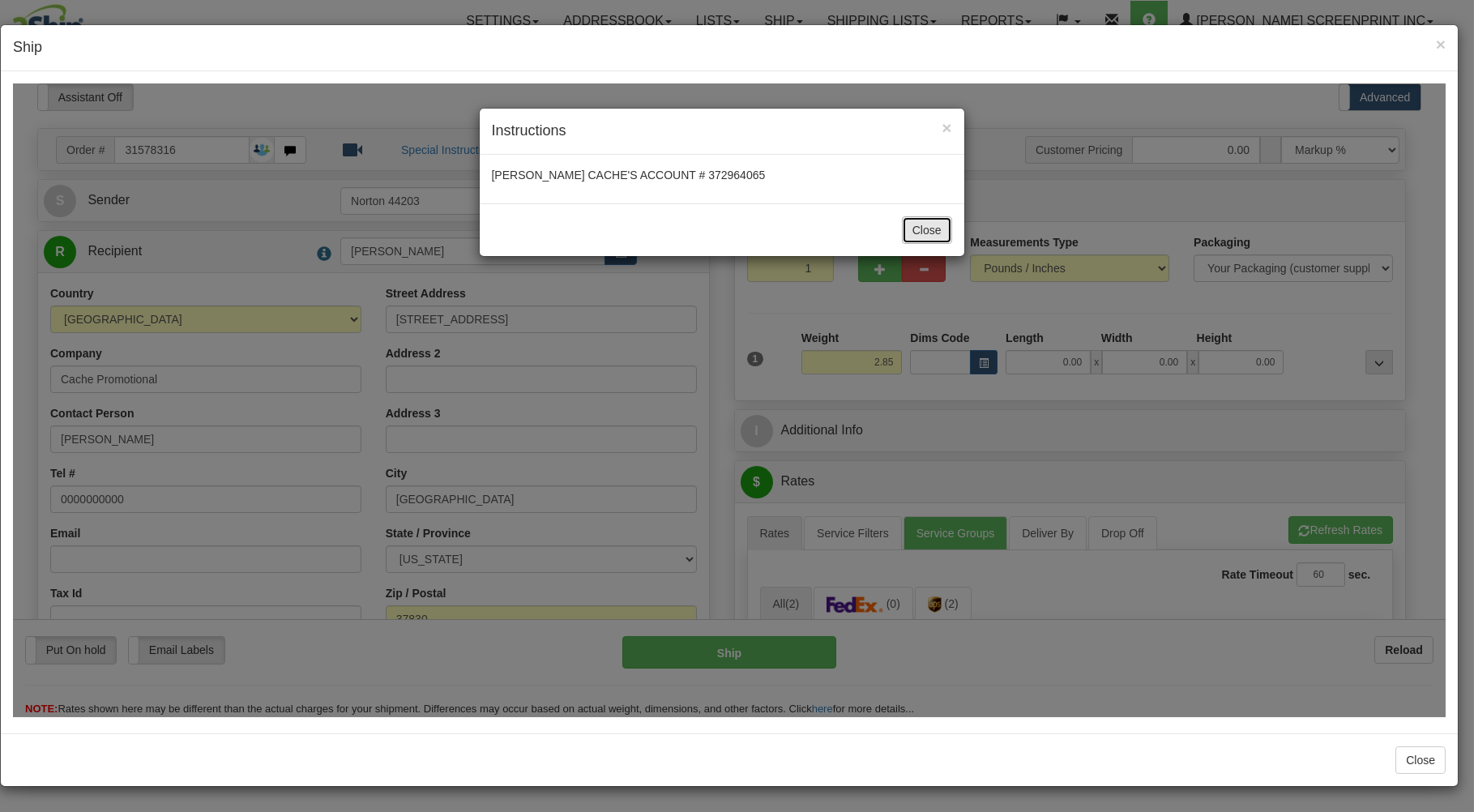
click at [917, 229] on button "Close" at bounding box center [927, 229] width 50 height 28
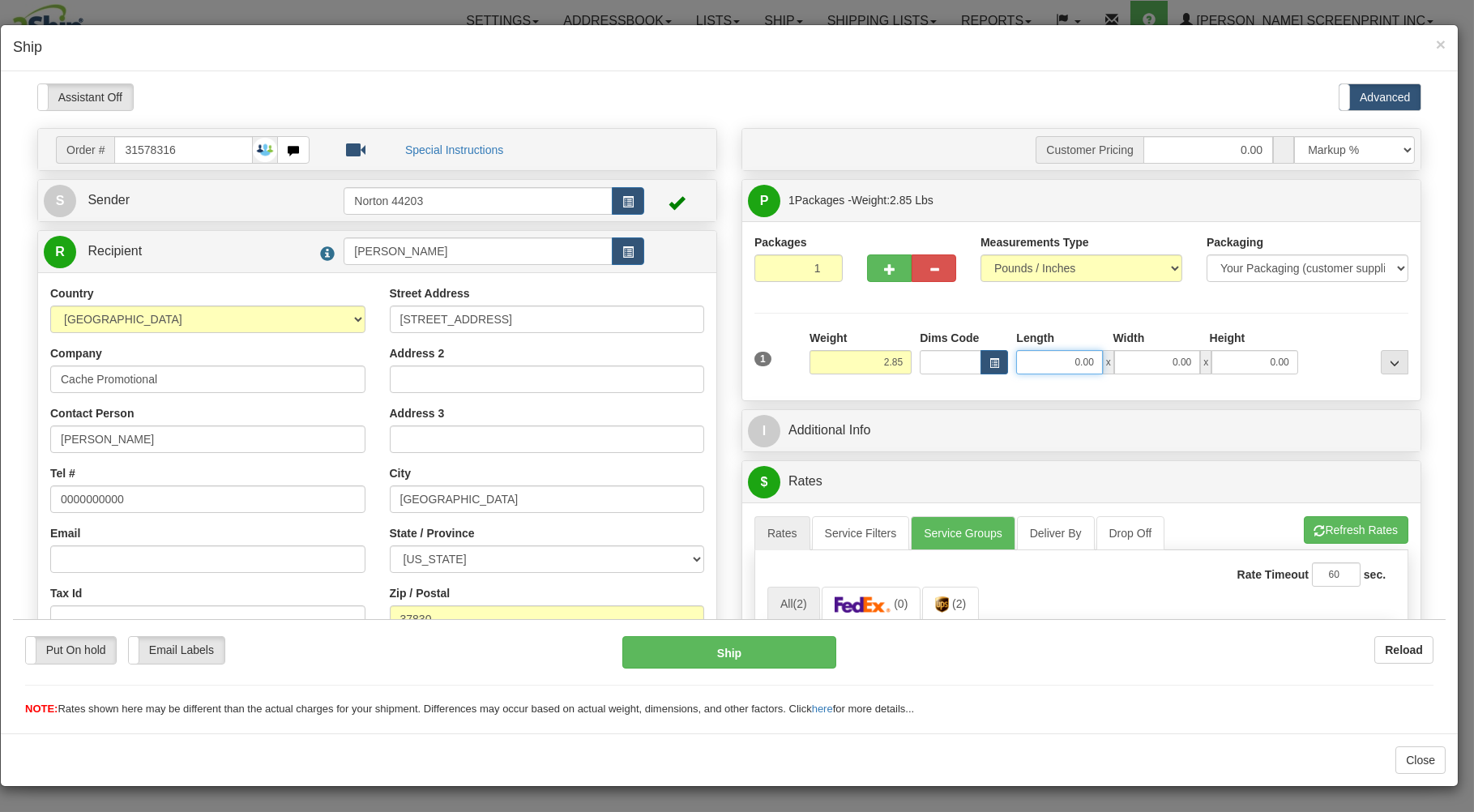
click at [1025, 365] on input "0.00" at bounding box center [1059, 361] width 86 height 25
type input "3.25"
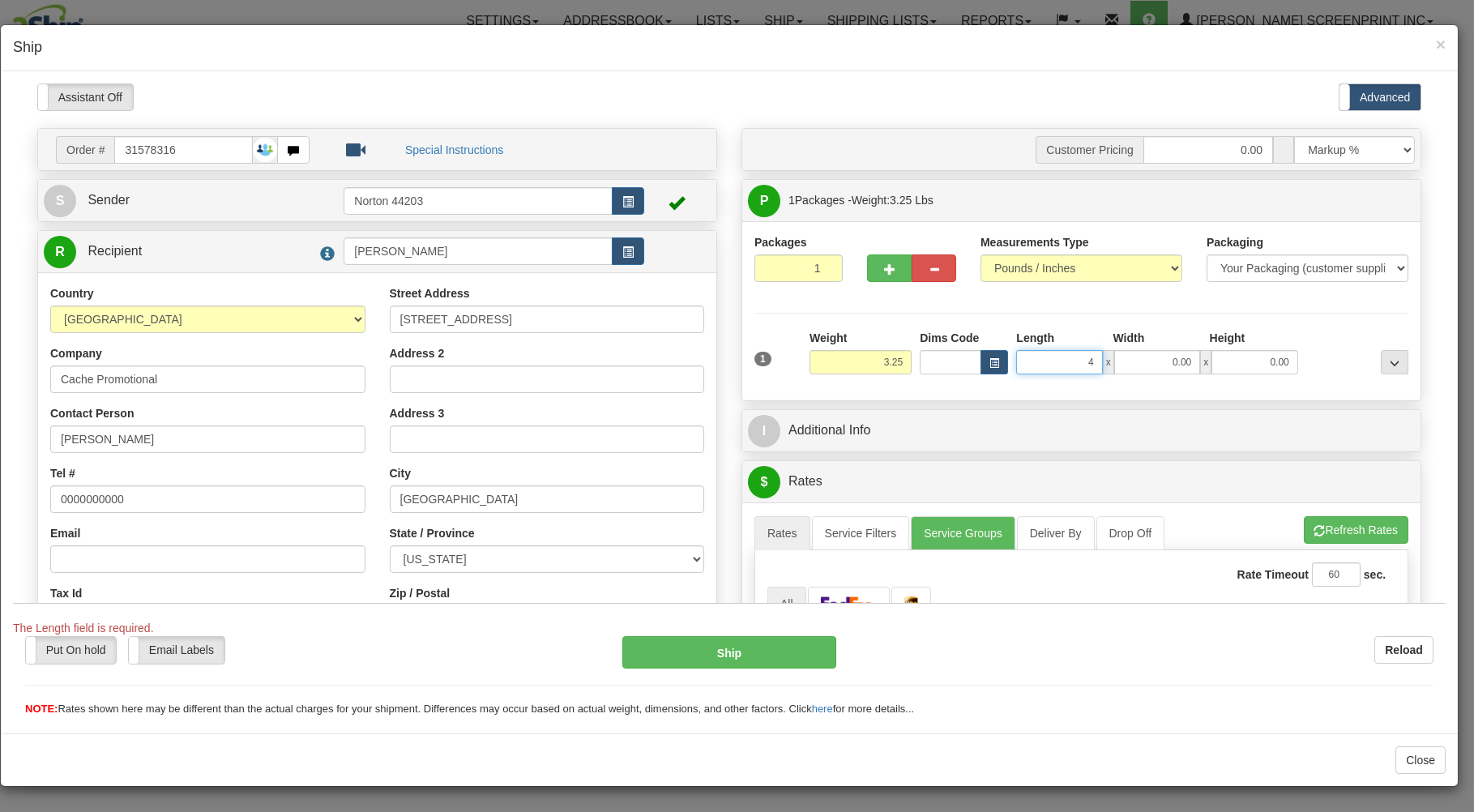
type input "40"
type input "2.85"
type input "40.00"
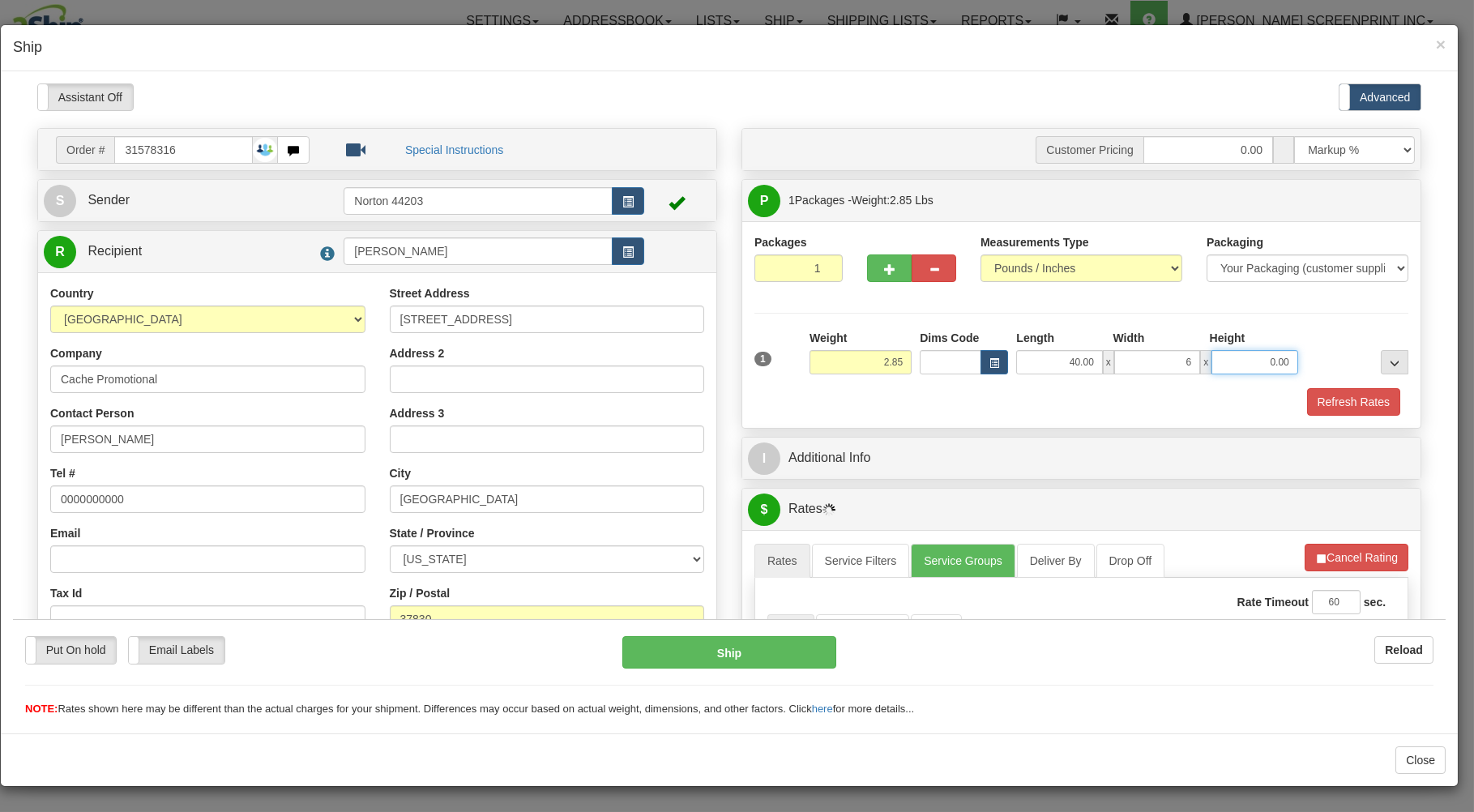
type input "6.00"
click at [995, 404] on div "Refresh Rates" at bounding box center [1082, 400] width 662 height 28
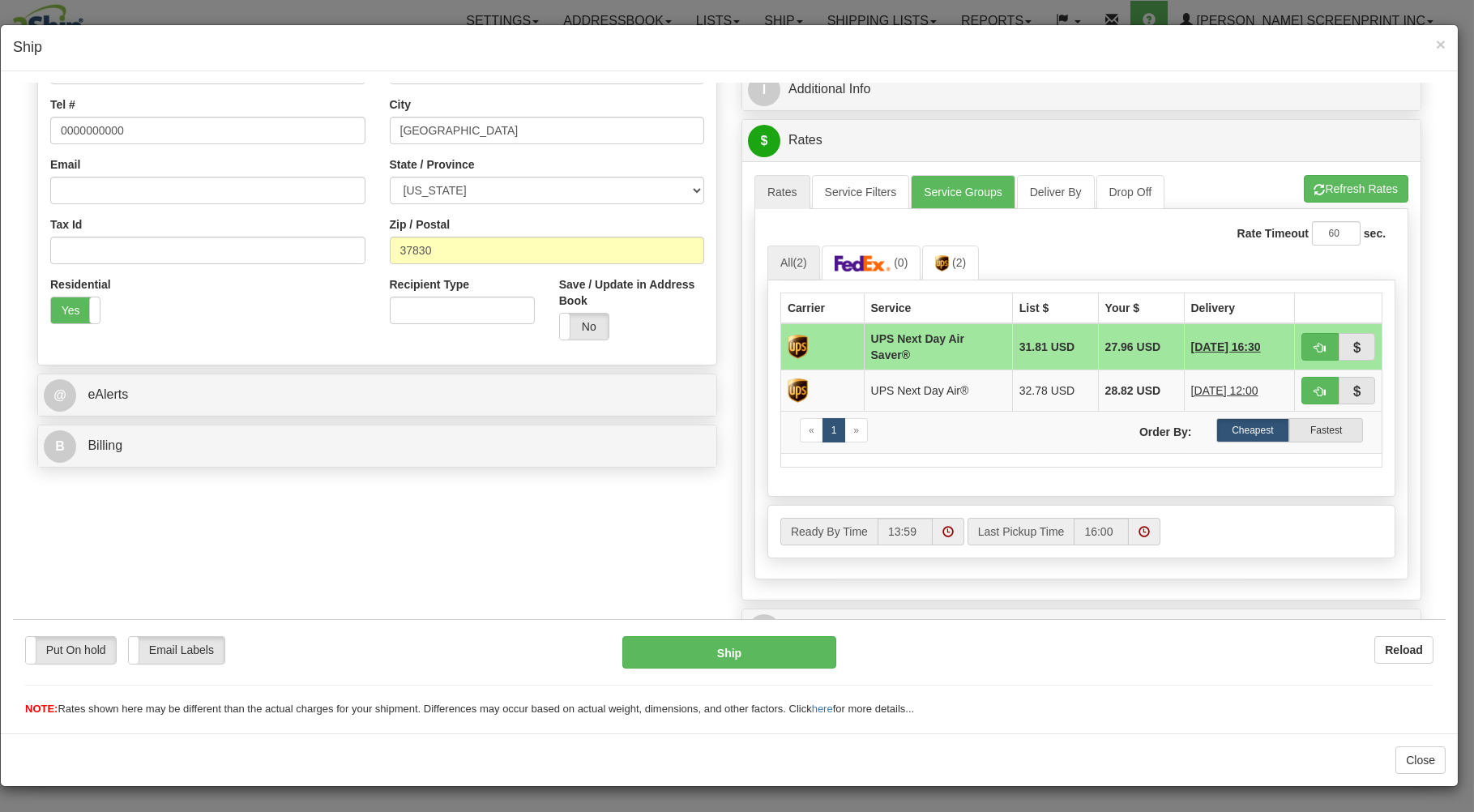
scroll to position [455, 0]
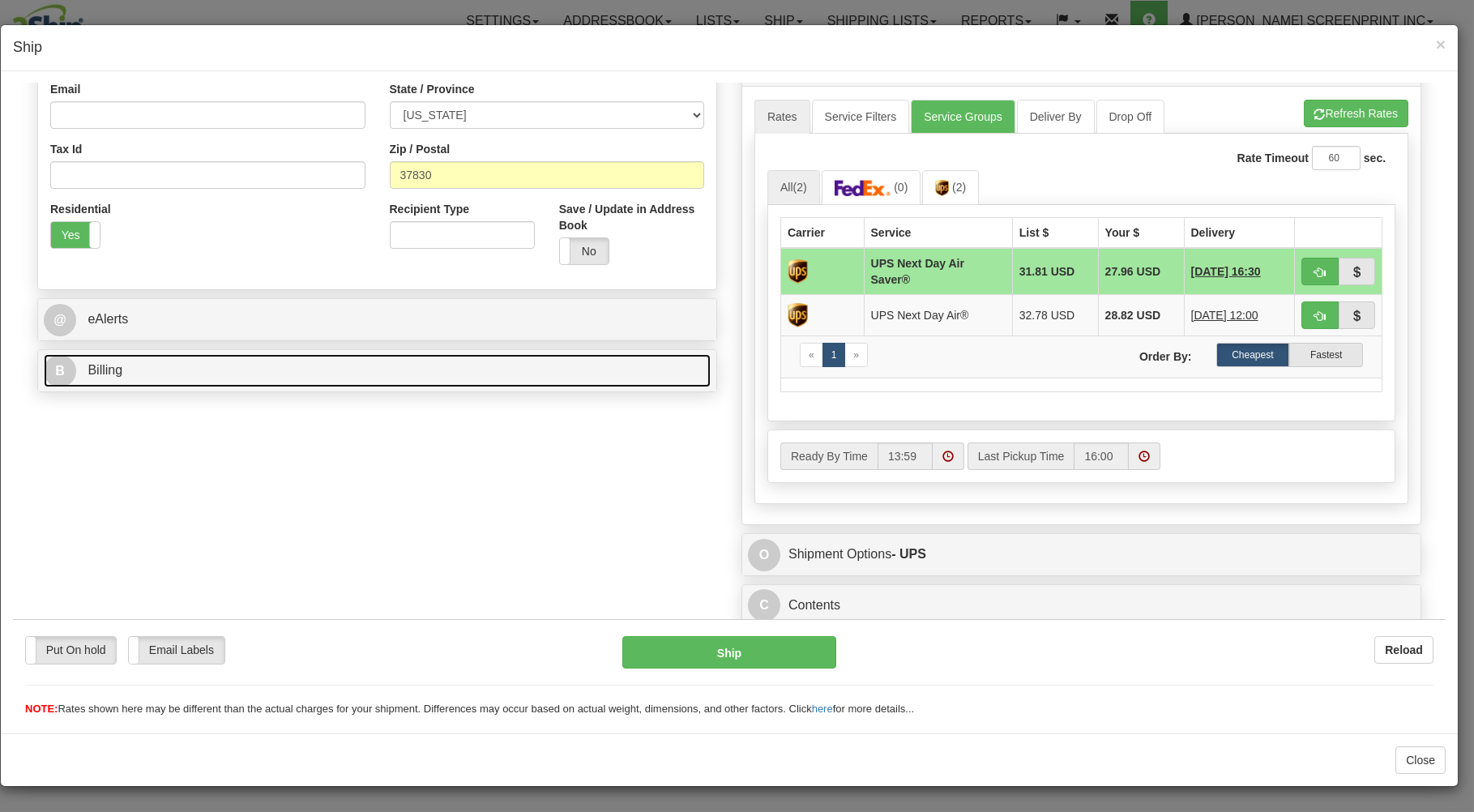
click at [333, 362] on link "B Billing" at bounding box center [377, 369] width 667 height 33
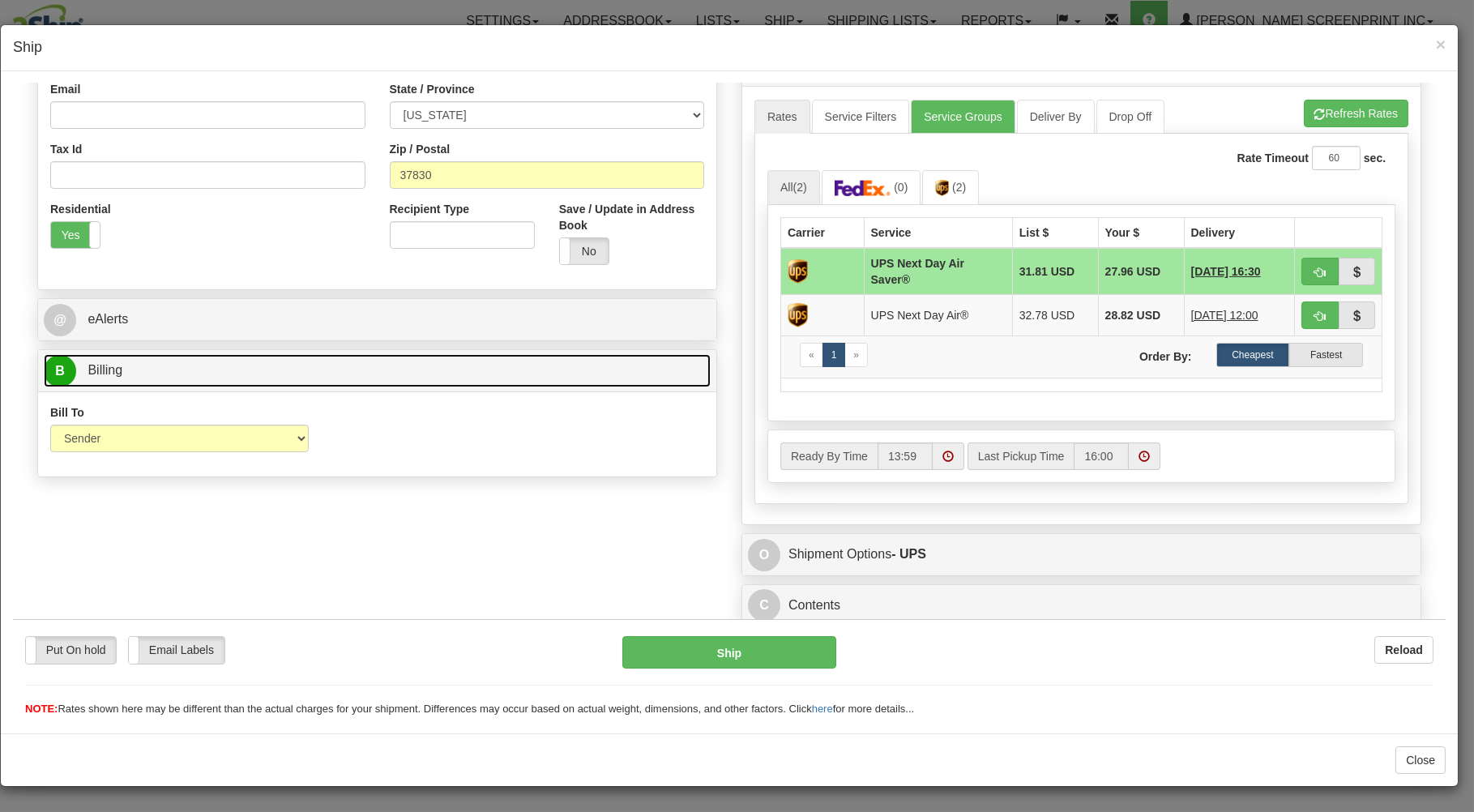
scroll to position [319, 0]
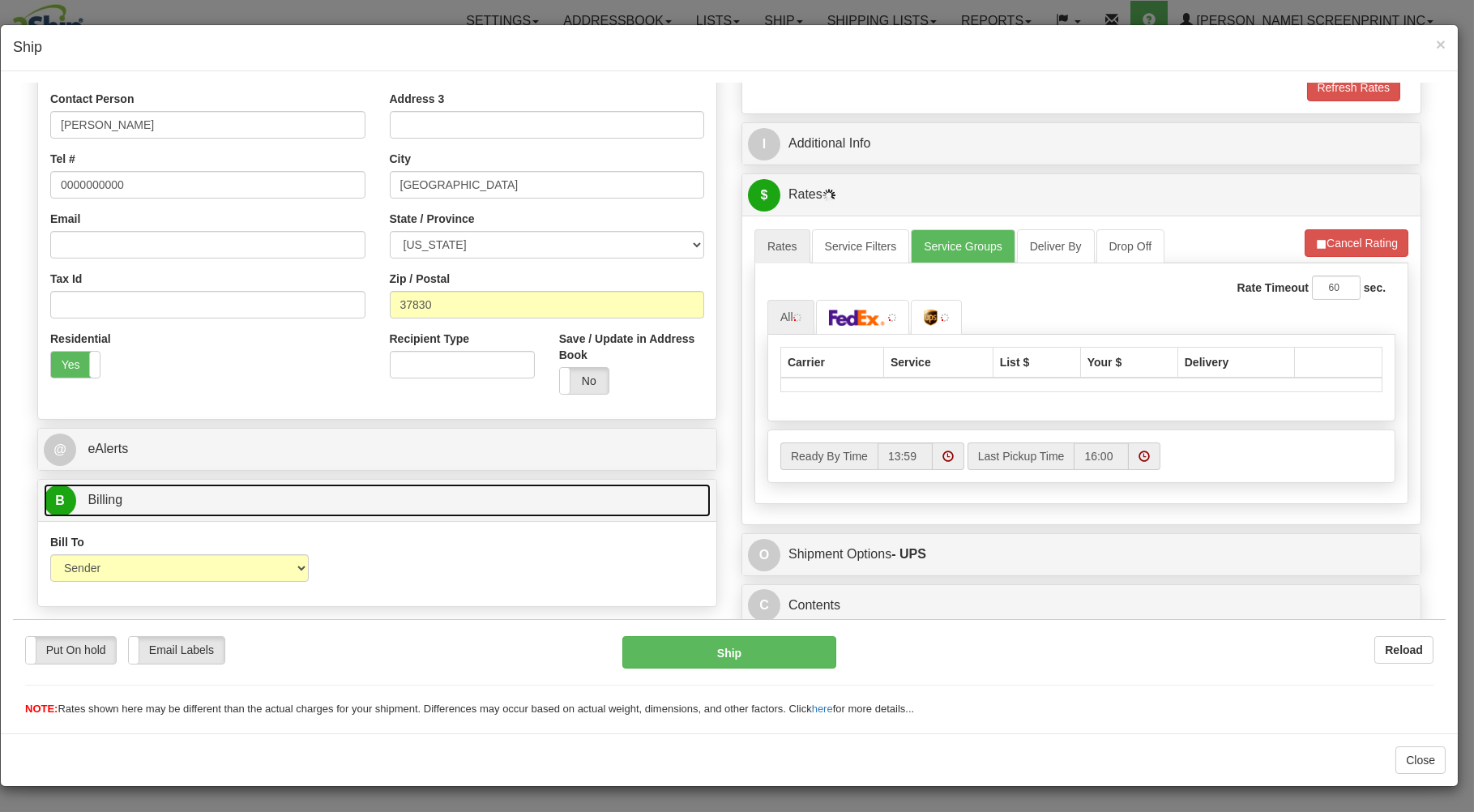
type input "2.85"
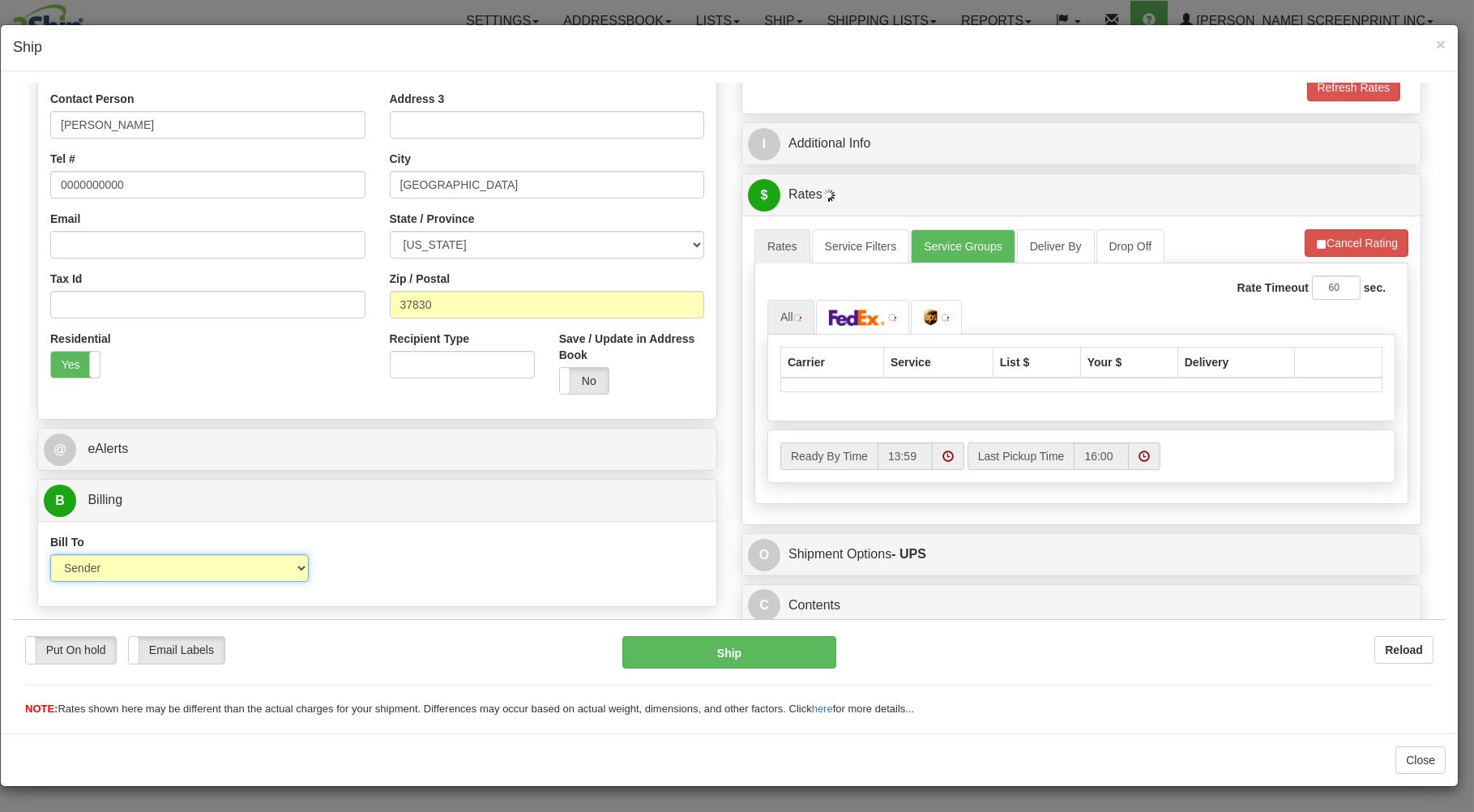
click at [50, 553] on select "Sender Recipient Third Party Collect" at bounding box center [179, 566] width 258 height 28
select select "3"
click option "Third Party" at bounding box center [13, 83] width 0 height 0
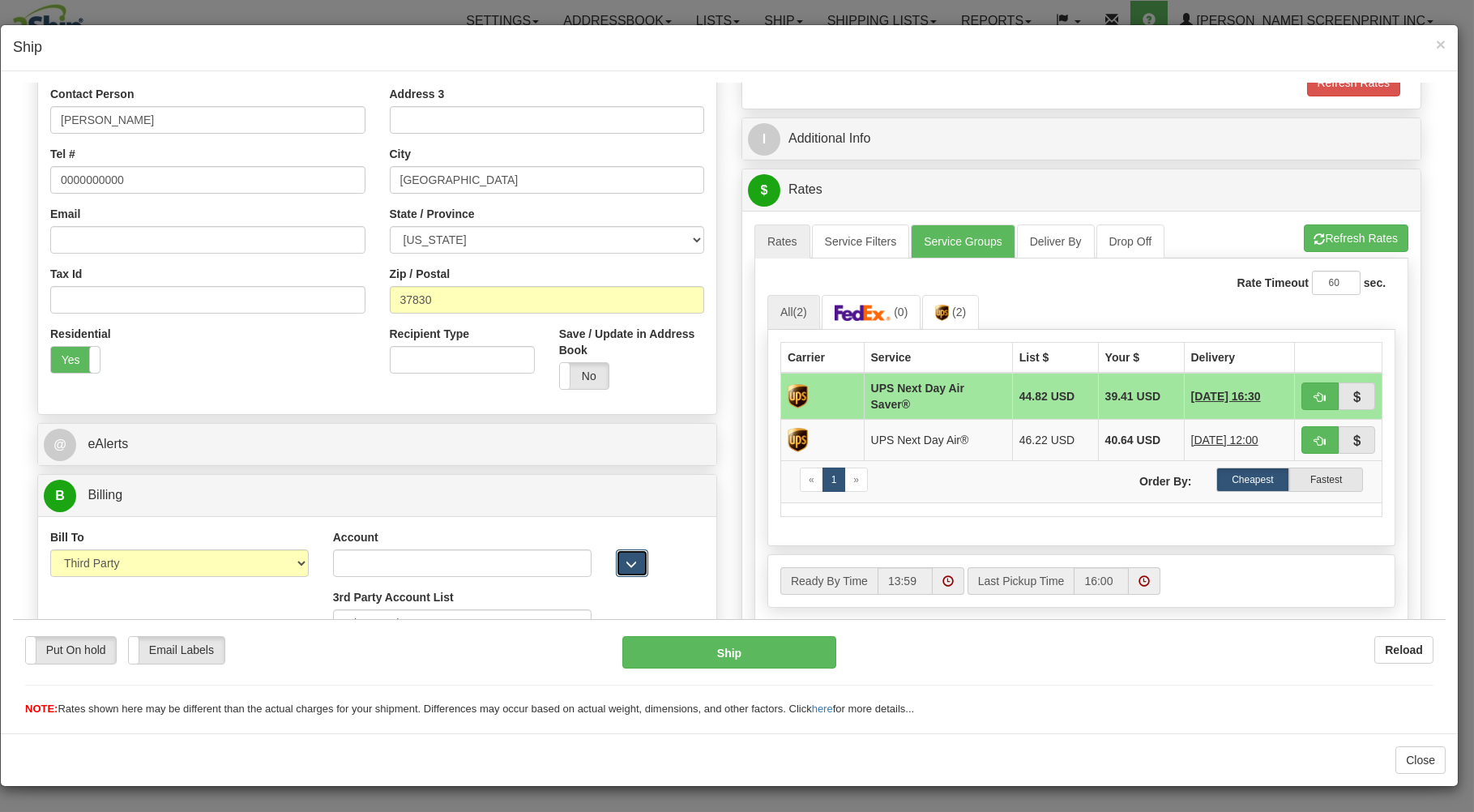
click at [626, 568] on span "button" at bounding box center [631, 563] width 11 height 10
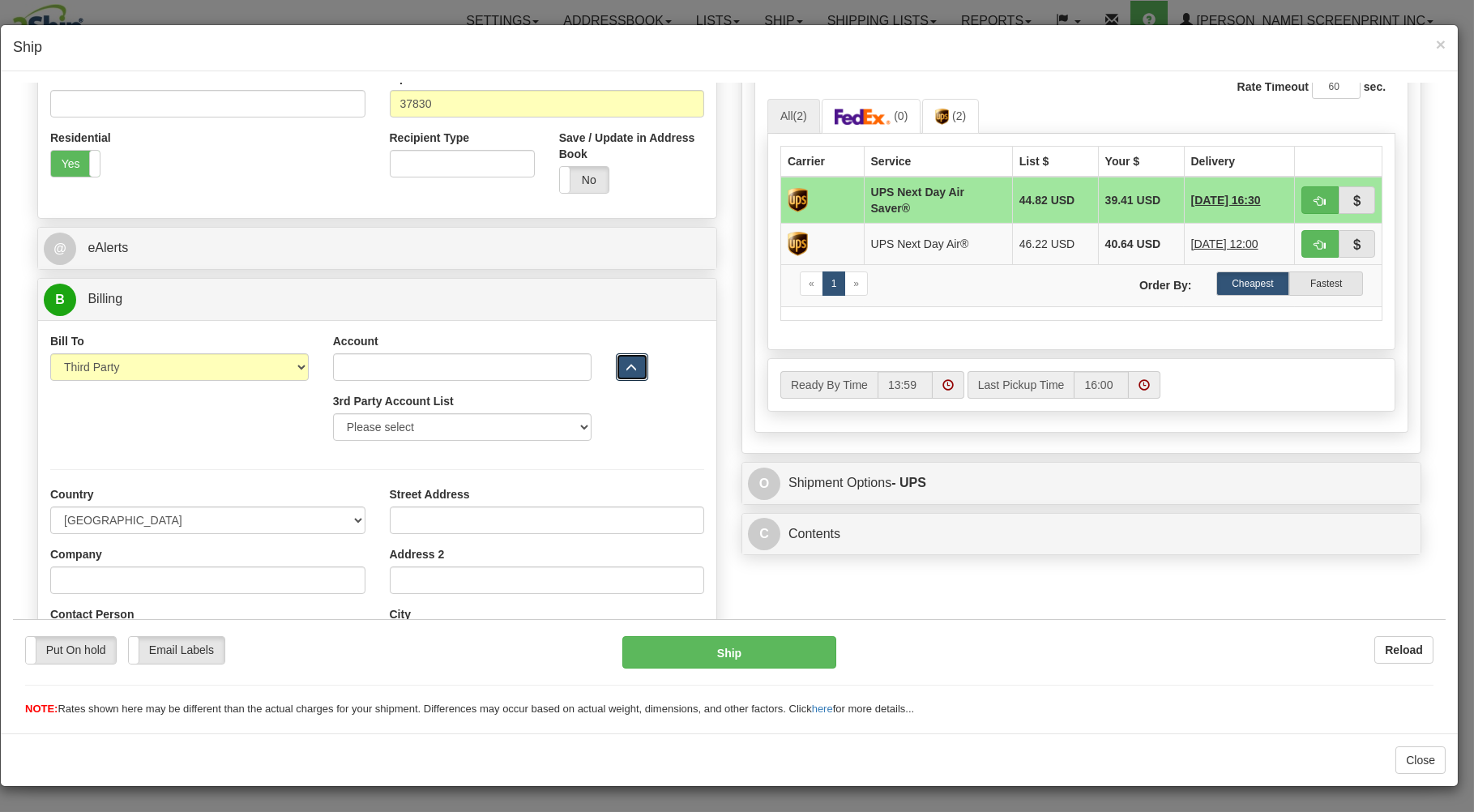
scroll to position [666, 0]
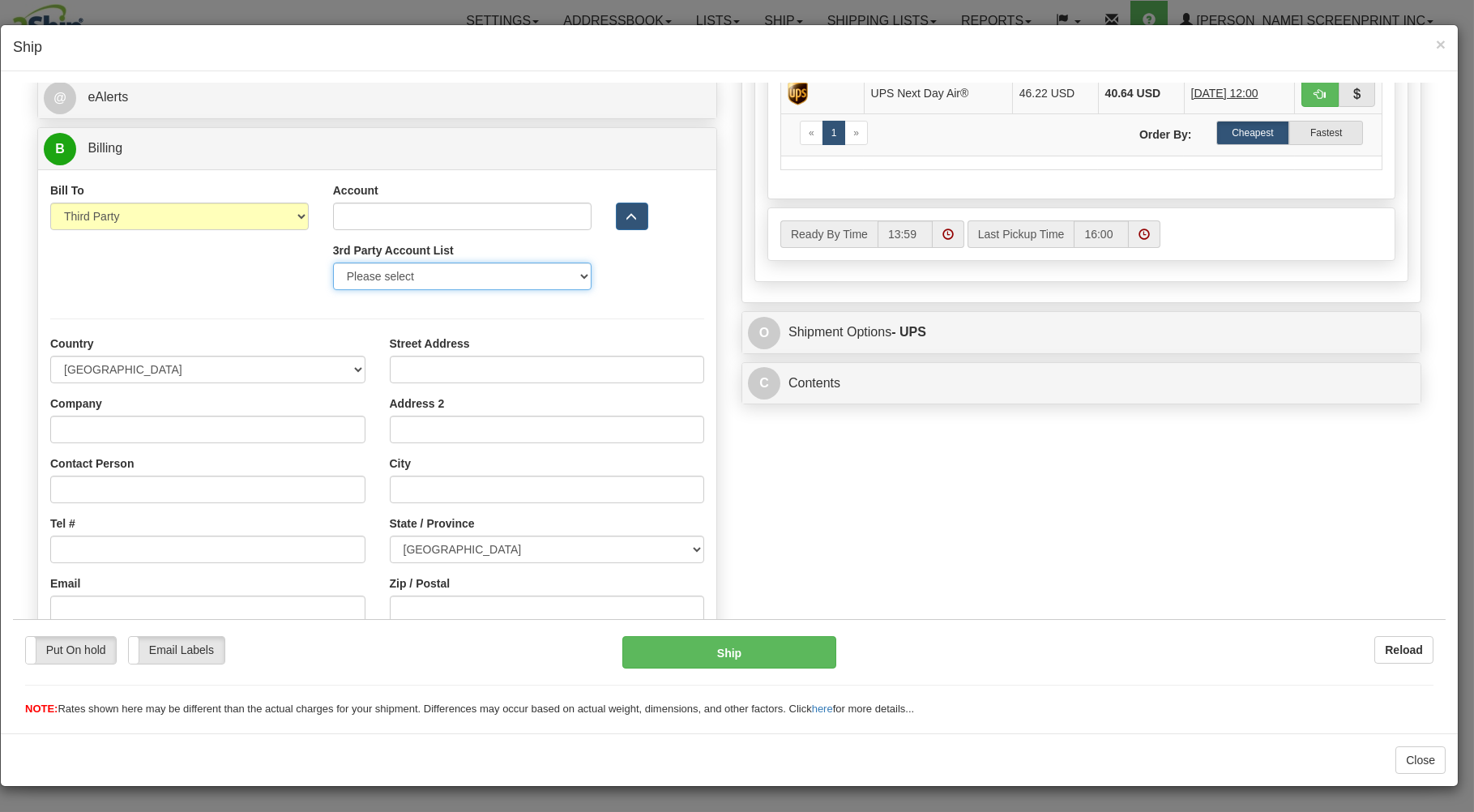
click at [333, 262] on select "Please select PRAIRIE WIND -37V67Y-UPS SCHEELS-E58611-UPS MORLEY MOSS-X55423-UP…" at bounding box center [462, 275] width 258 height 28
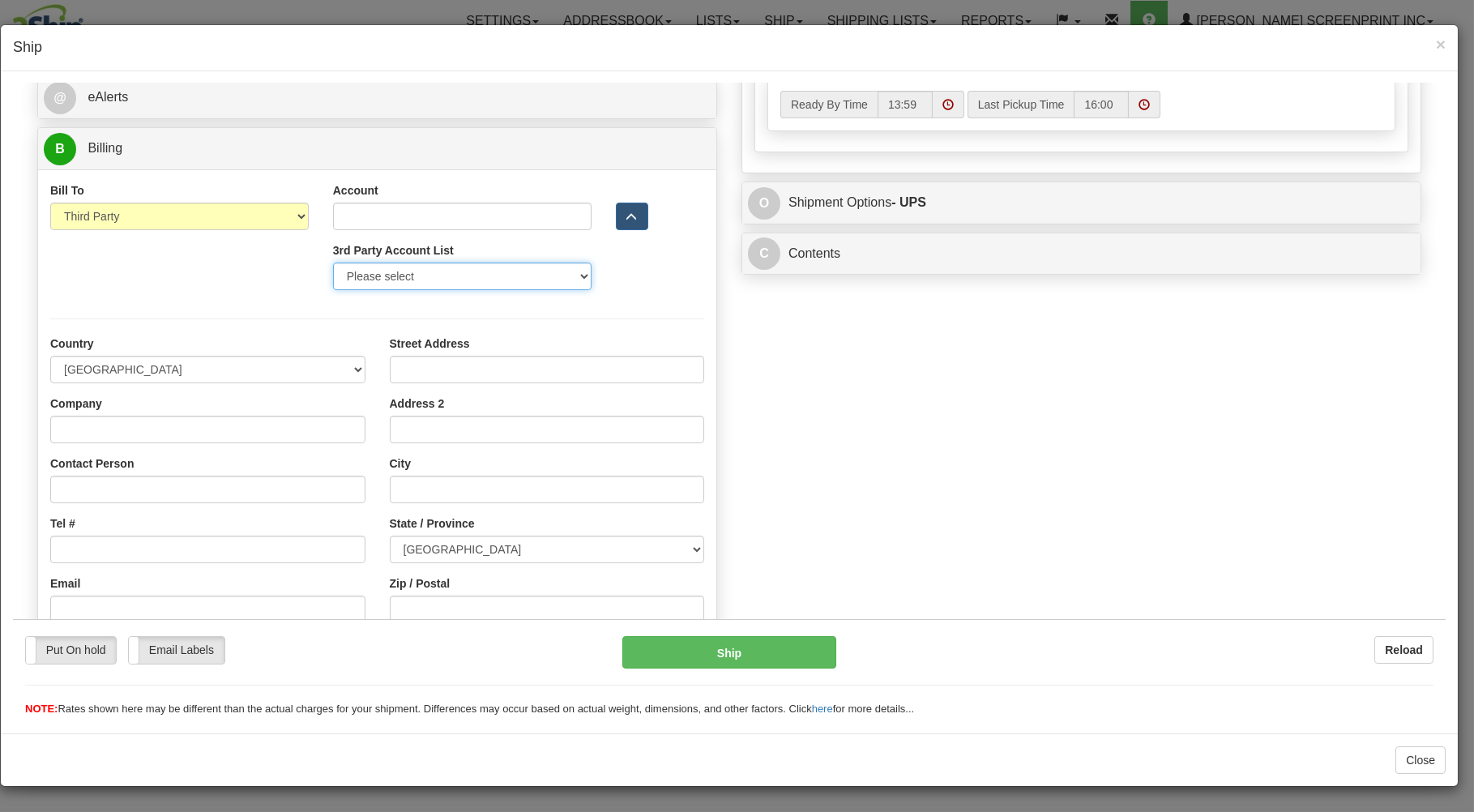
click option "Please select" at bounding box center [13, 83] width 0 height 0
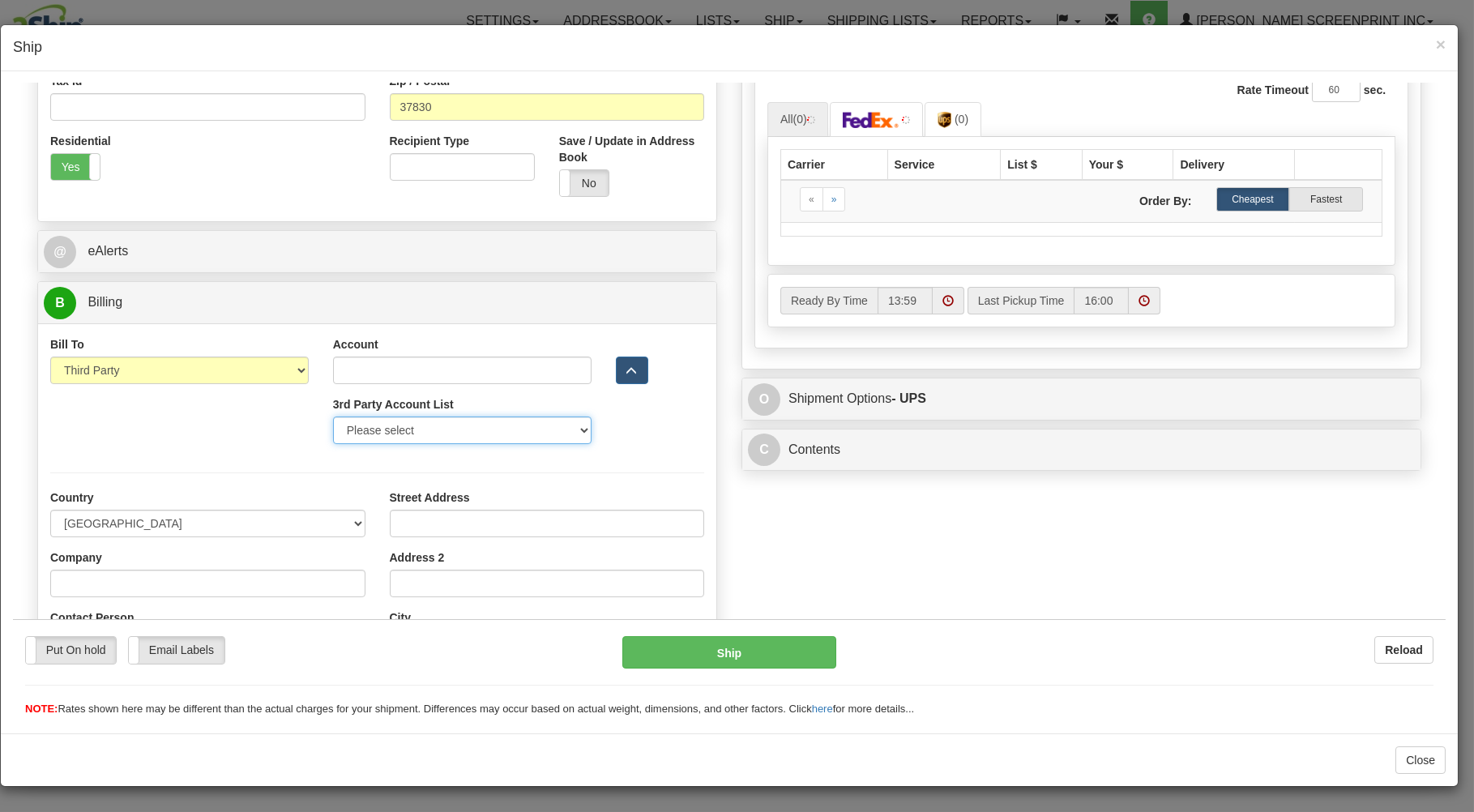
scroll to position [406, 0]
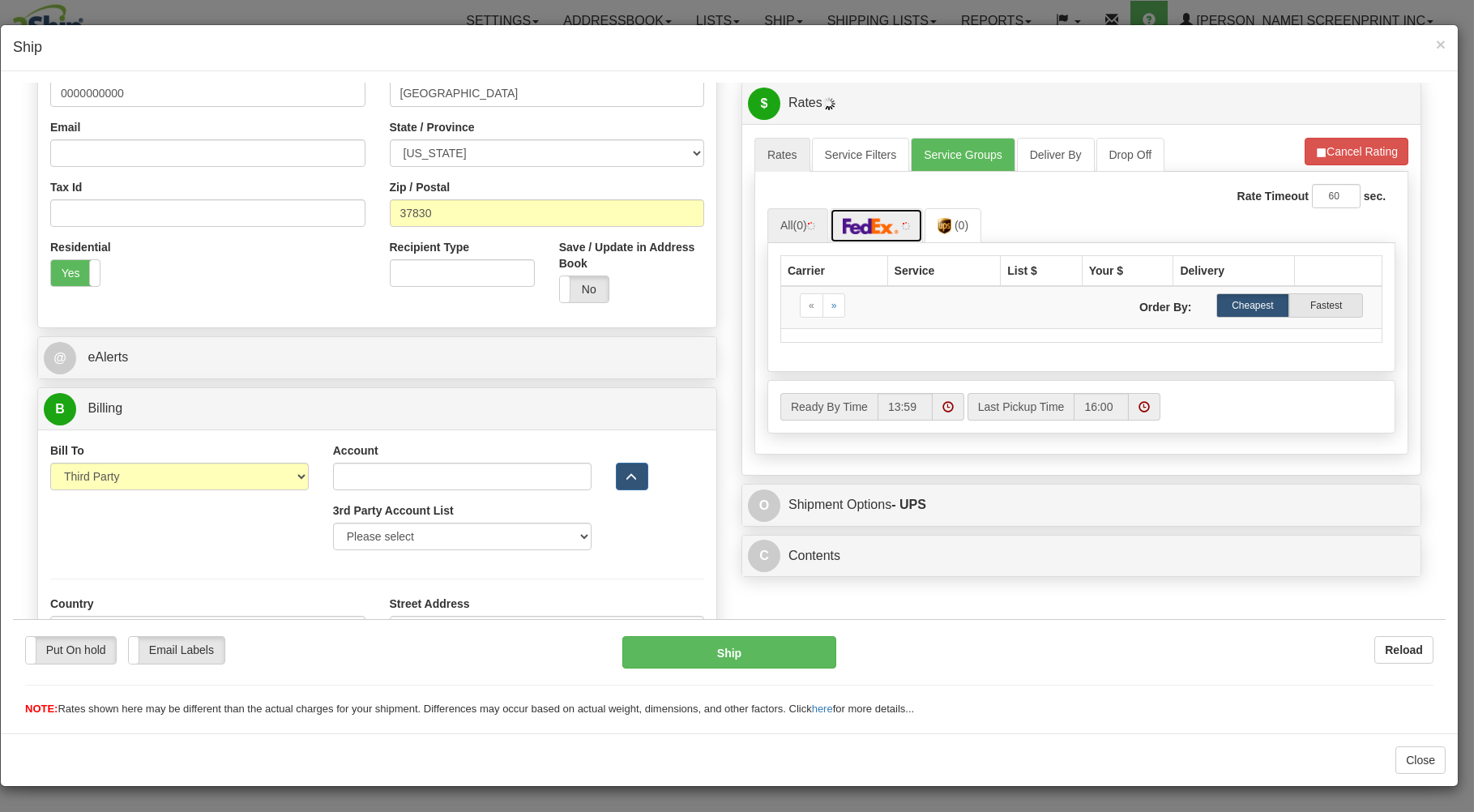
click at [878, 232] on img at bounding box center [871, 224] width 57 height 16
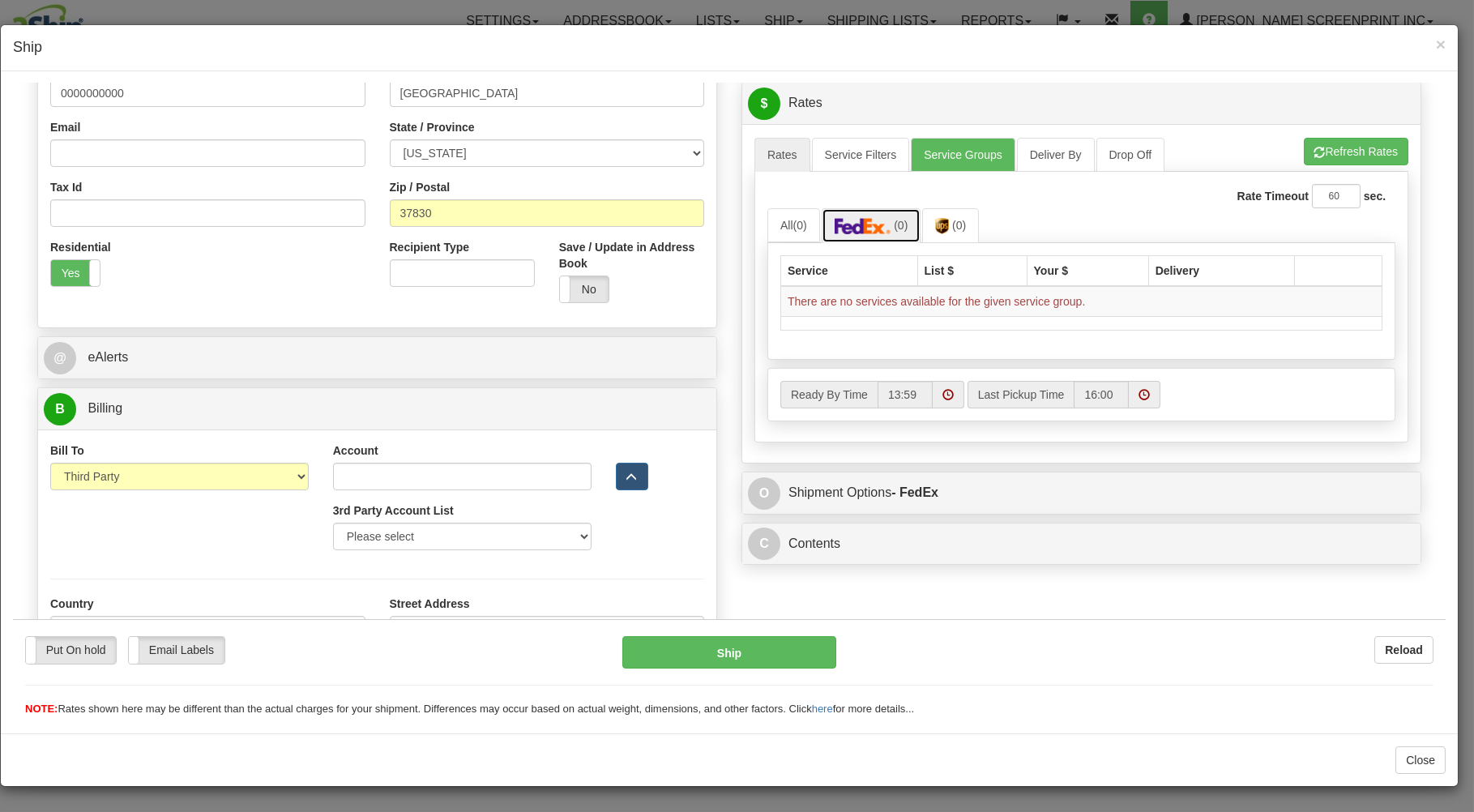
type input "2.85"
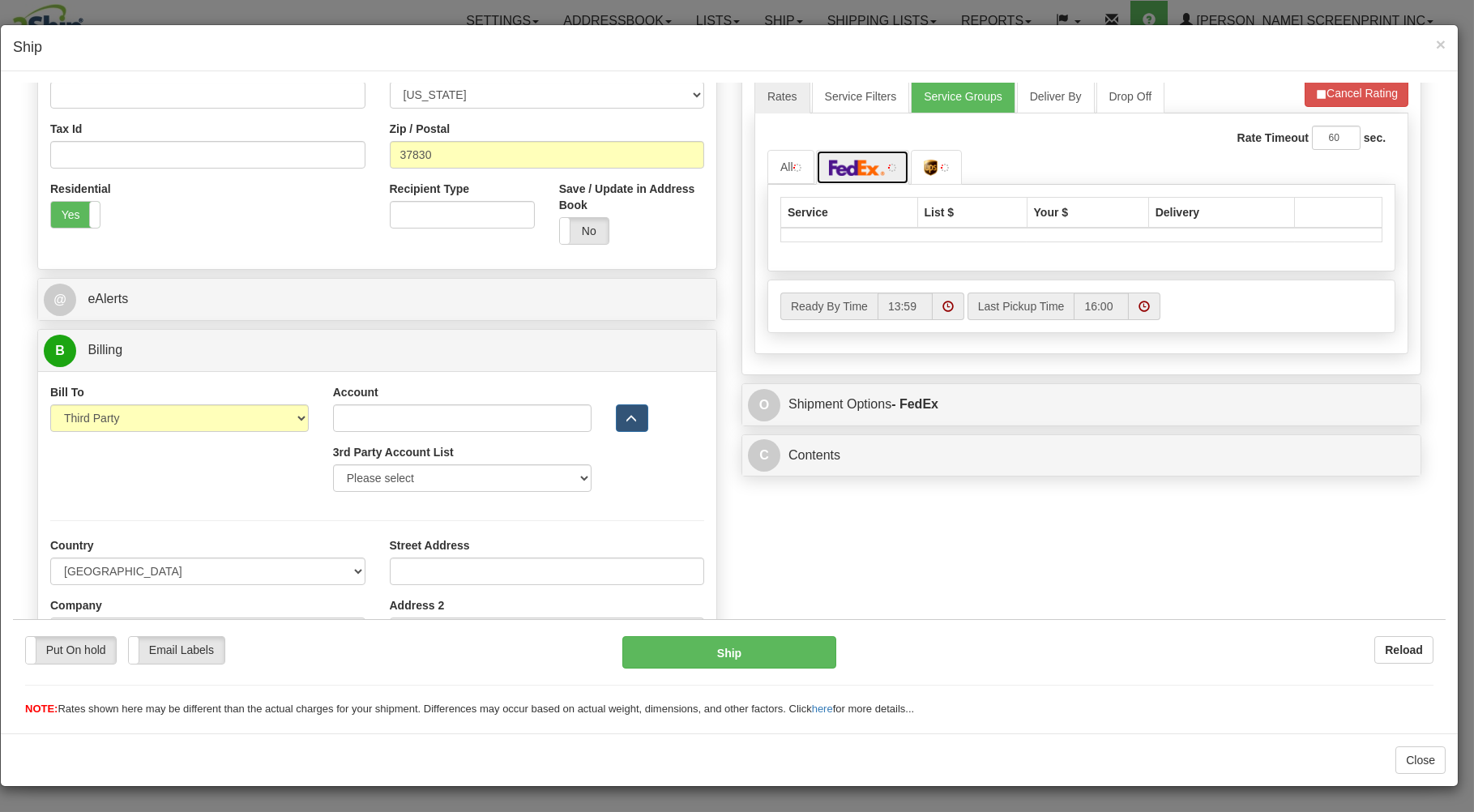
scroll to position [493, 0]
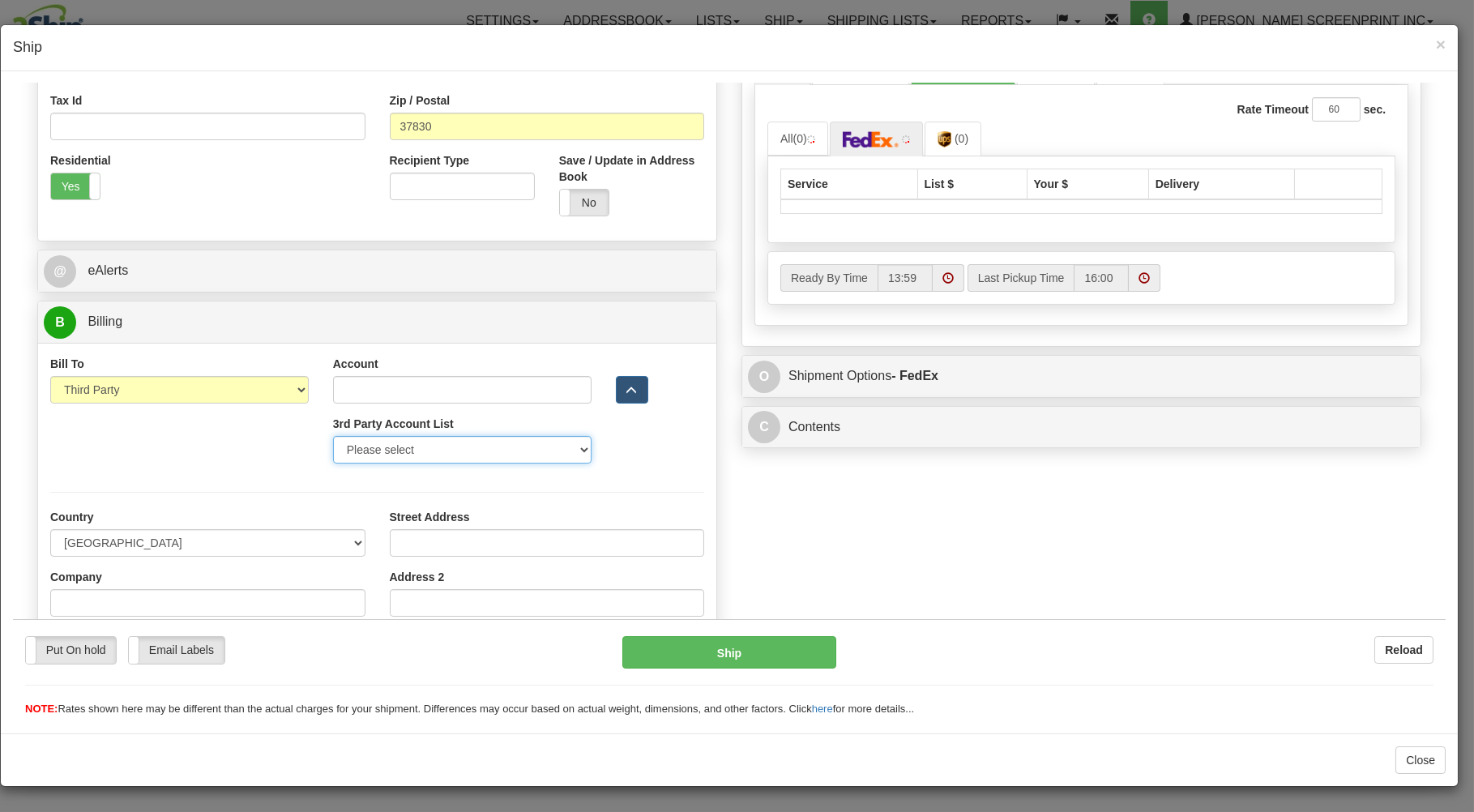
click at [333, 435] on select "Please select GITI-332021982-FedEx Express® CACHE-372964065-FedEx Express® LOWE…" at bounding box center [462, 449] width 258 height 28
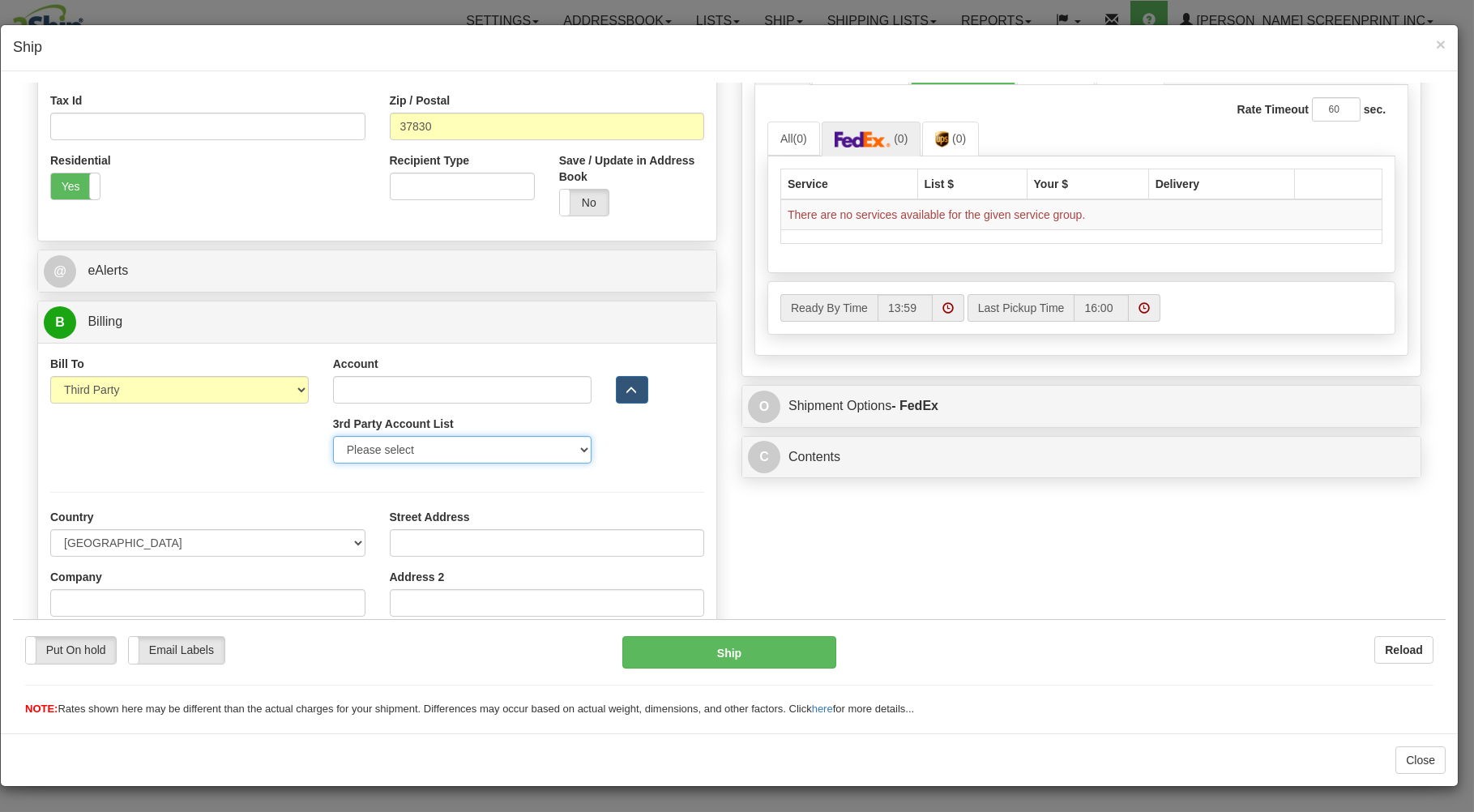
select select "289"
click option "CACHE-372964065-FedEx Express®" at bounding box center [13, 83] width 0 height 0
type input "372964065"
select select "US"
type input "CACHE PROMOTIONAL"
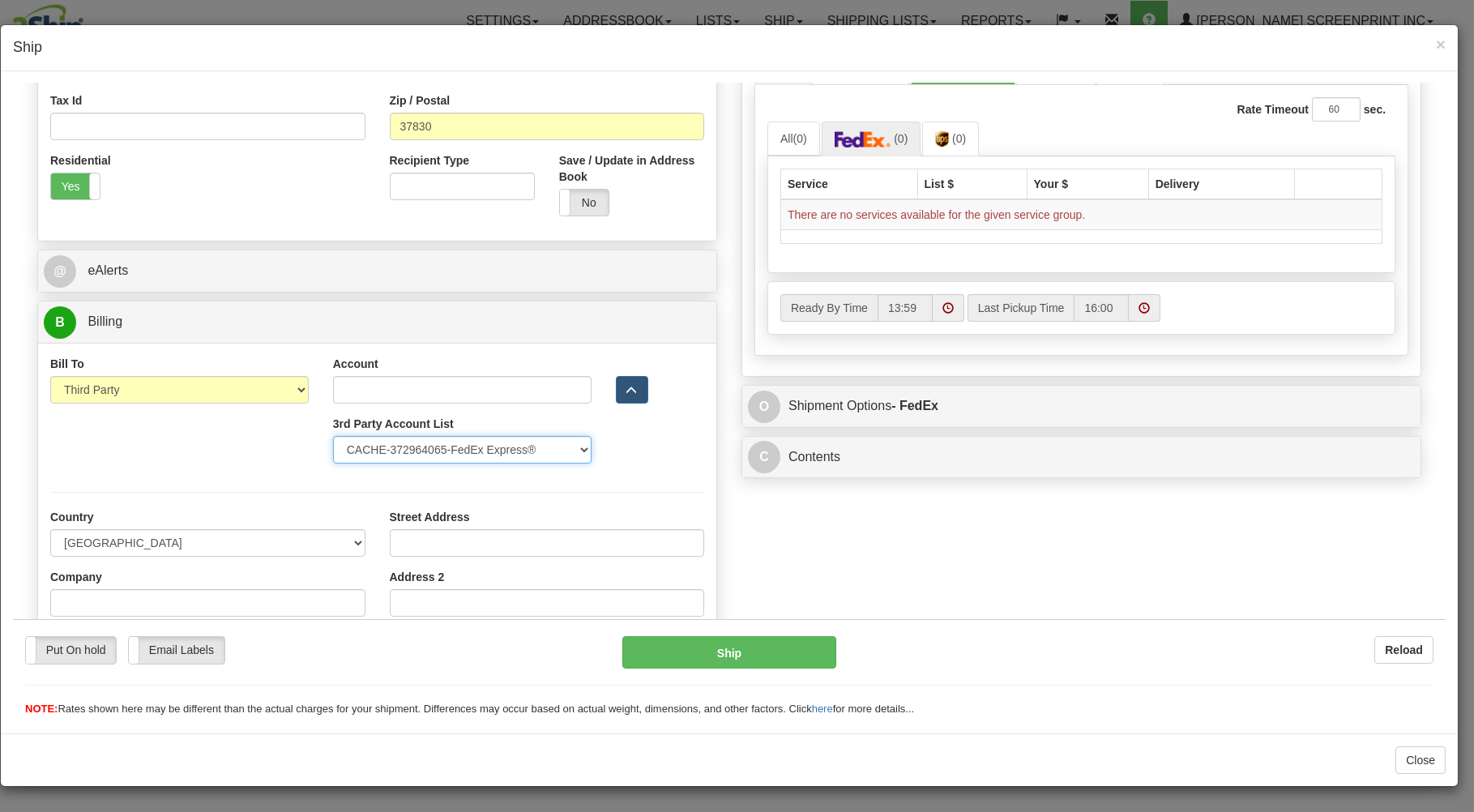
type input "BILLING"
type input "128 S TRYON STREET"
type input "STE 1570"
type input "CHARLOTTE"
type input "28202"
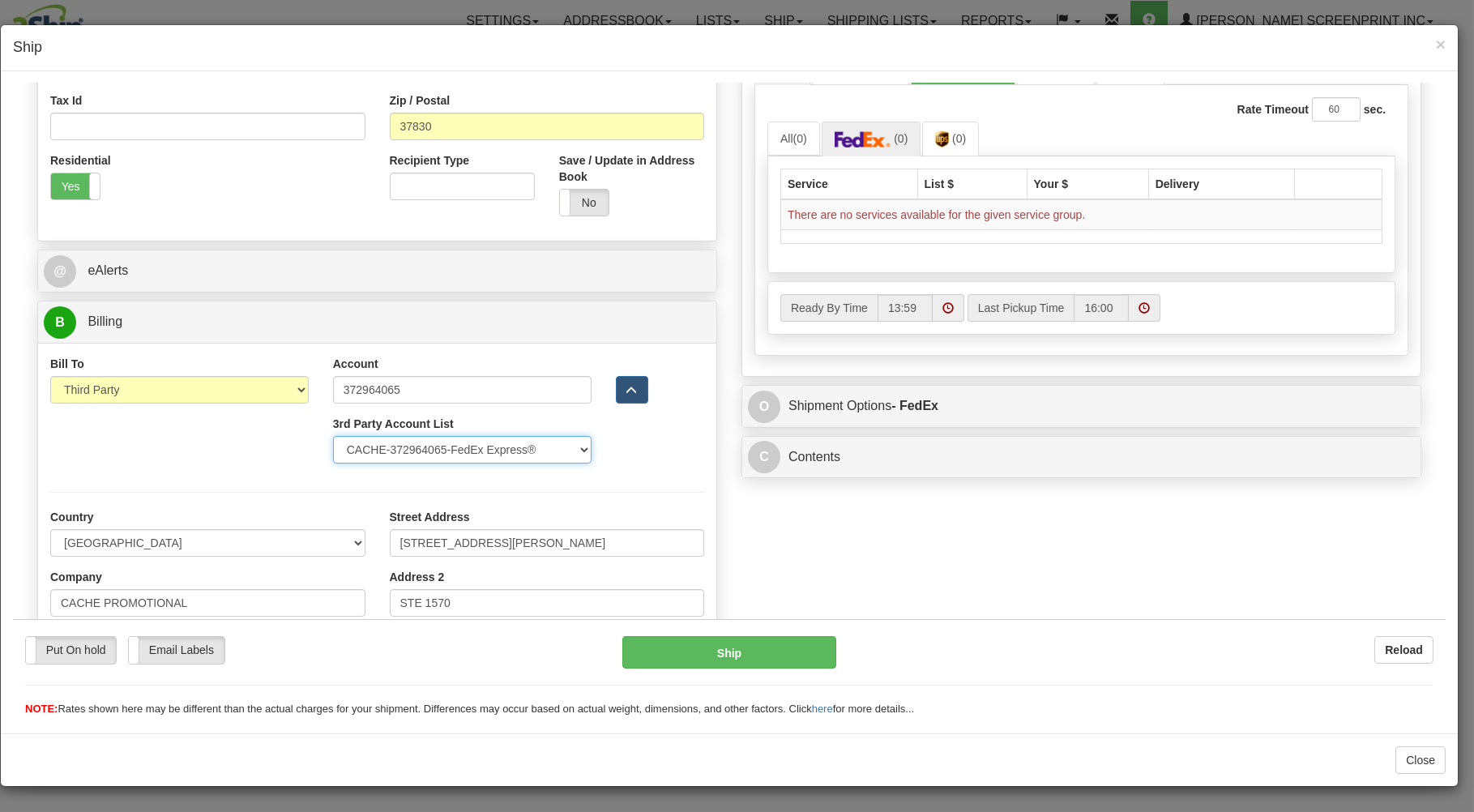
select select "NC"
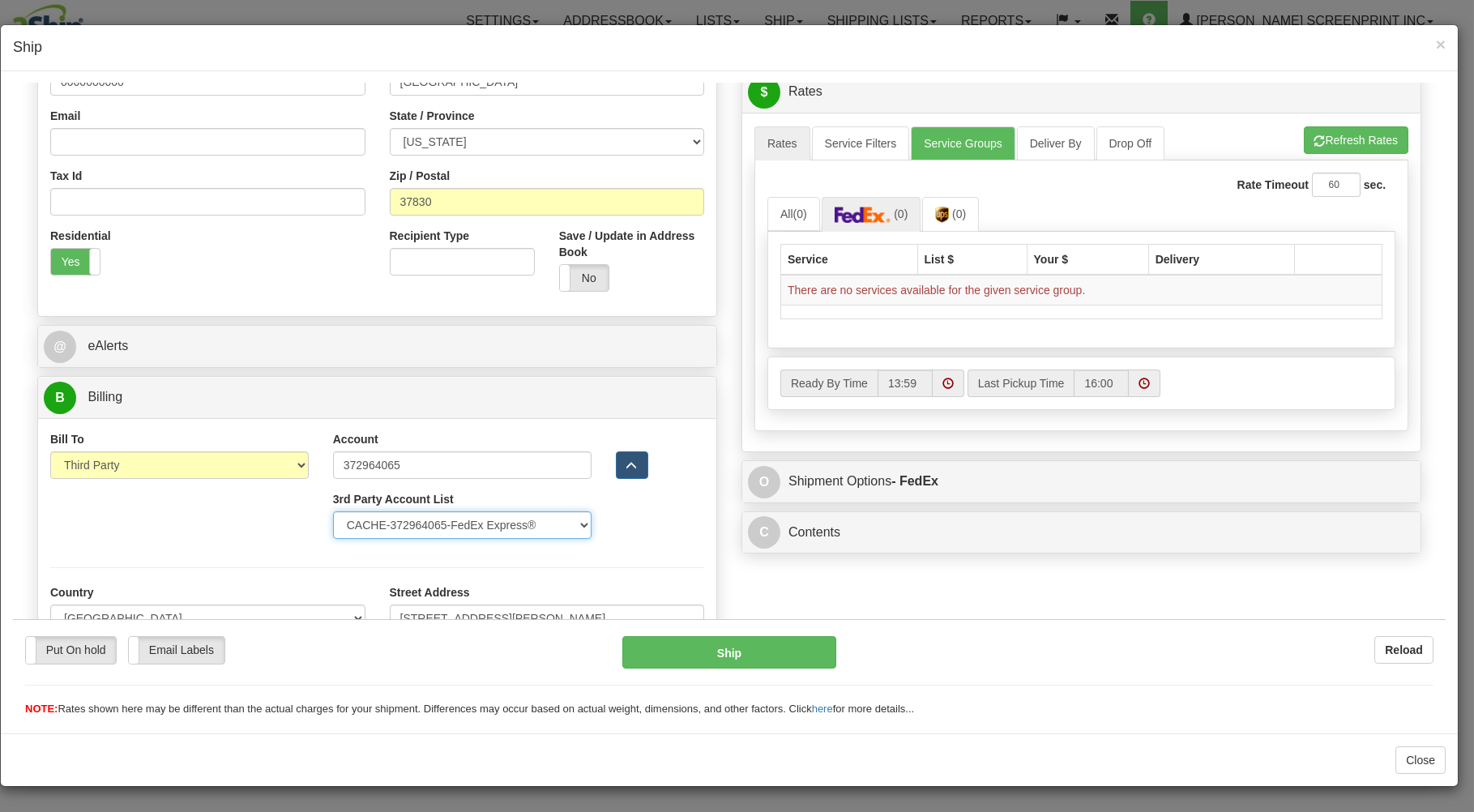
scroll to position [319, 0]
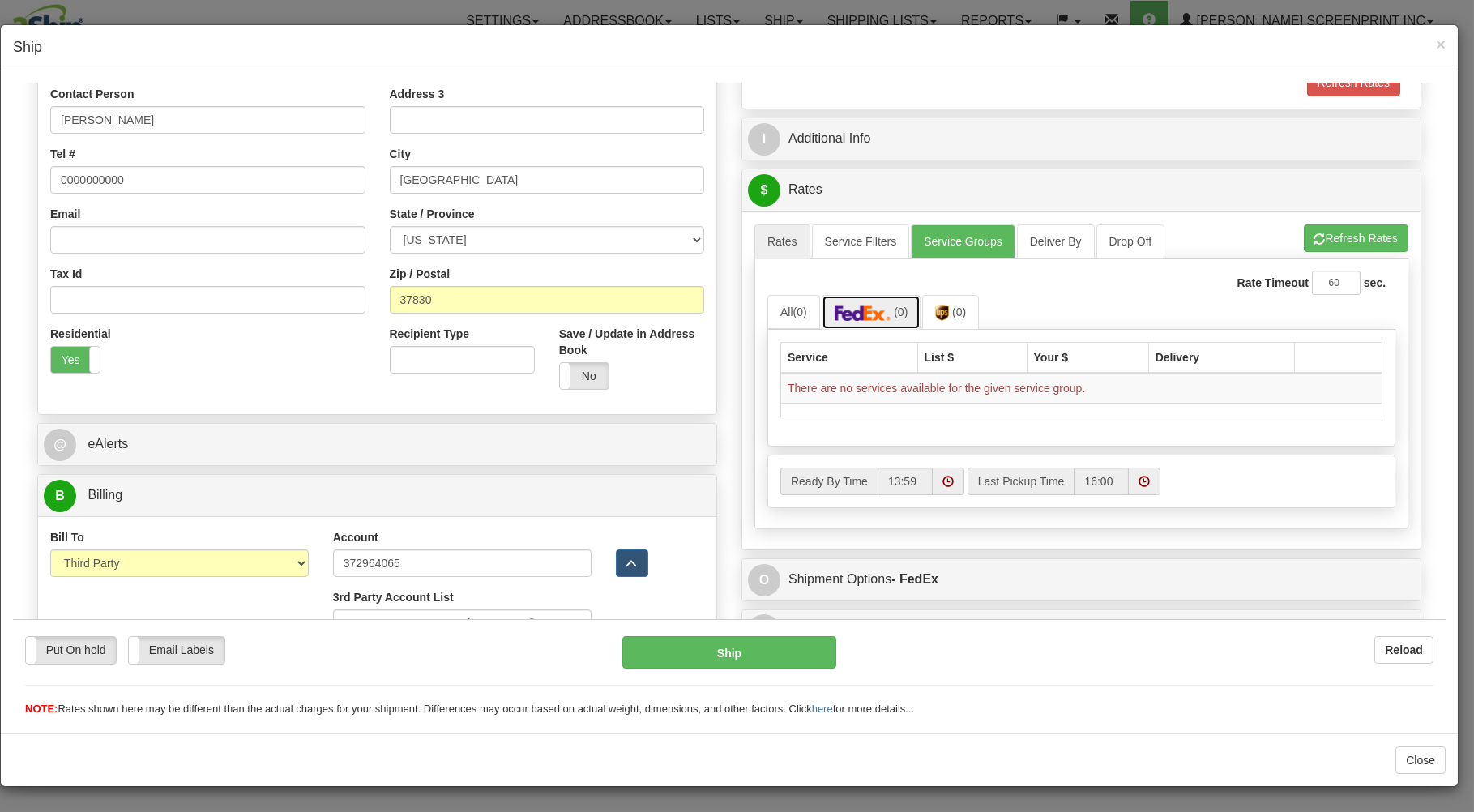
drag, startPoint x: 853, startPoint y: 320, endPoint x: 1225, endPoint y: 215, distance: 386.5
click at [859, 320] on img at bounding box center [862, 312] width 57 height 16
select select "289"
click at [1360, 234] on button "Refresh Rates" at bounding box center [1355, 237] width 104 height 28
drag, startPoint x: 963, startPoint y: 239, endPoint x: 963, endPoint y: 254, distance: 15.0
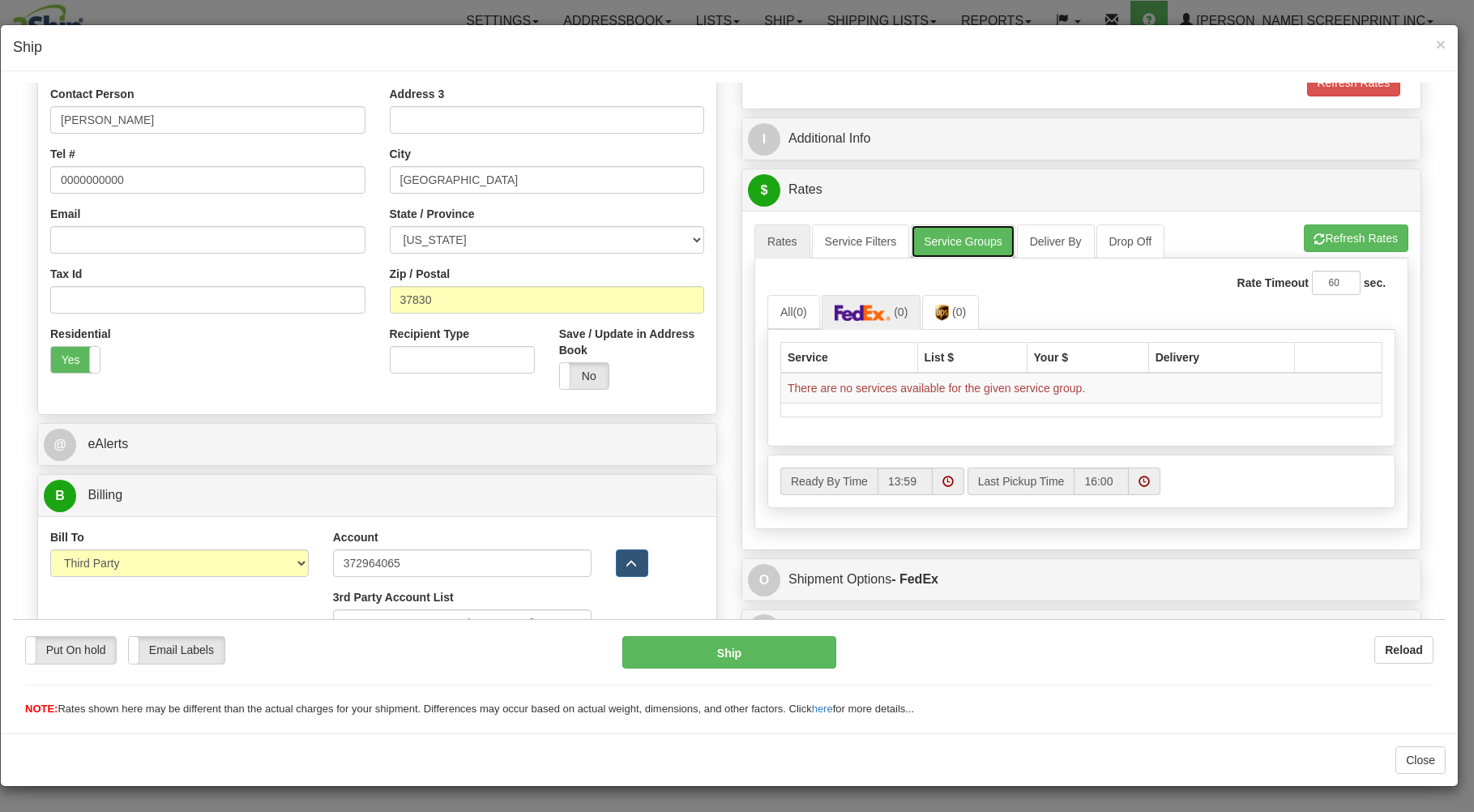
click at [964, 239] on link "Service Groups" at bounding box center [962, 240] width 103 height 34
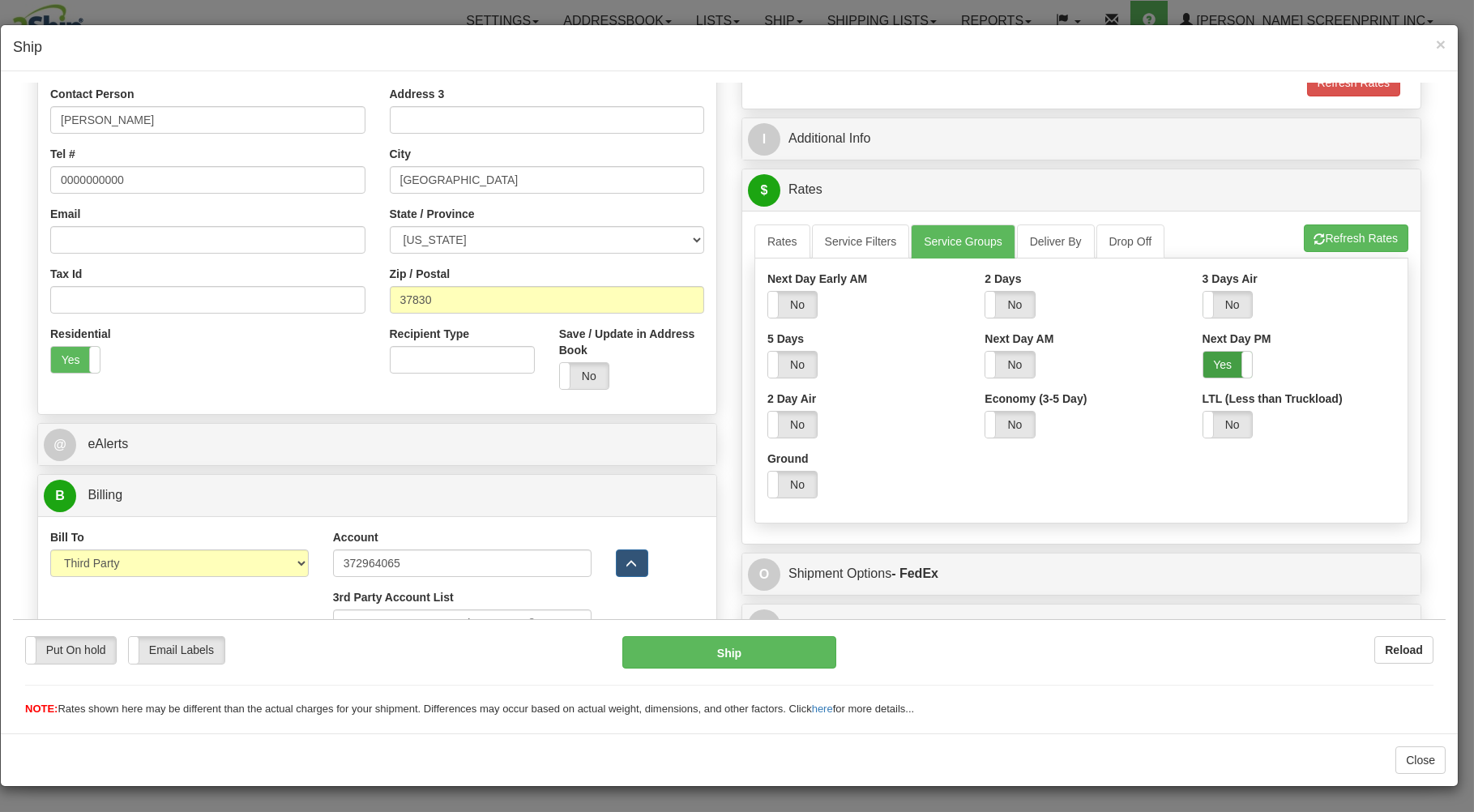
click at [1218, 364] on label "Yes" at bounding box center [1227, 363] width 48 height 26
click at [760, 240] on link "Rates" at bounding box center [783, 240] width 56 height 34
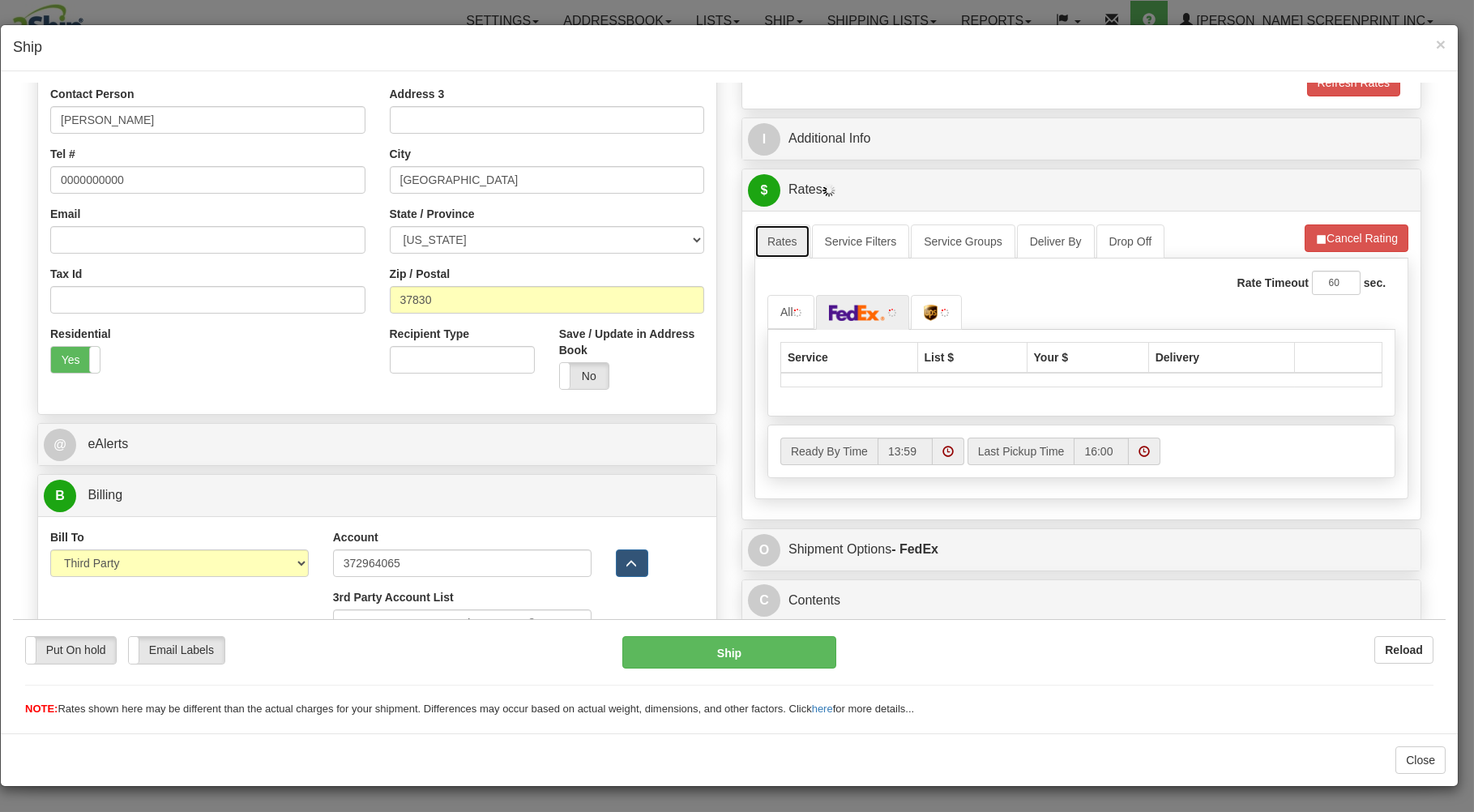
type input "2.85"
select select "289"
type input "2.85"
select select "289"
type input "2.85"
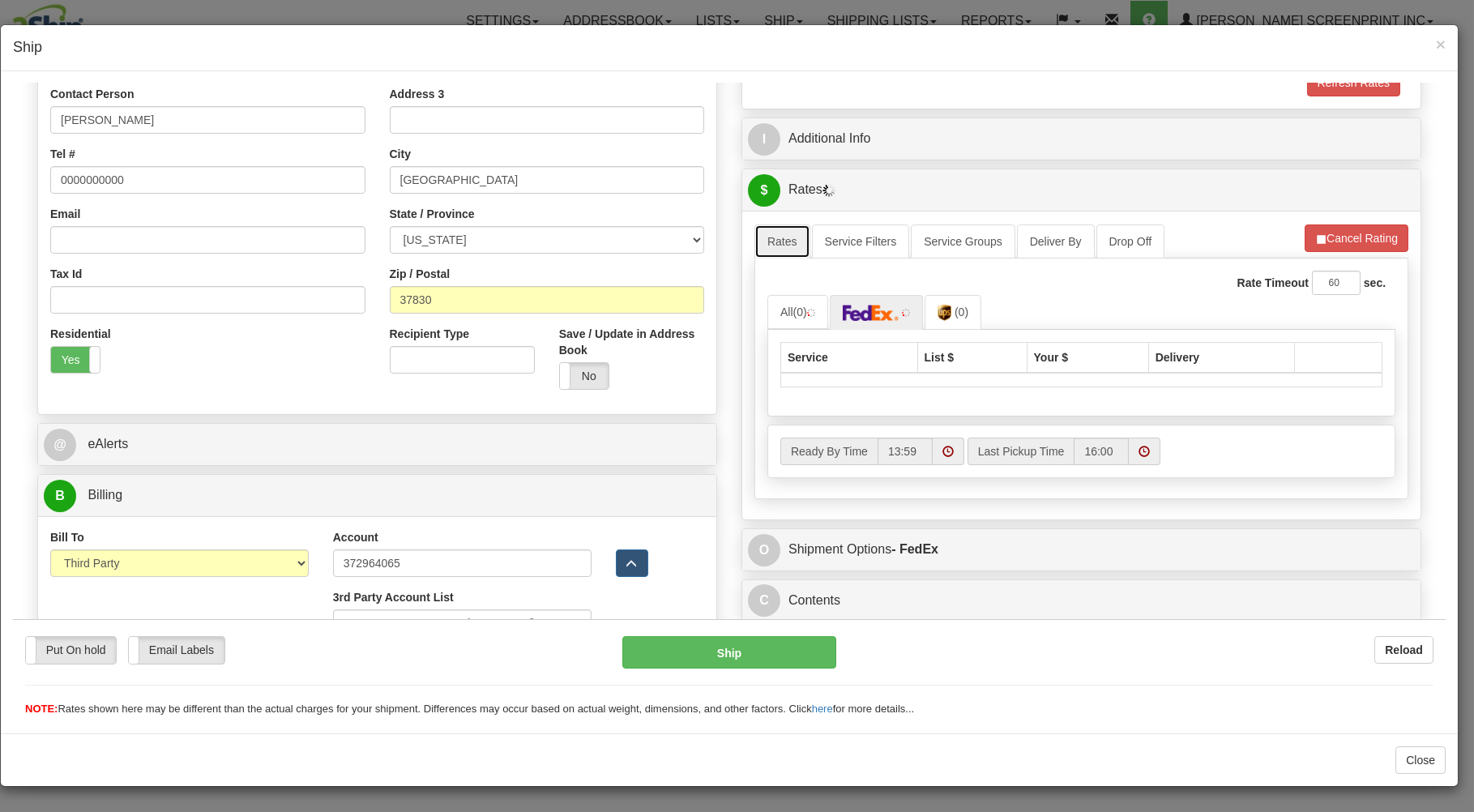
select select "289"
type input "2.85"
select select "289"
type input "2.85"
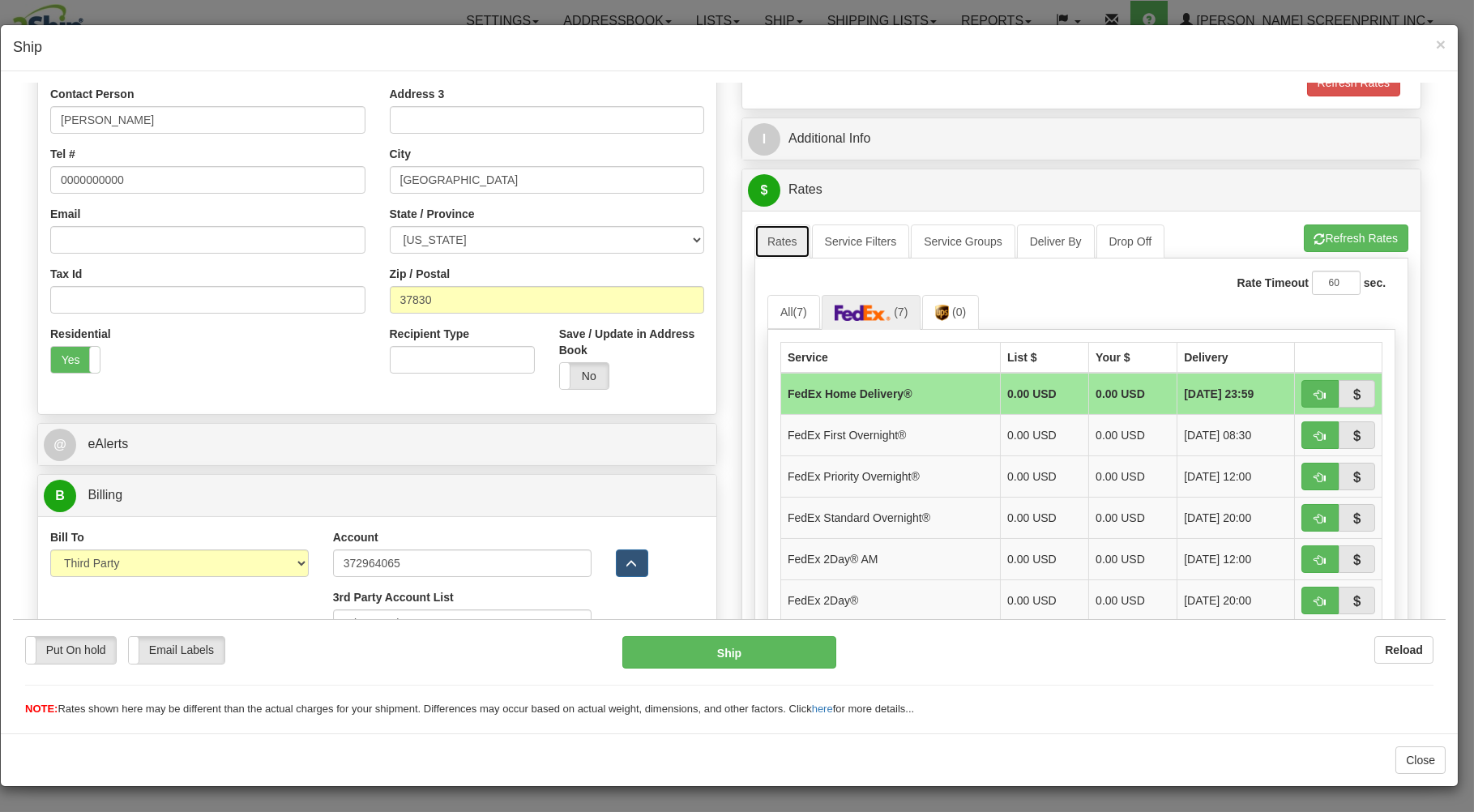
select select "289"
type input "2.85"
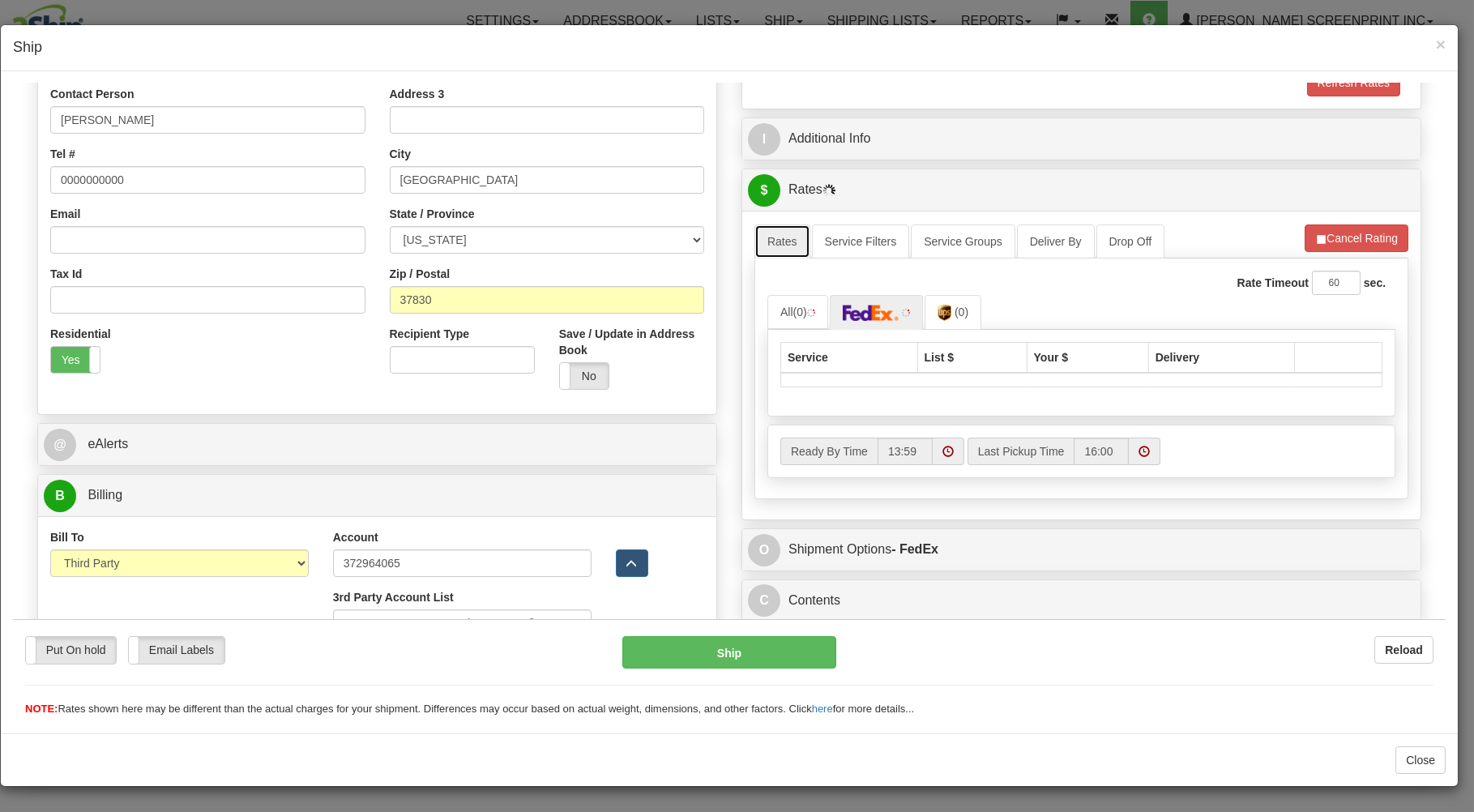
select select "289"
type input "2.85"
select select "289"
type input "2.90"
select select "289"
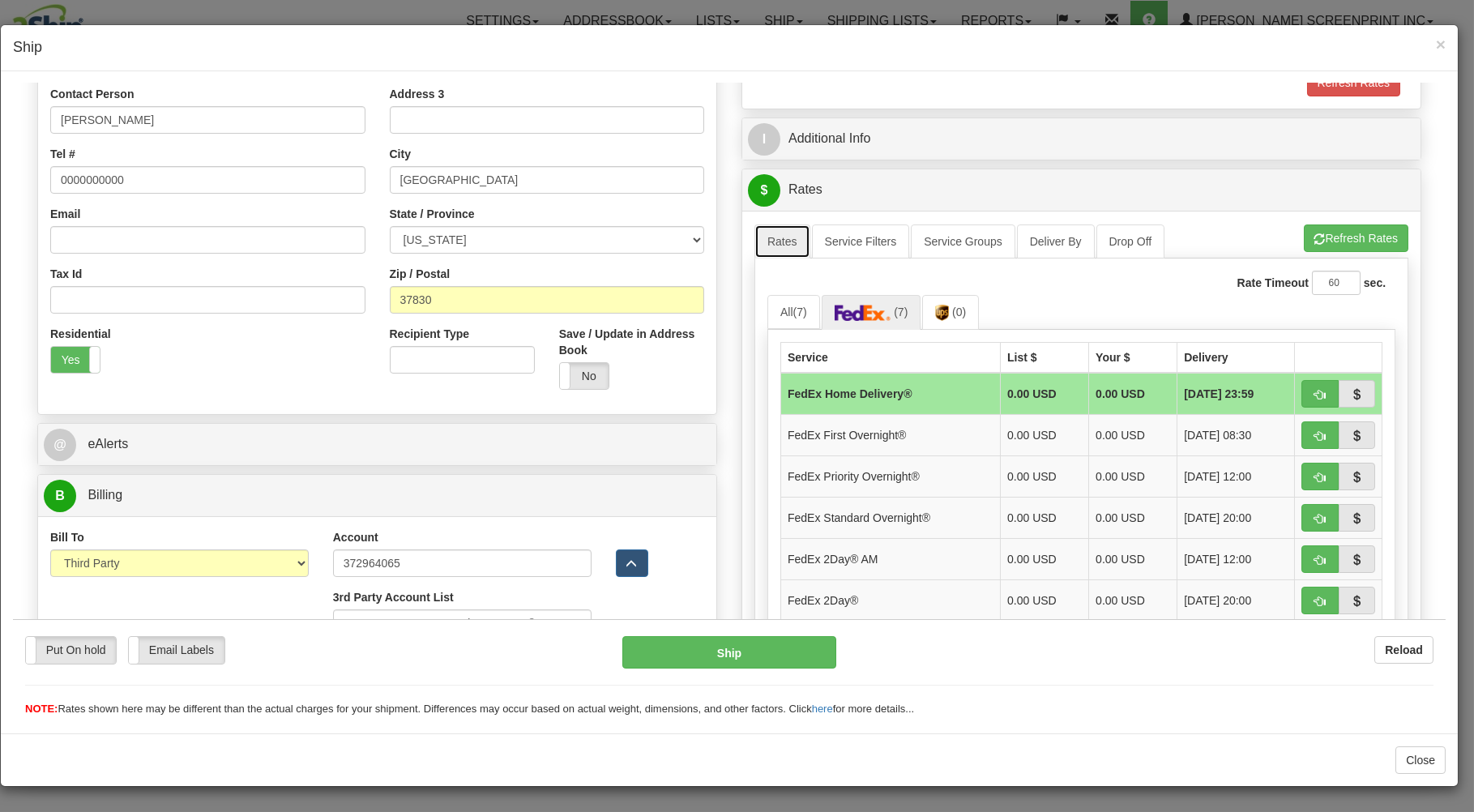
type input "2.85"
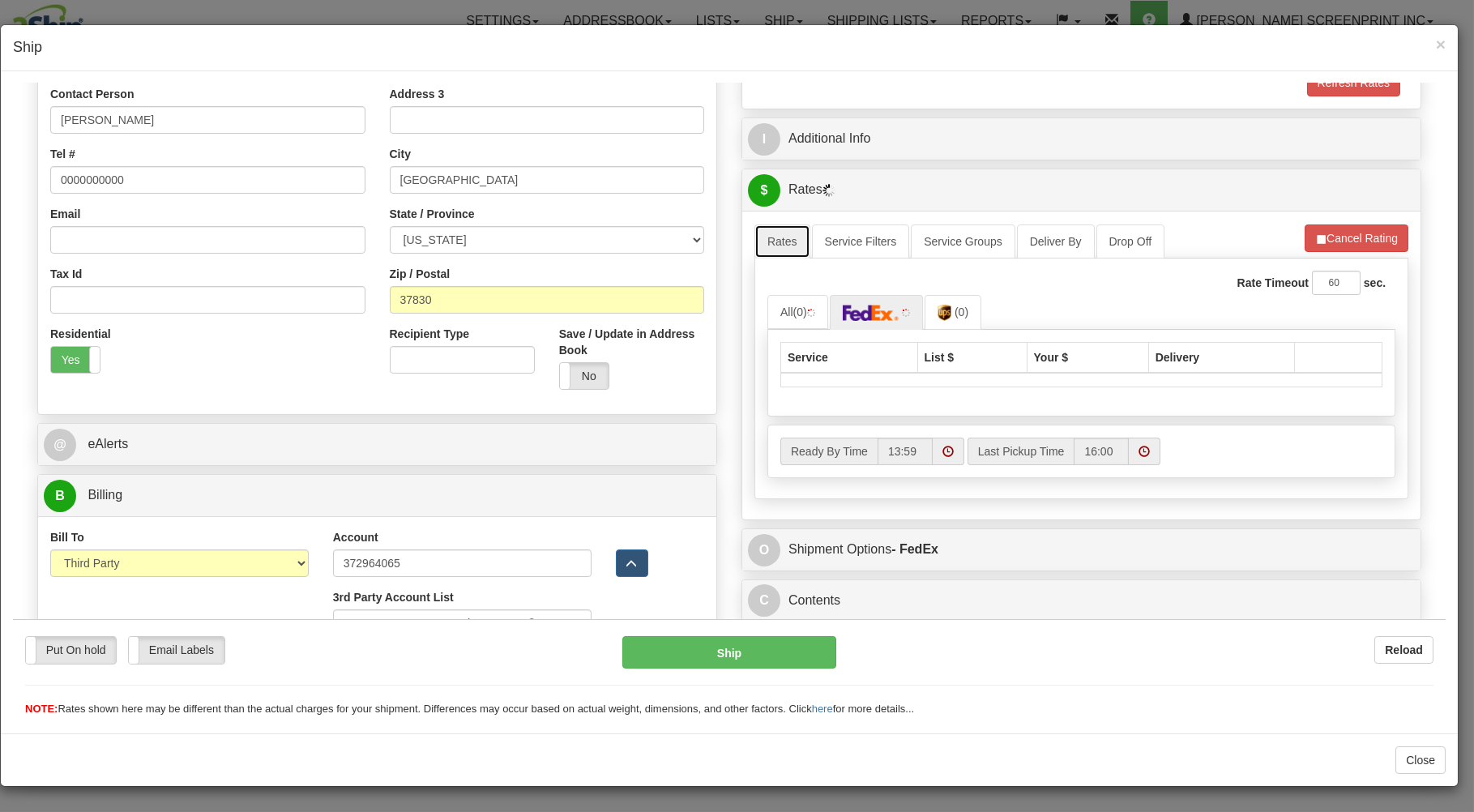
select select "289"
type input "2.85"
select select "289"
type input "2.85"
select select "289"
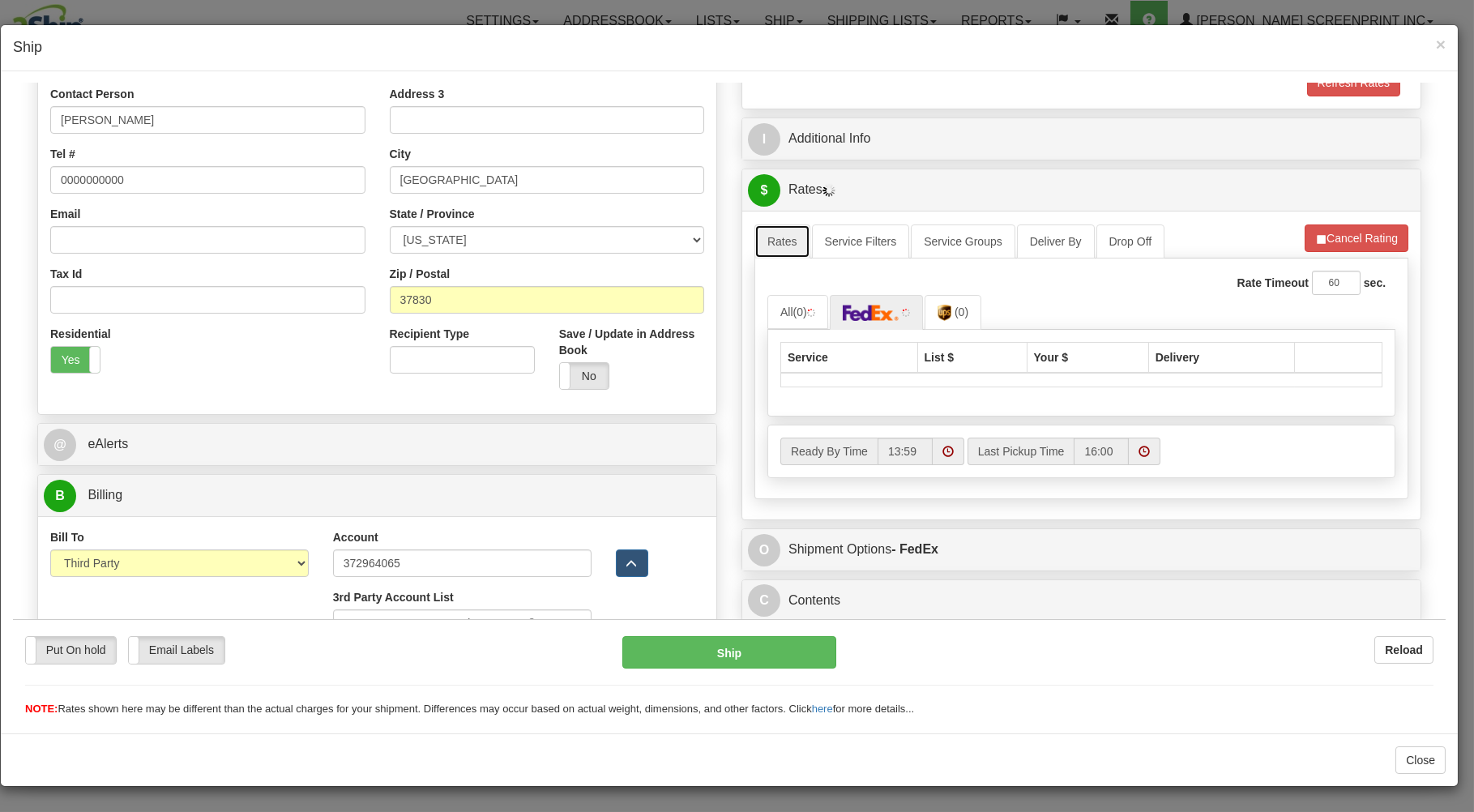
type input "2.90"
select select "289"
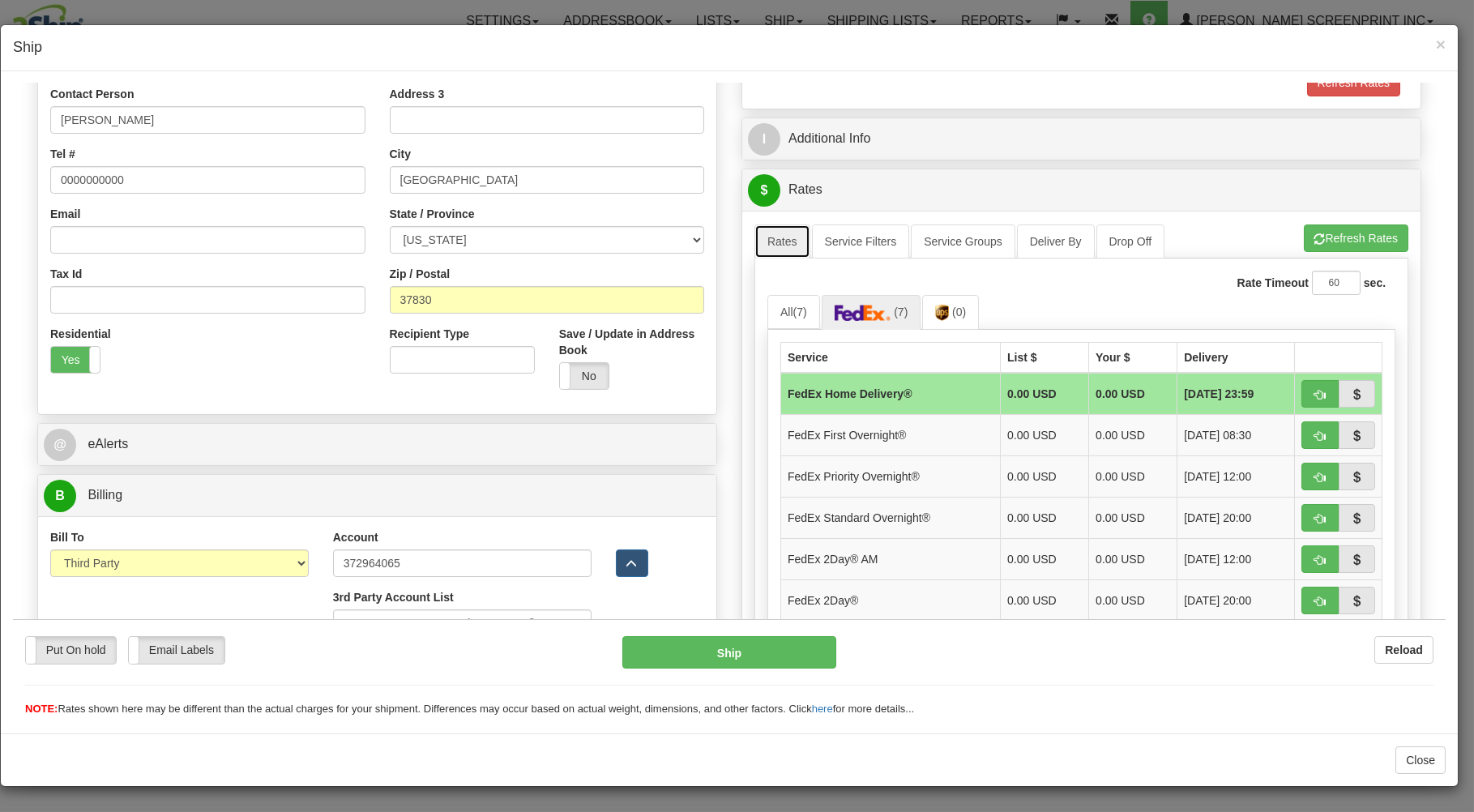
type input "2.85"
select select "289"
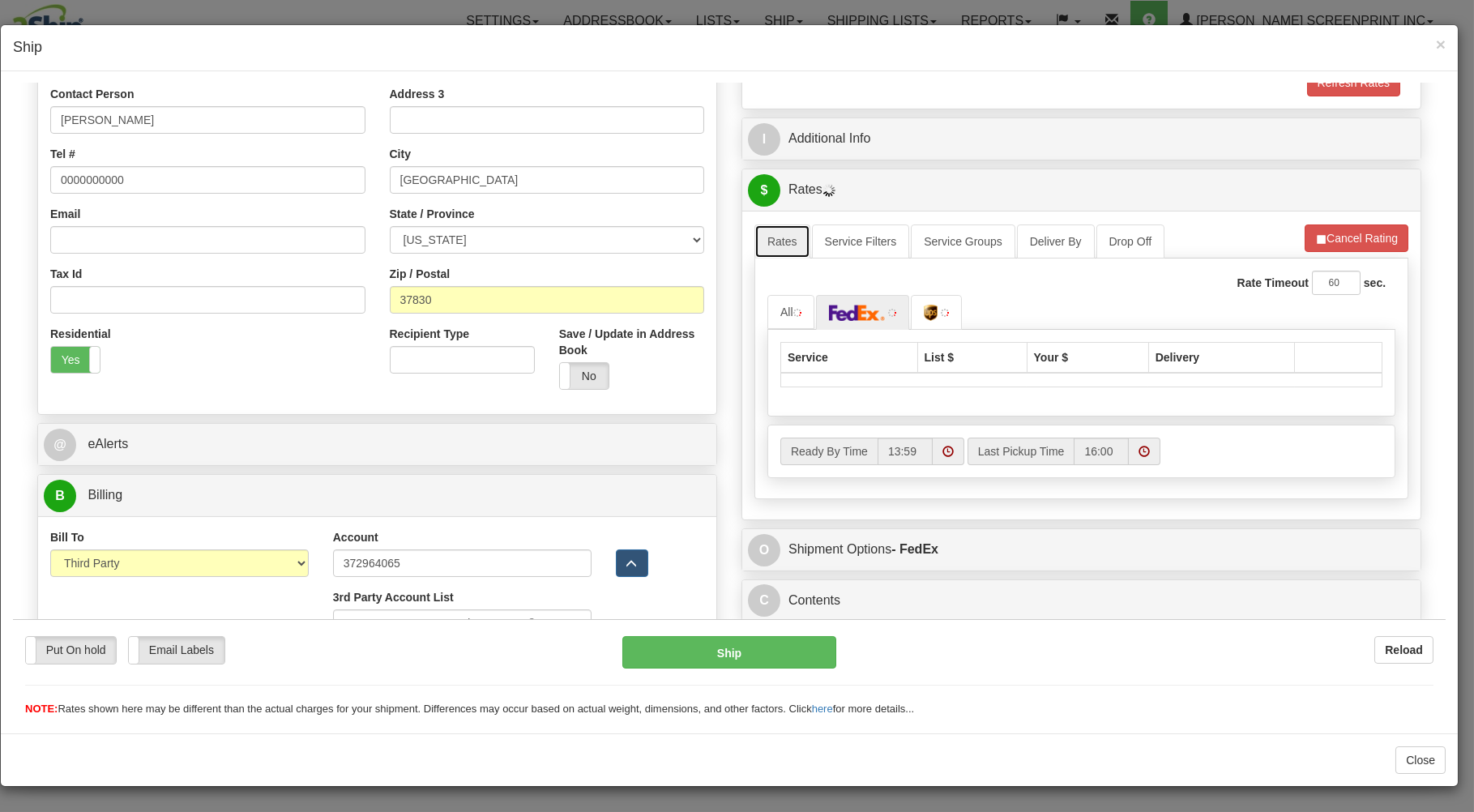
type input "2.85"
select select "289"
type input "2.85"
select select "289"
type input "2.85"
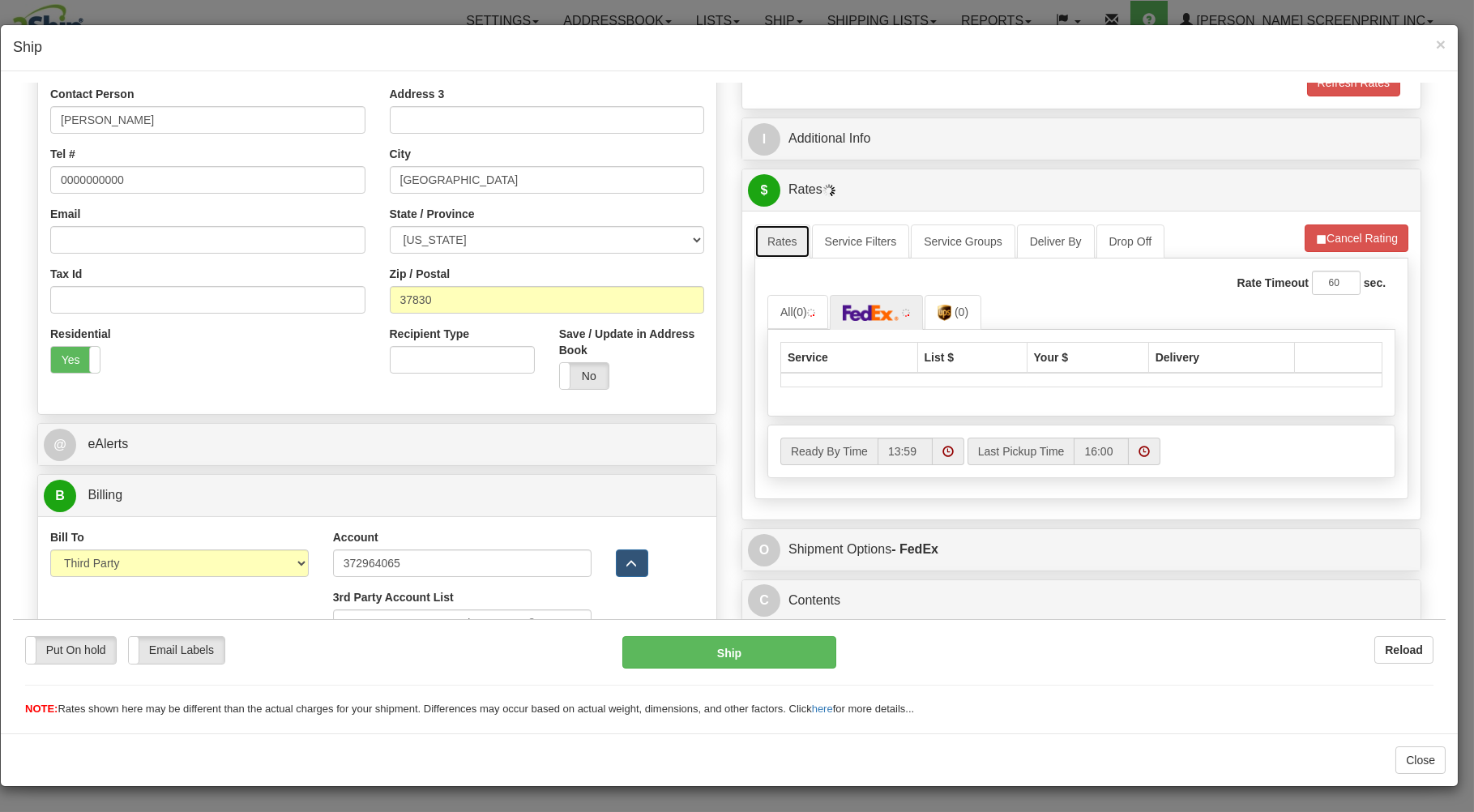
select select "289"
type input "2.85"
select select "289"
type input "2.85"
select select "289"
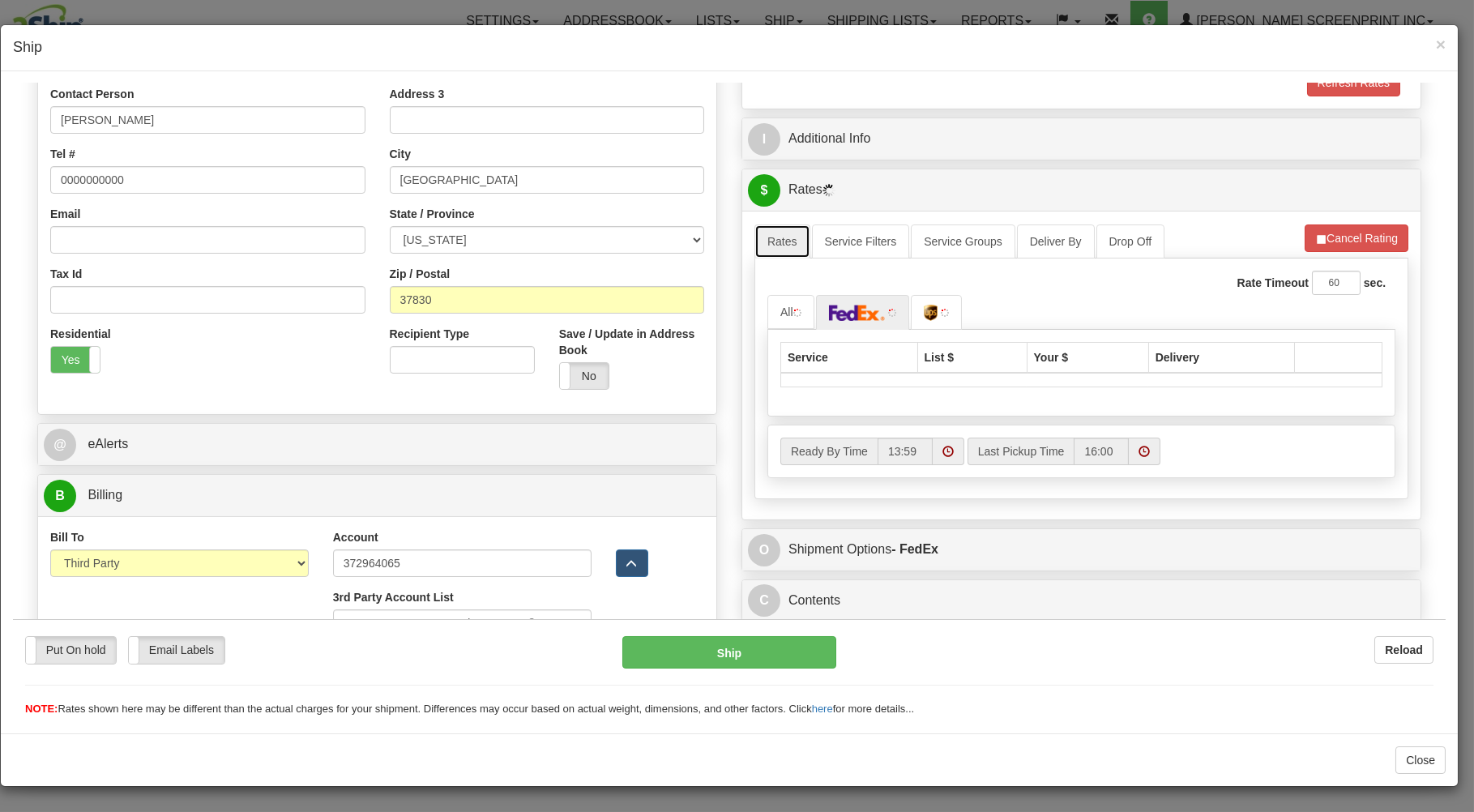
type input "2.90"
select select "289"
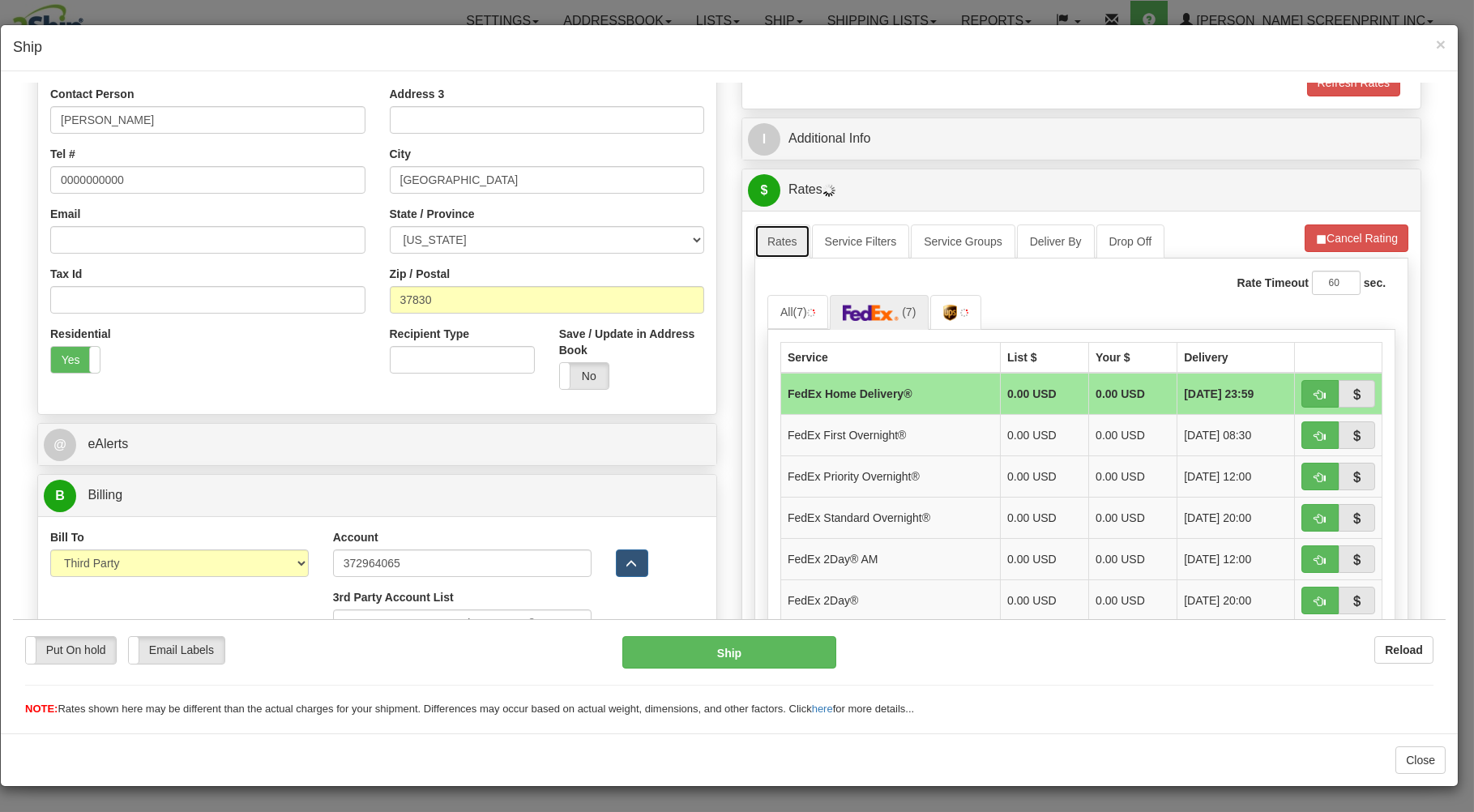
type input "2.85"
select select "289"
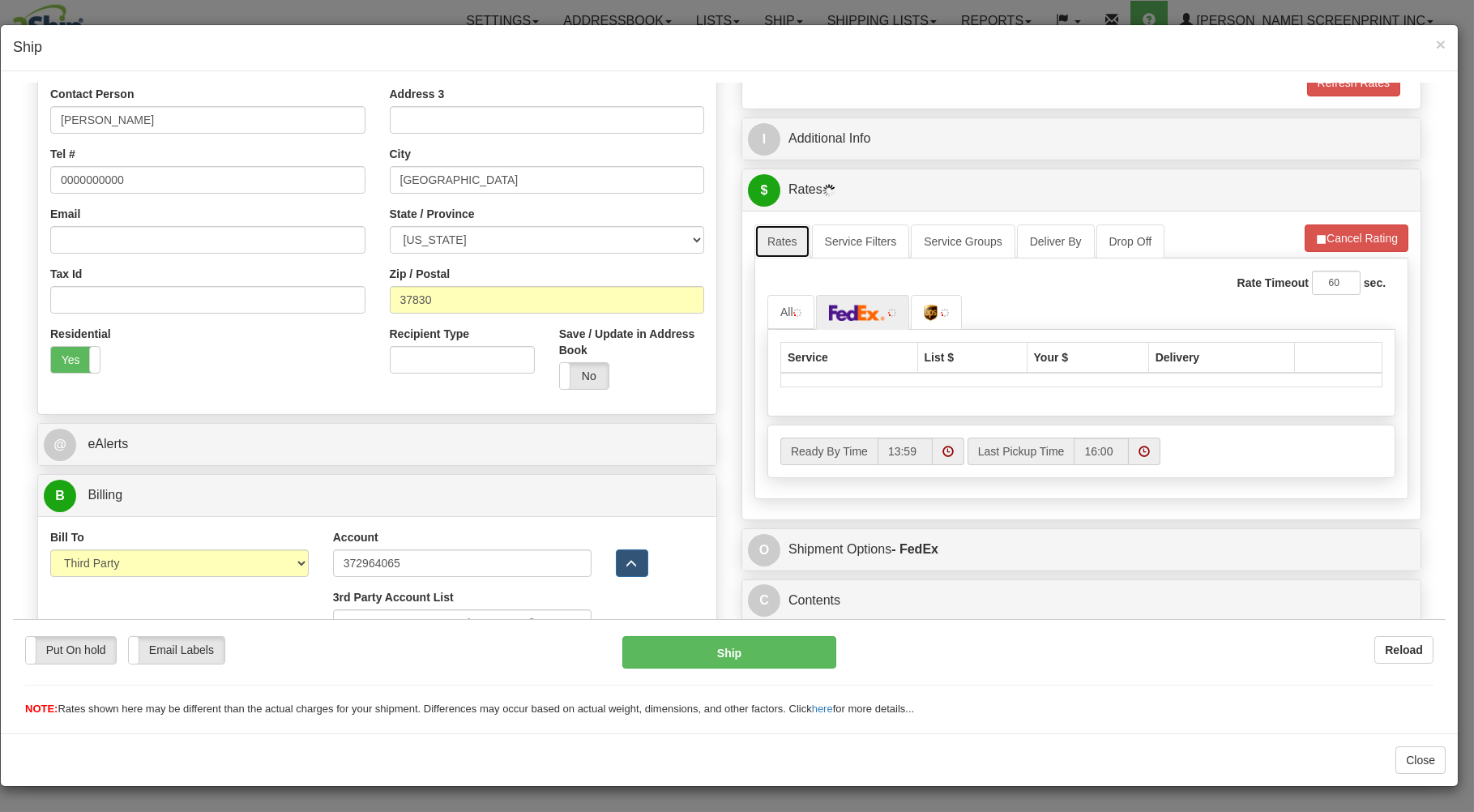
type input "2.85"
select select "289"
type input "2.85"
select select "289"
type input "2.85"
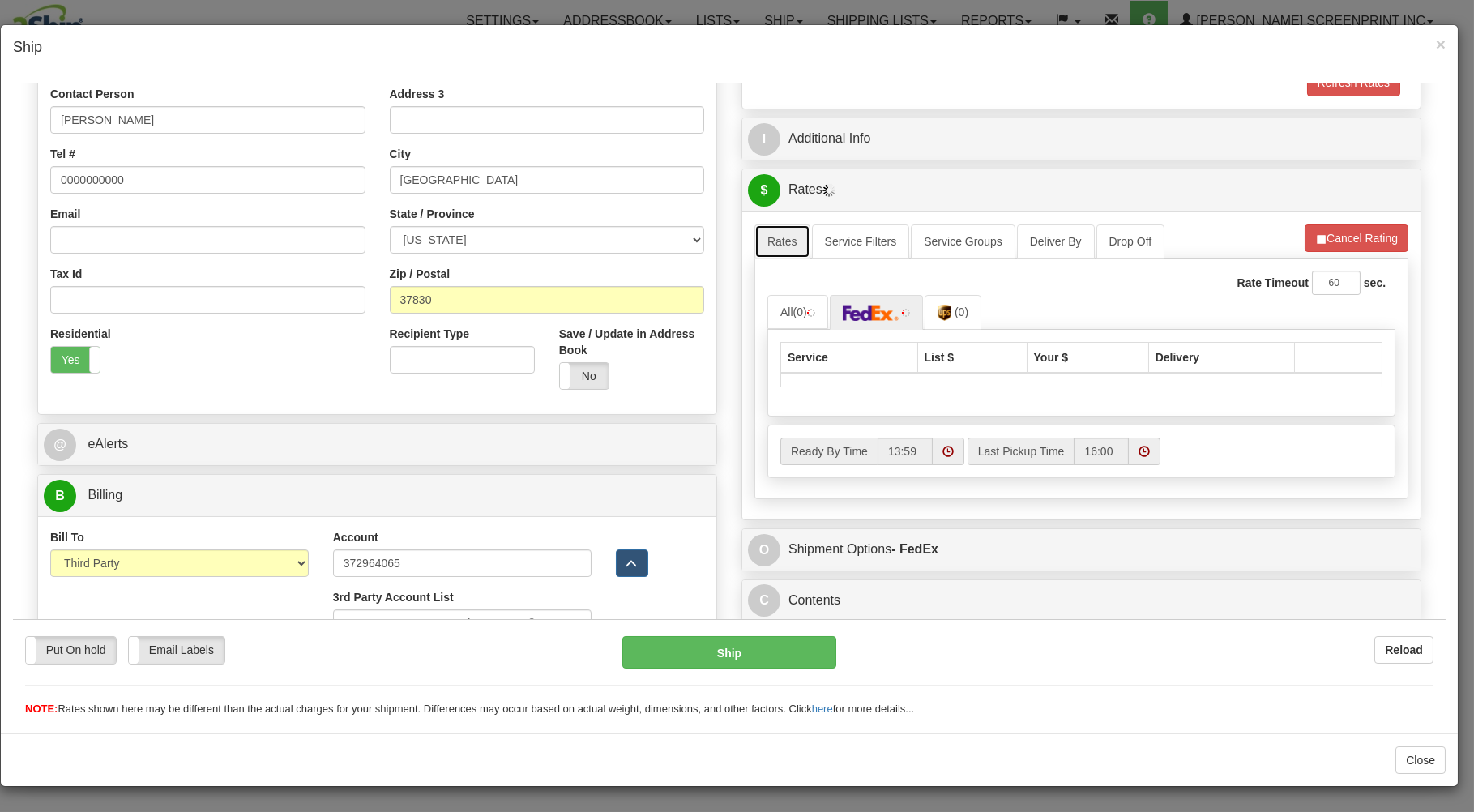
select select "289"
type input "2.90"
select select "289"
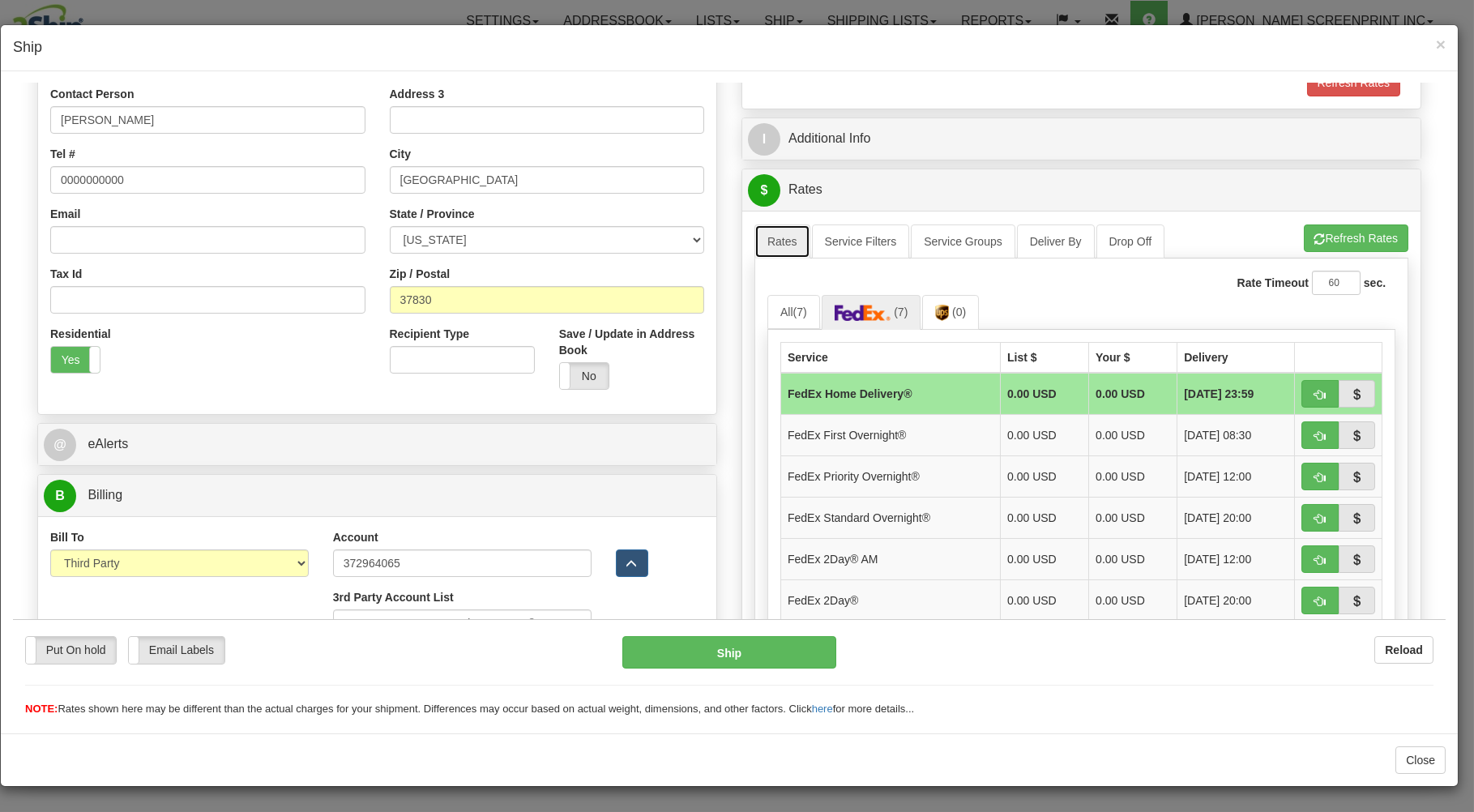
type input "2.85"
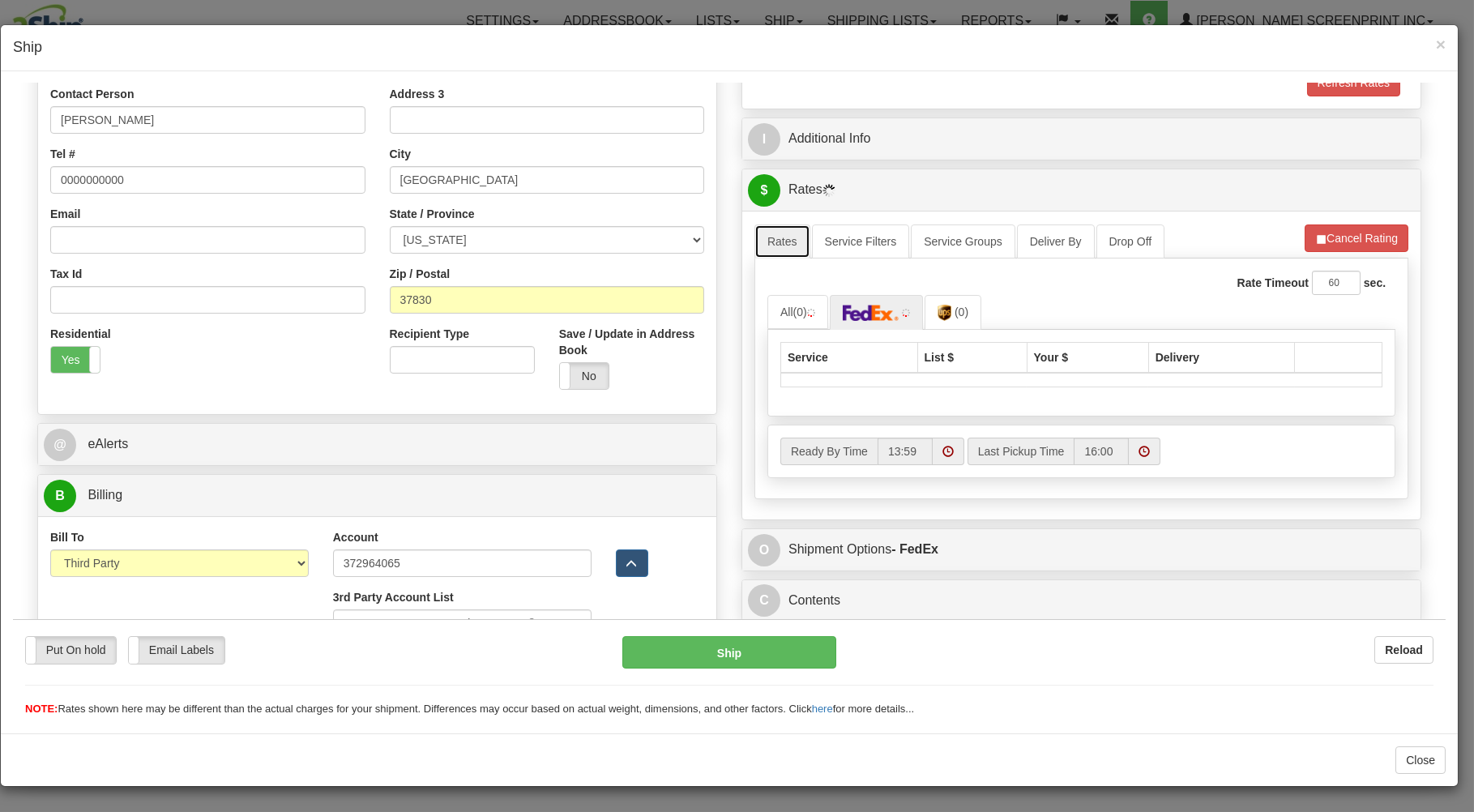
select select "289"
type input "2.85"
select select "289"
type input "2.85"
select select "289"
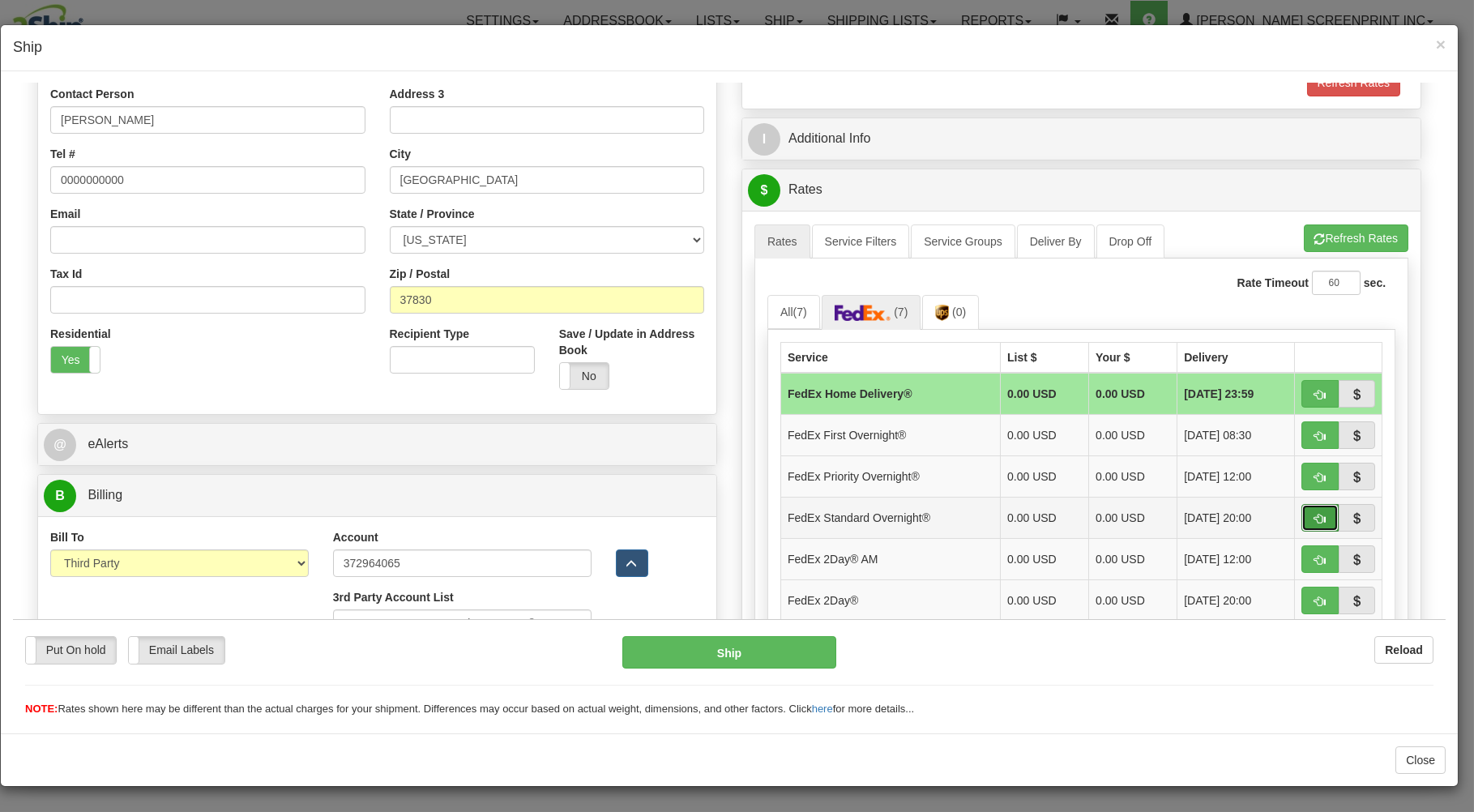
click at [1301, 513] on button "button" at bounding box center [1320, 516] width 37 height 28
type input "05"
select select "289"
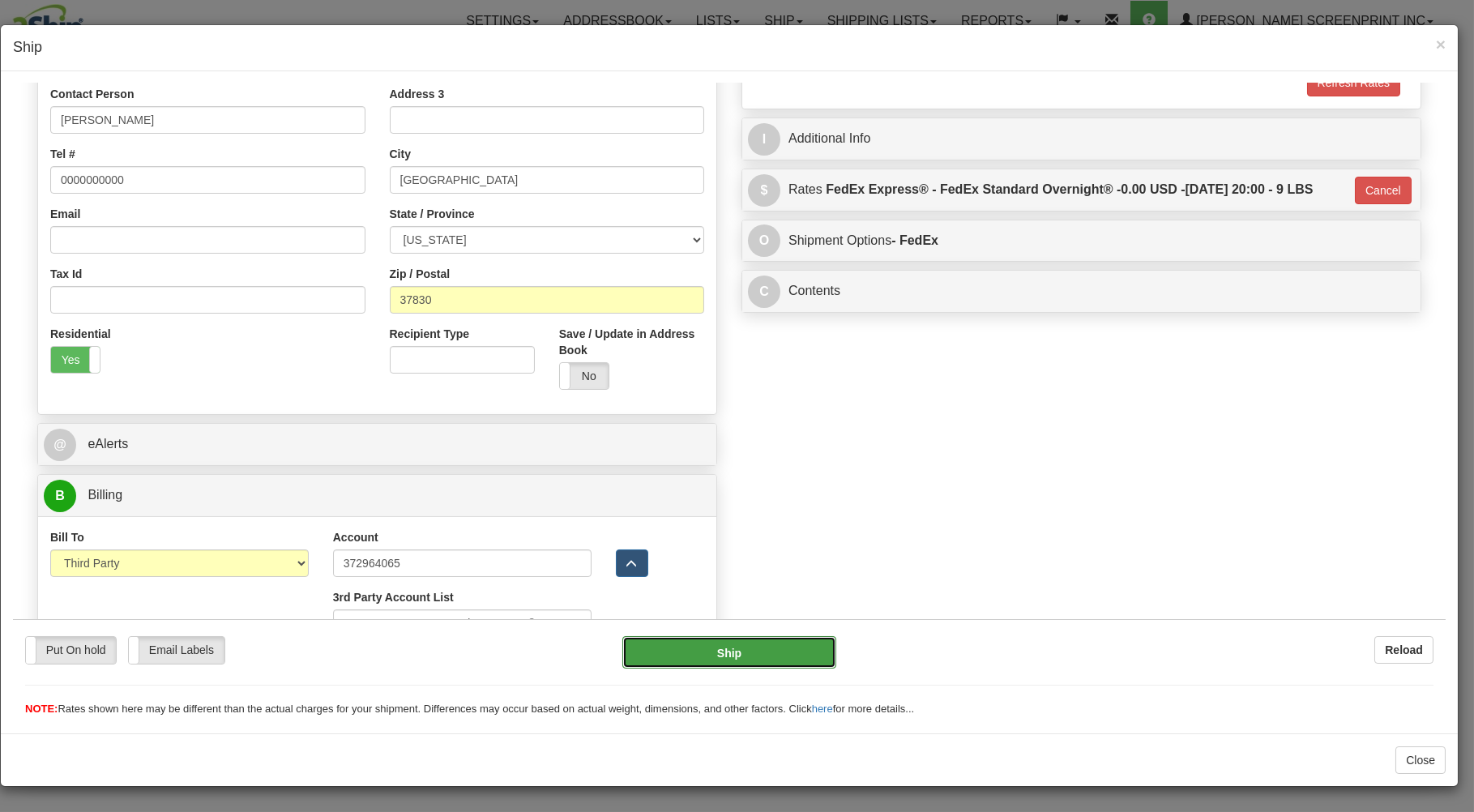
click at [793, 644] on button "Ship" at bounding box center [730, 651] width 215 height 32
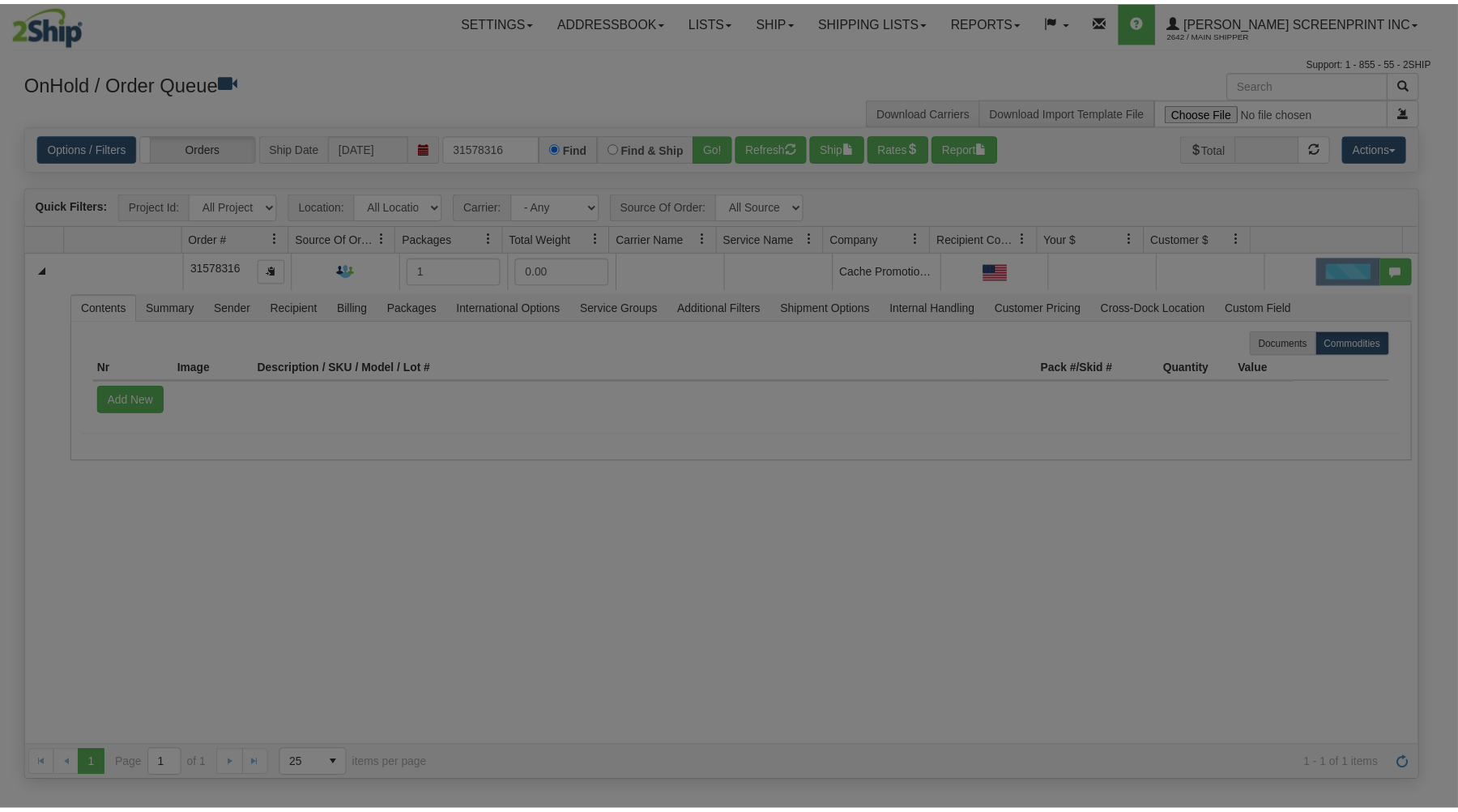
scroll to position [0, 0]
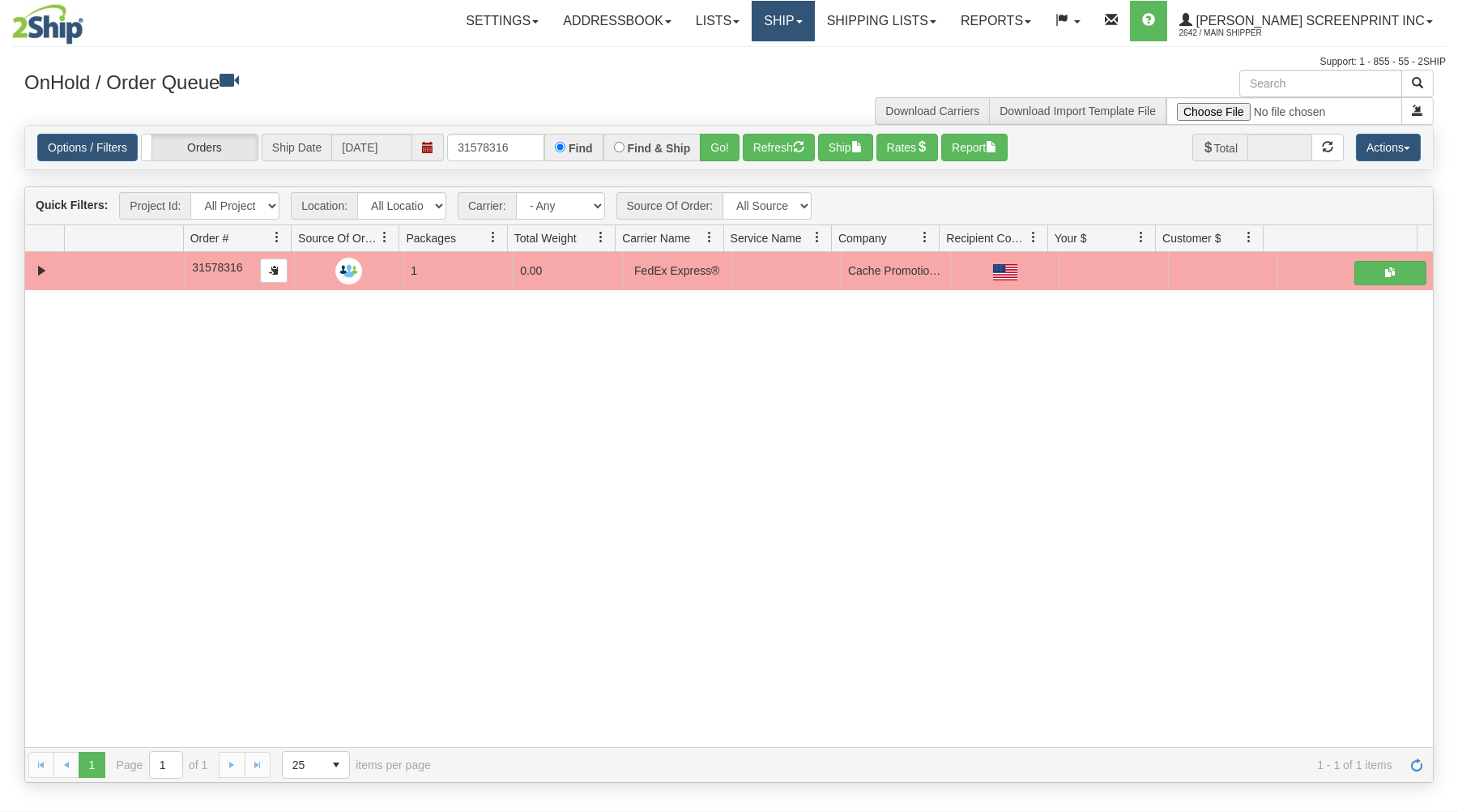
click at [814, 25] on link "Ship" at bounding box center [783, 21] width 63 height 41
click at [752, 75] on span "Ship Request" at bounding box center [717, 77] width 68 height 13
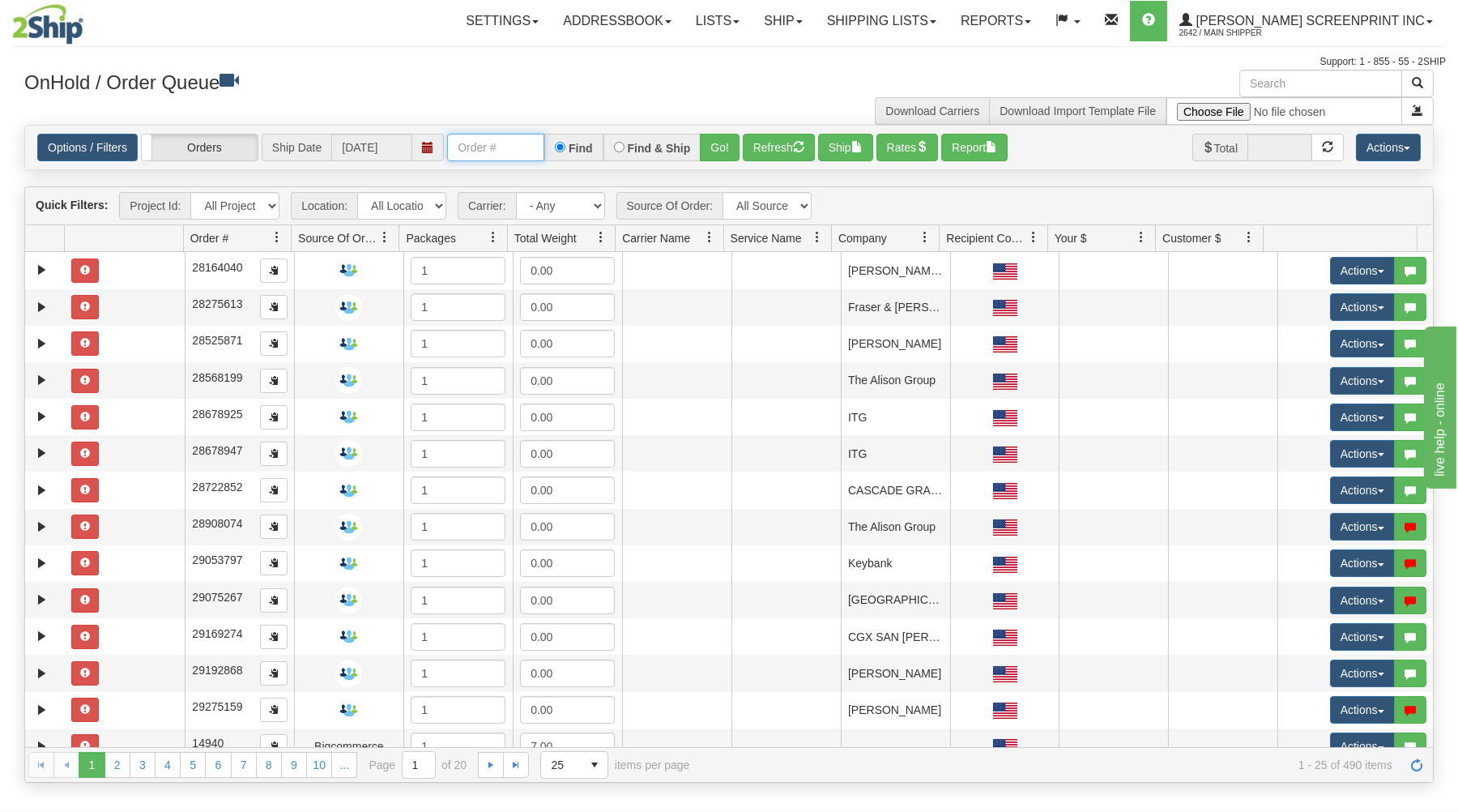
click at [460, 141] on input "text" at bounding box center [495, 147] width 97 height 28
click at [708, 141] on button "Go!" at bounding box center [720, 147] width 40 height 28
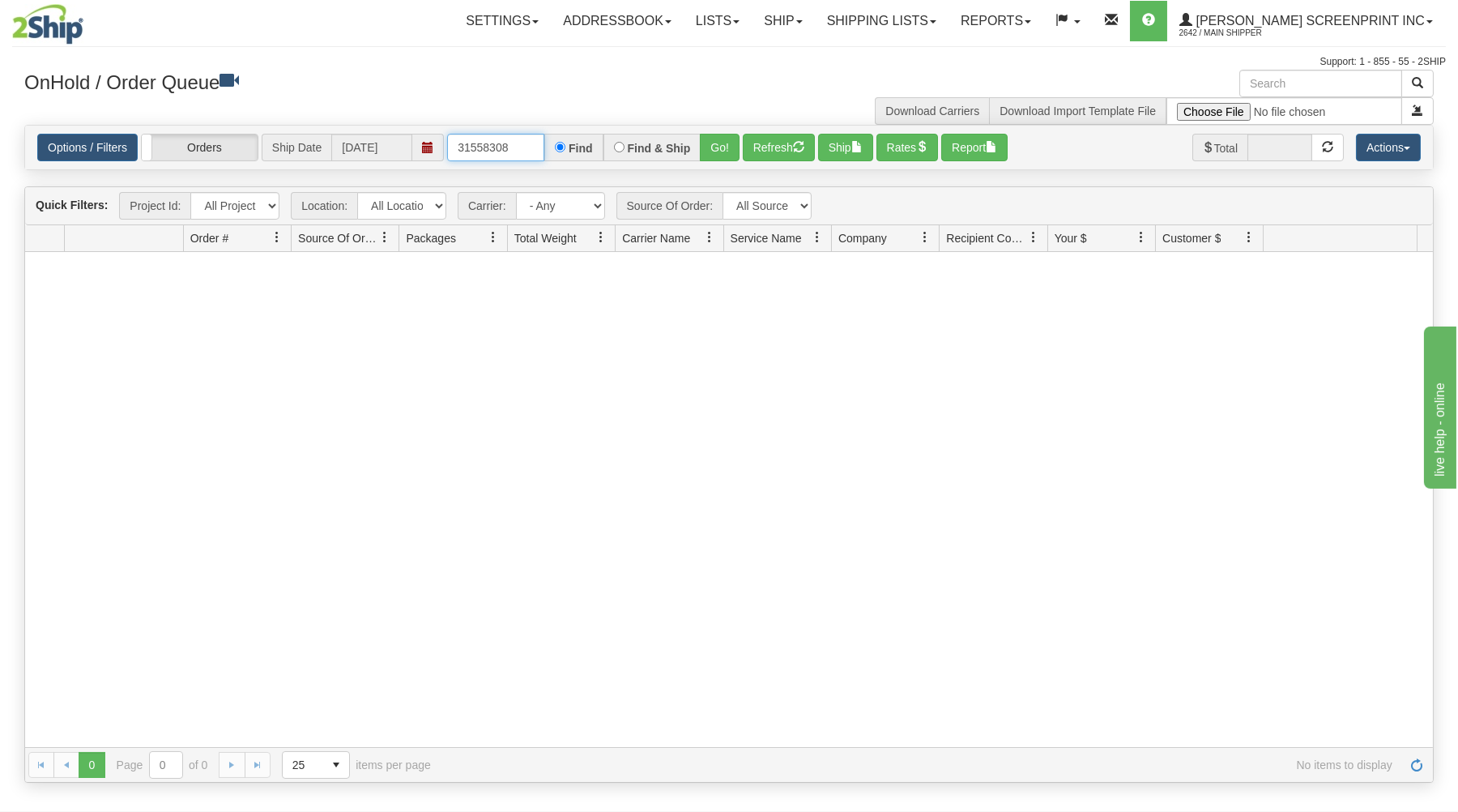
drag, startPoint x: 481, startPoint y: 142, endPoint x: 588, endPoint y: 126, distance: 108.2
click at [588, 126] on div "Options / Filters Group Shipments Orders Ship Date 09/05/2025 31558308 Find Fin…" at bounding box center [729, 147] width 1408 height 44
type input "31580308"
click at [724, 151] on button "Go!" at bounding box center [720, 147] width 40 height 28
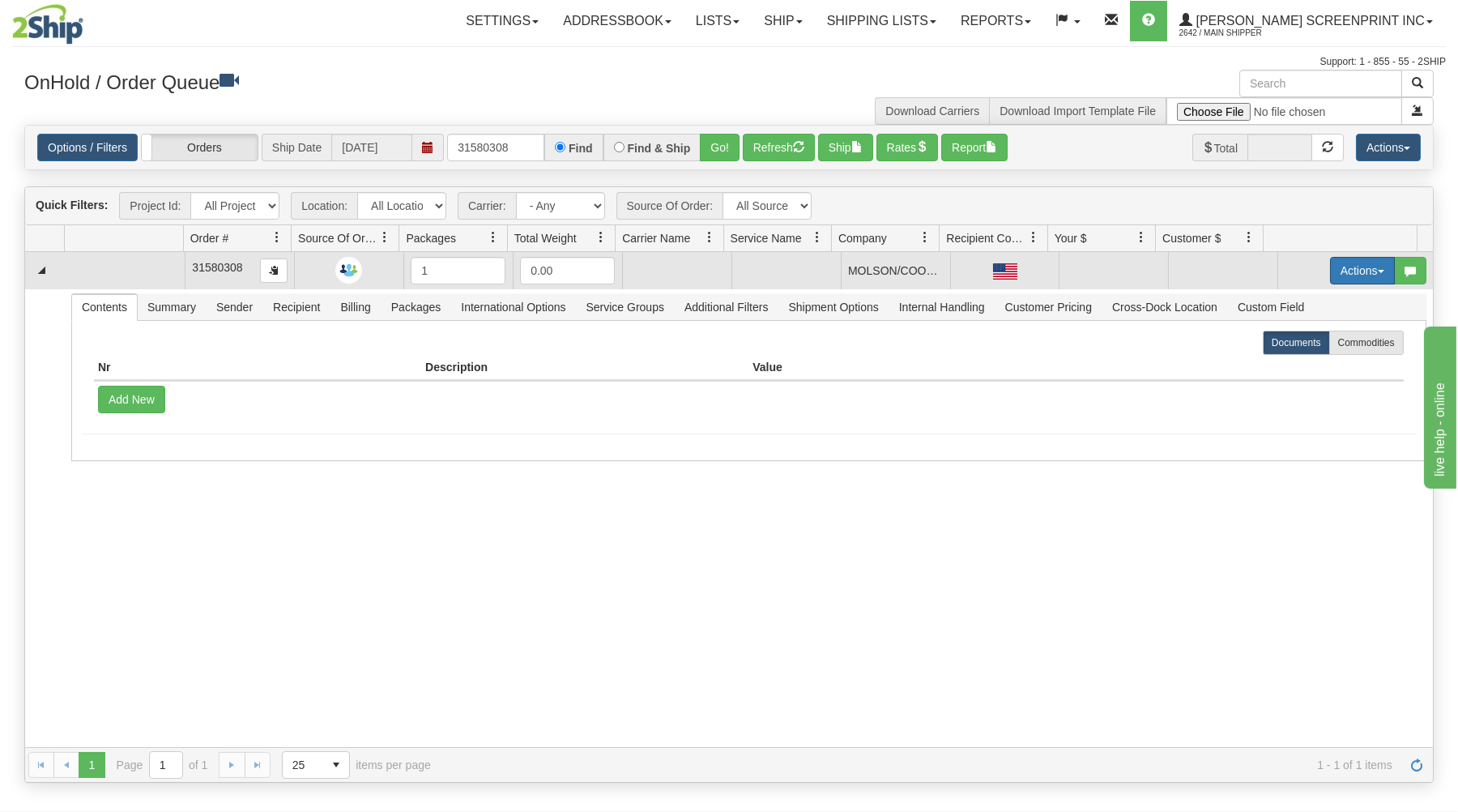
click at [1358, 268] on button "Actions" at bounding box center [1362, 270] width 65 height 28
click at [1312, 302] on link "Open" at bounding box center [1328, 301] width 130 height 21
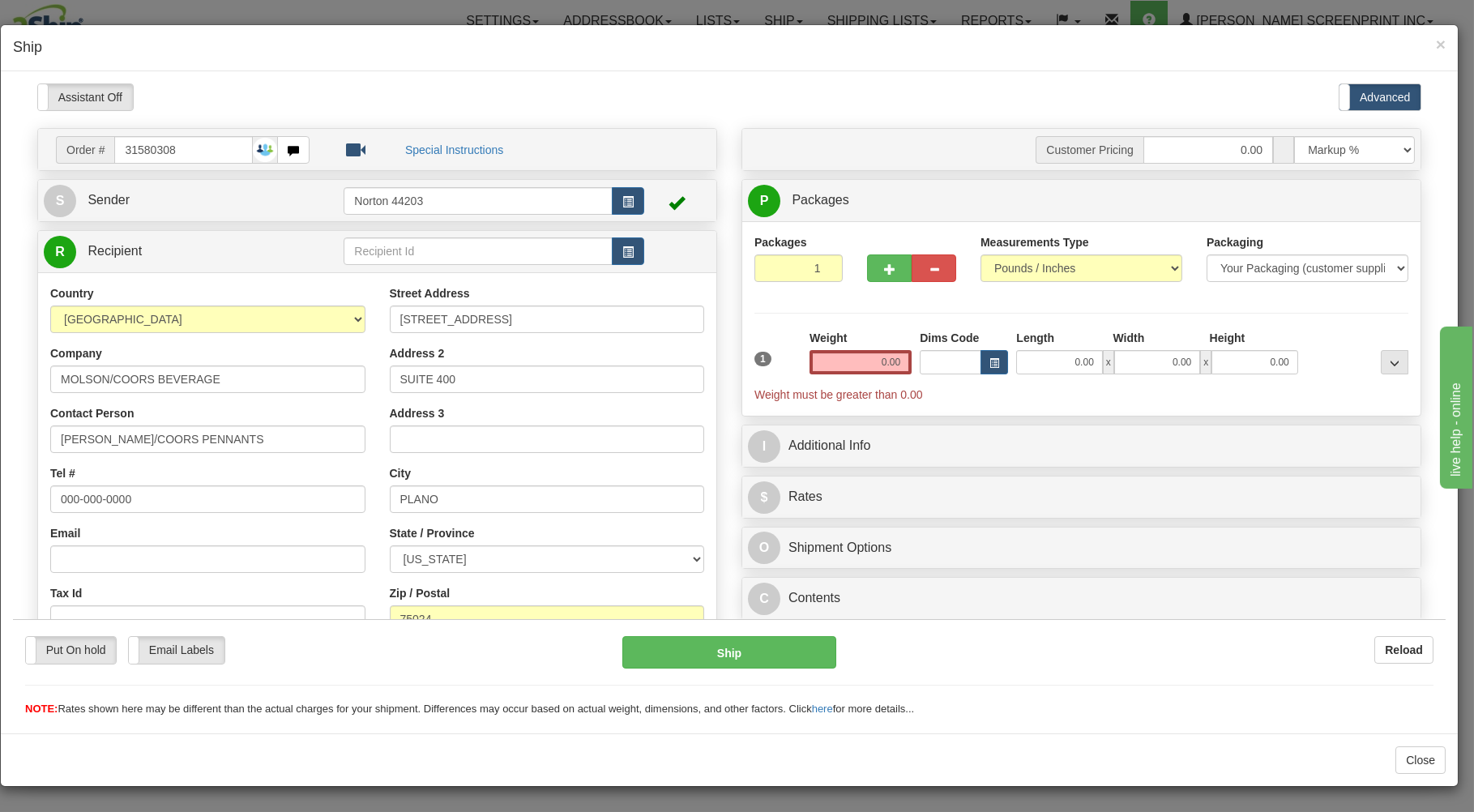
type input "25.70"
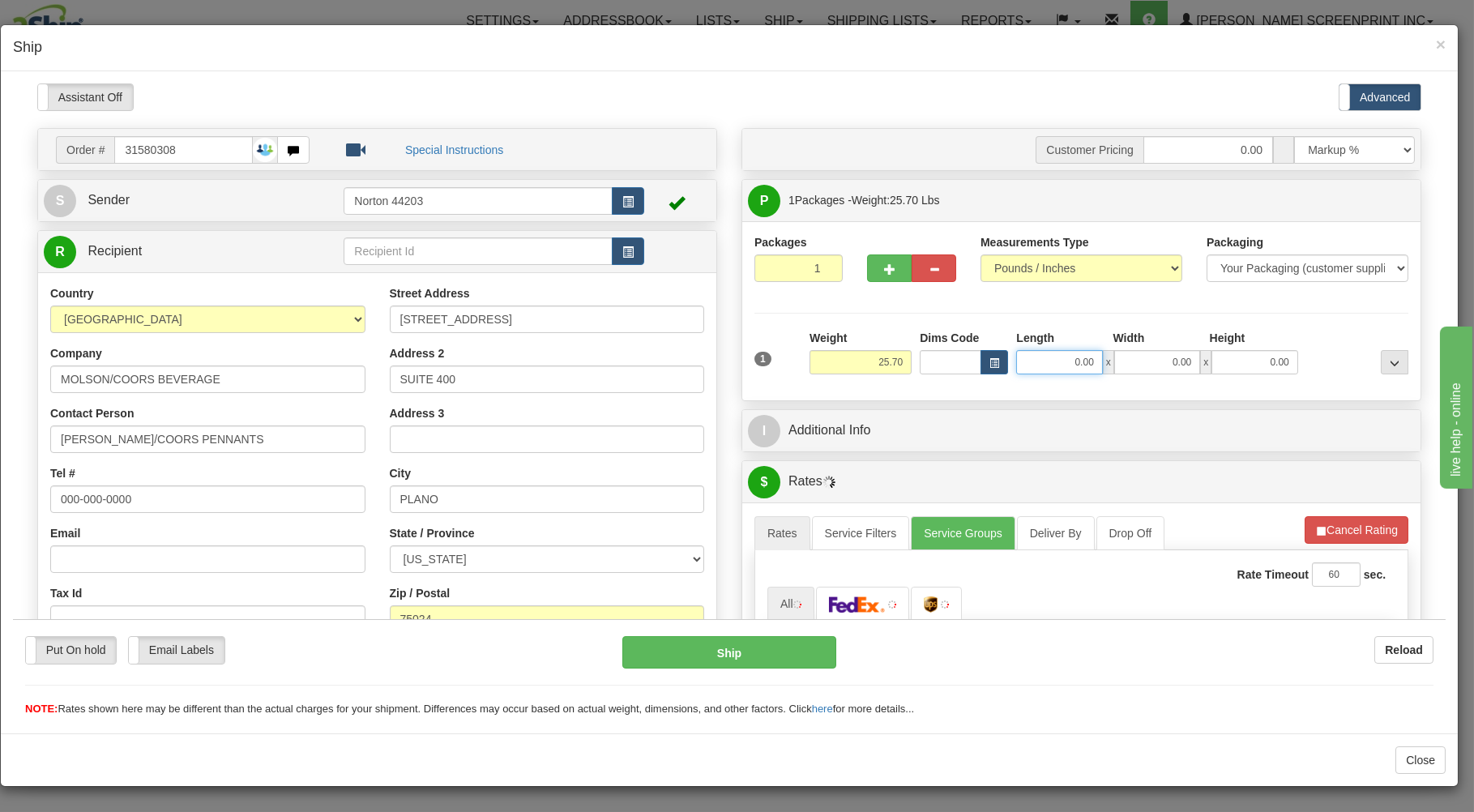
click at [1033, 362] on input "0.00" at bounding box center [1059, 361] width 86 height 25
type input "26.00"
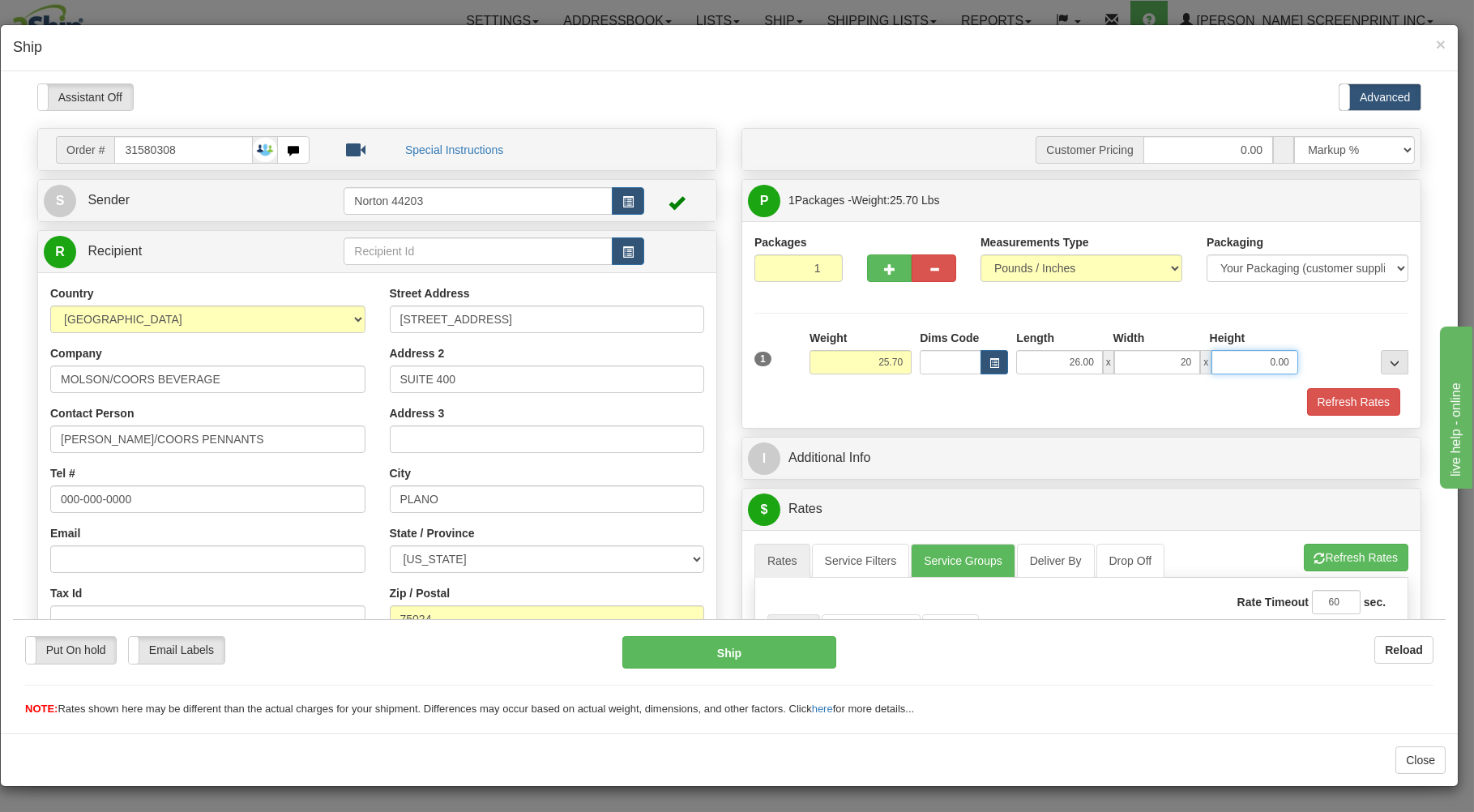
type input "20.00"
type input "11.00"
click at [1009, 408] on div "Refresh Rates" at bounding box center [1082, 400] width 662 height 28
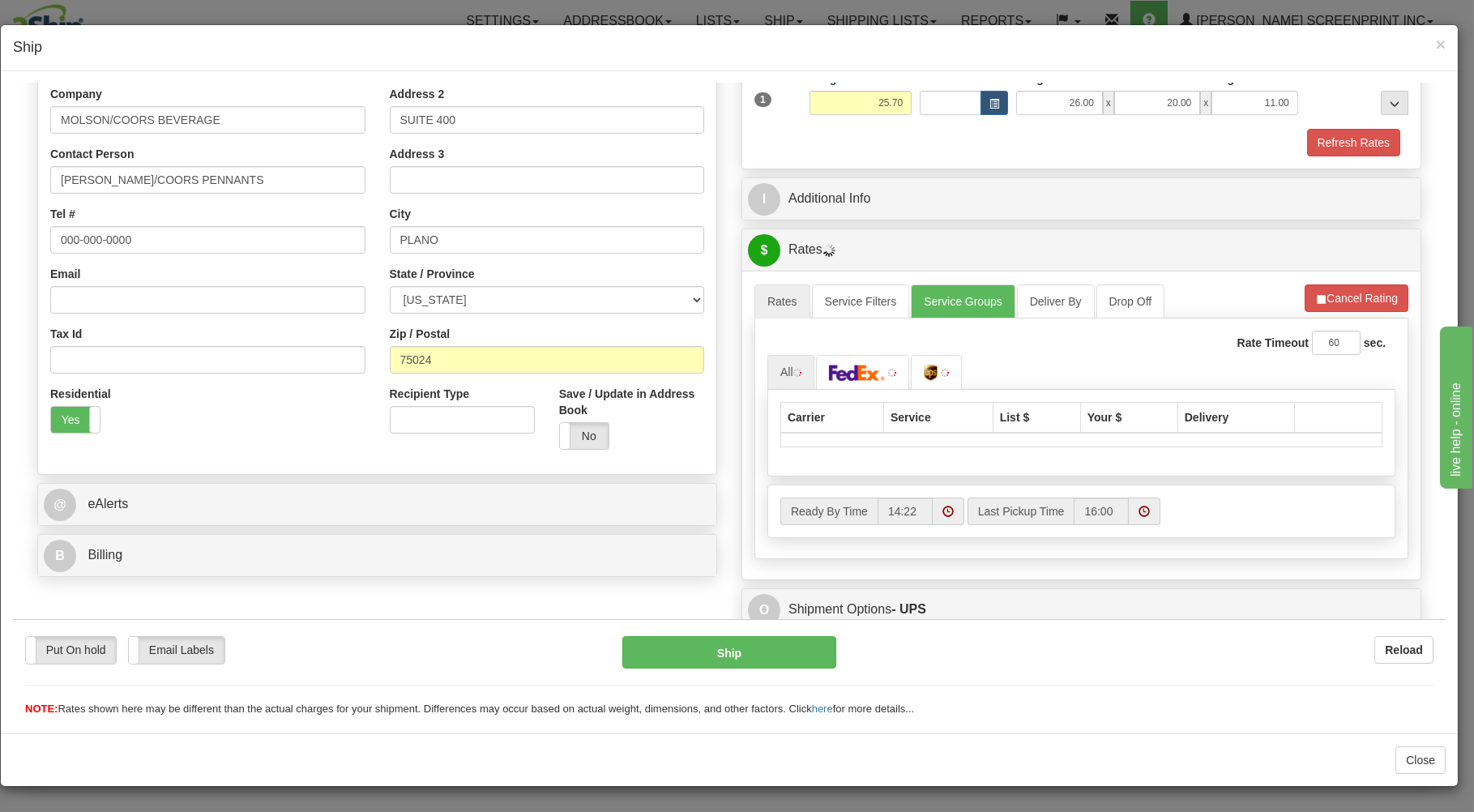
scroll to position [260, 0]
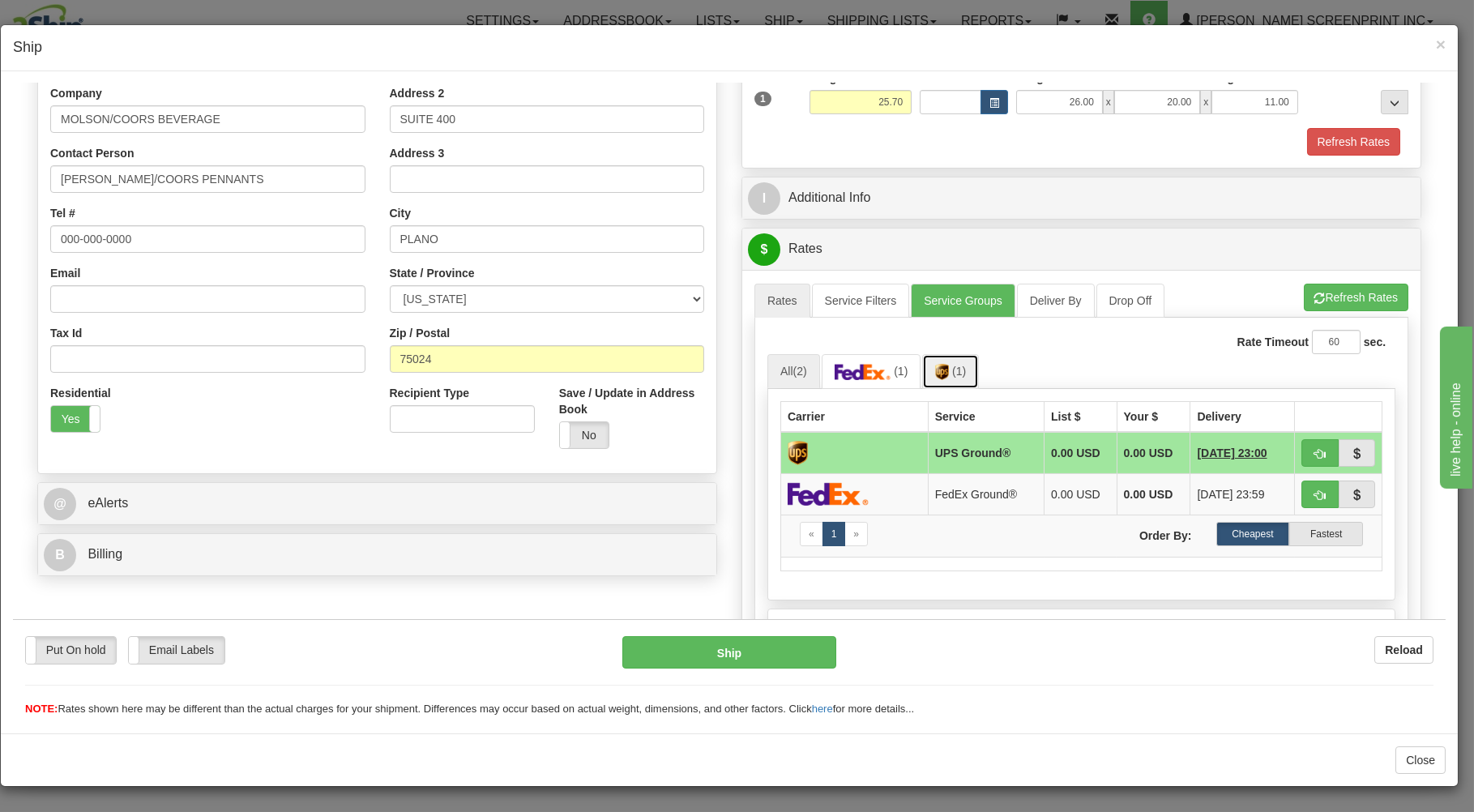
click at [947, 377] on link "(1)" at bounding box center [950, 370] width 57 height 35
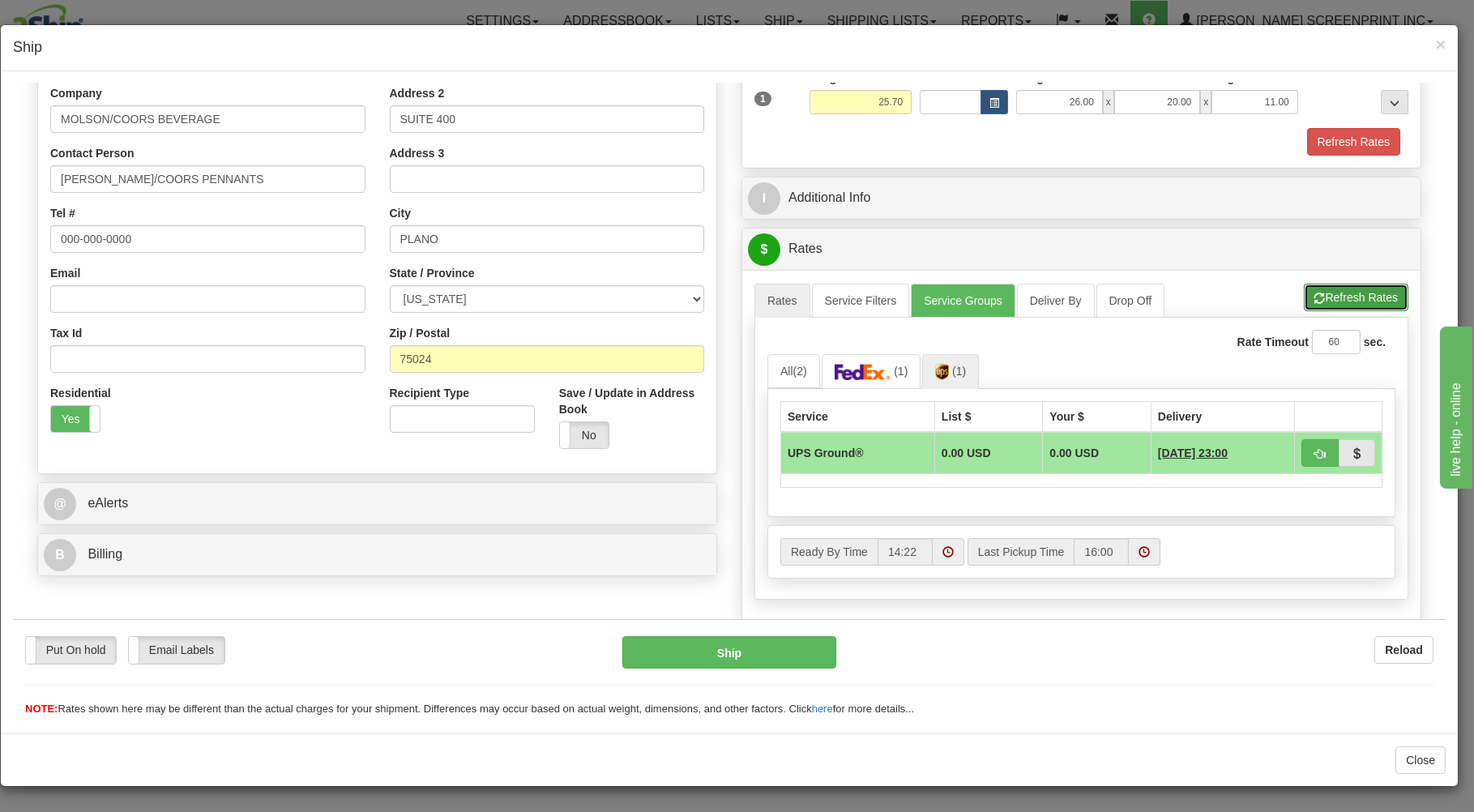
click at [1348, 298] on button "Refresh Rates" at bounding box center [1355, 296] width 104 height 28
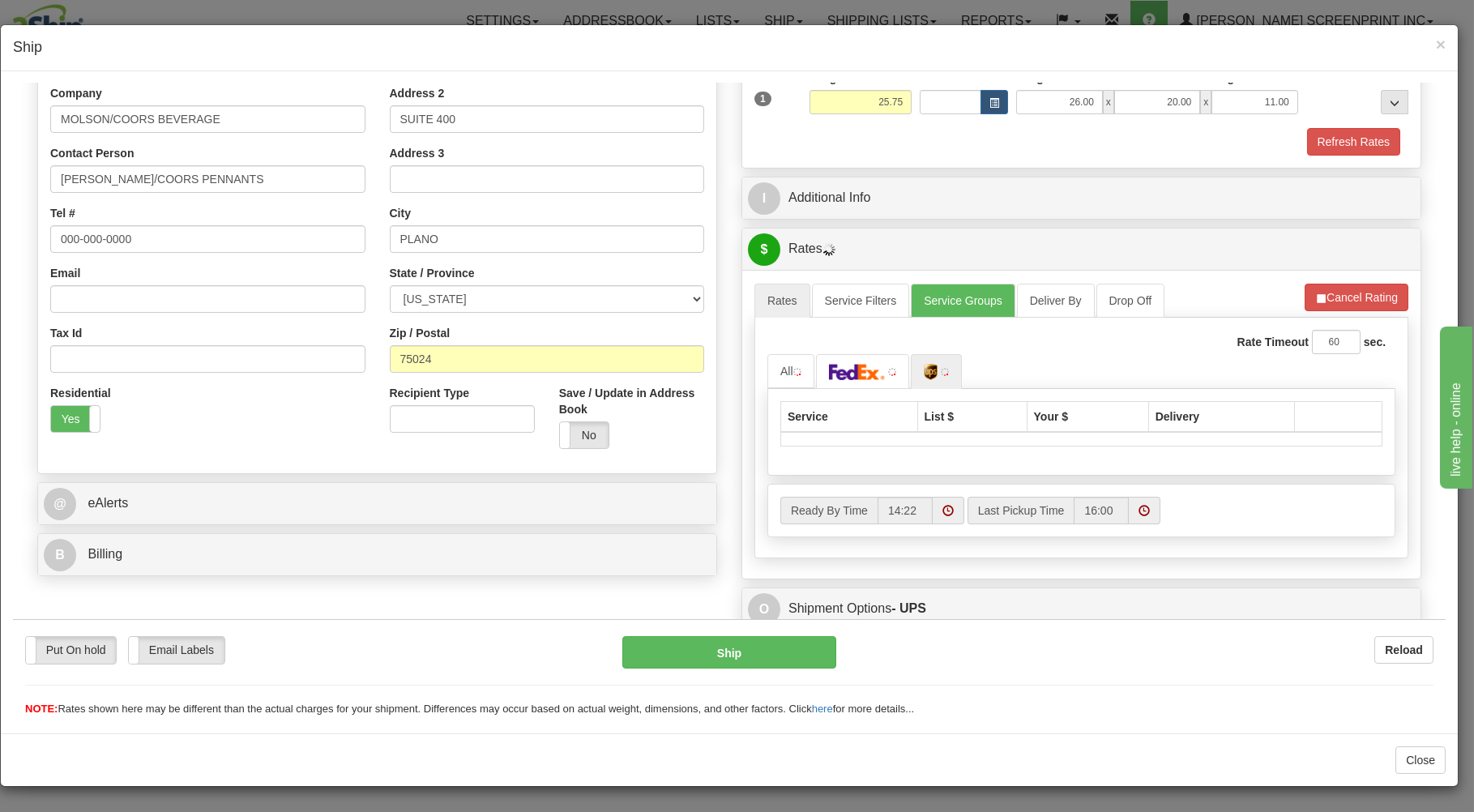
type input "25.70"
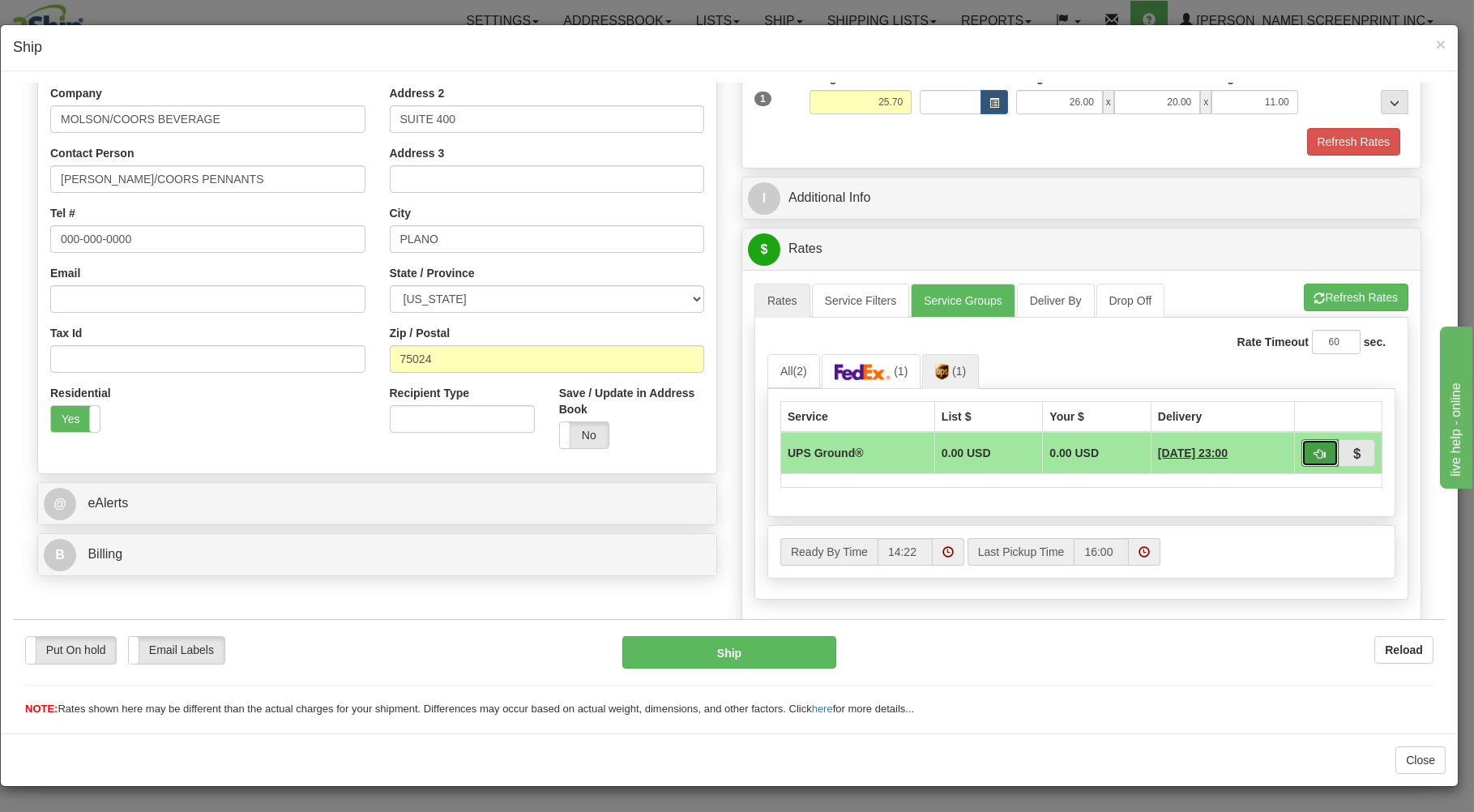
click at [1315, 451] on span "button" at bounding box center [1320, 453] width 11 height 10
type input "03"
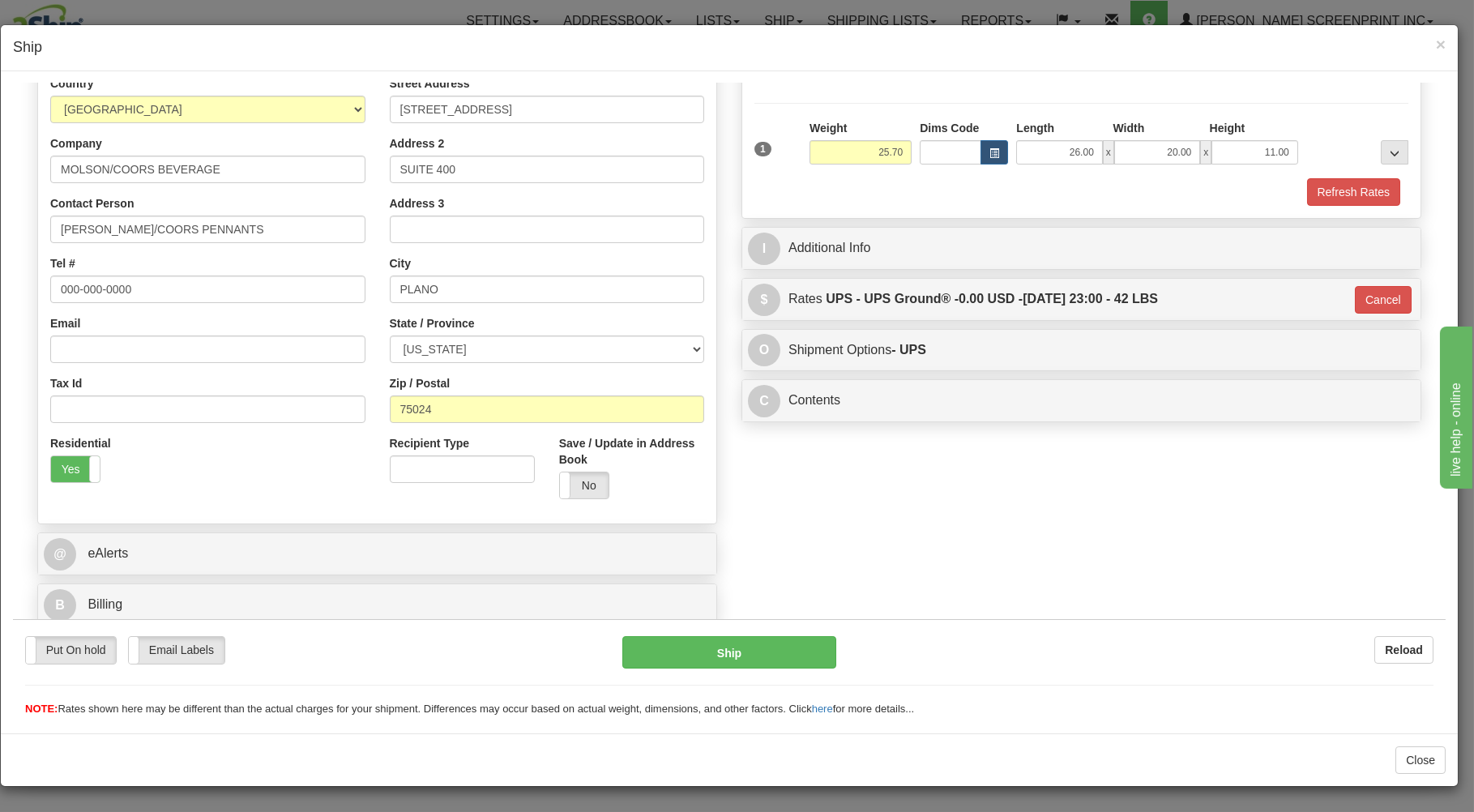
scroll to position [213, 0]
click at [692, 640] on button "Ship" at bounding box center [730, 651] width 215 height 32
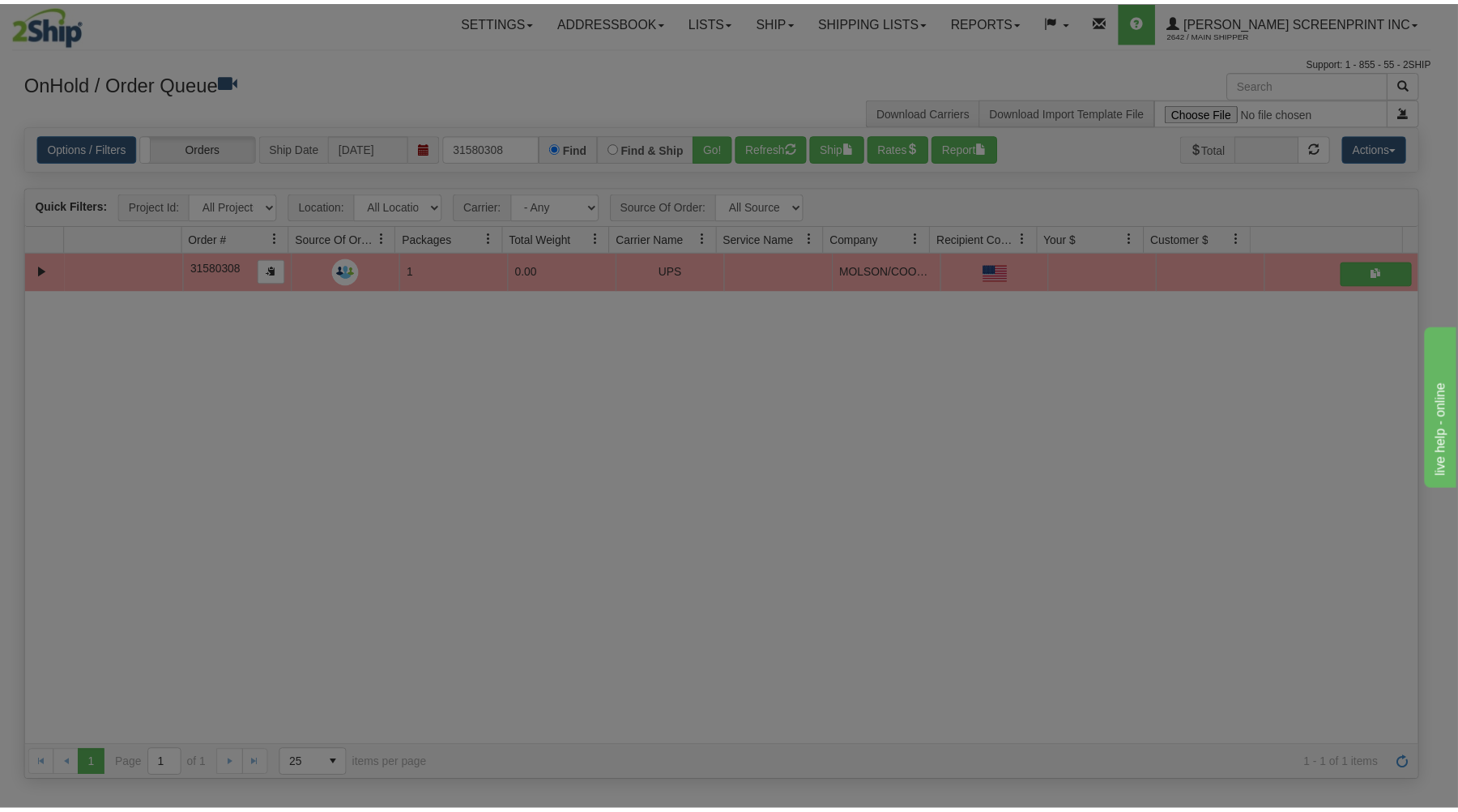
scroll to position [0, 0]
